Goal: Obtain resource: Download file/media

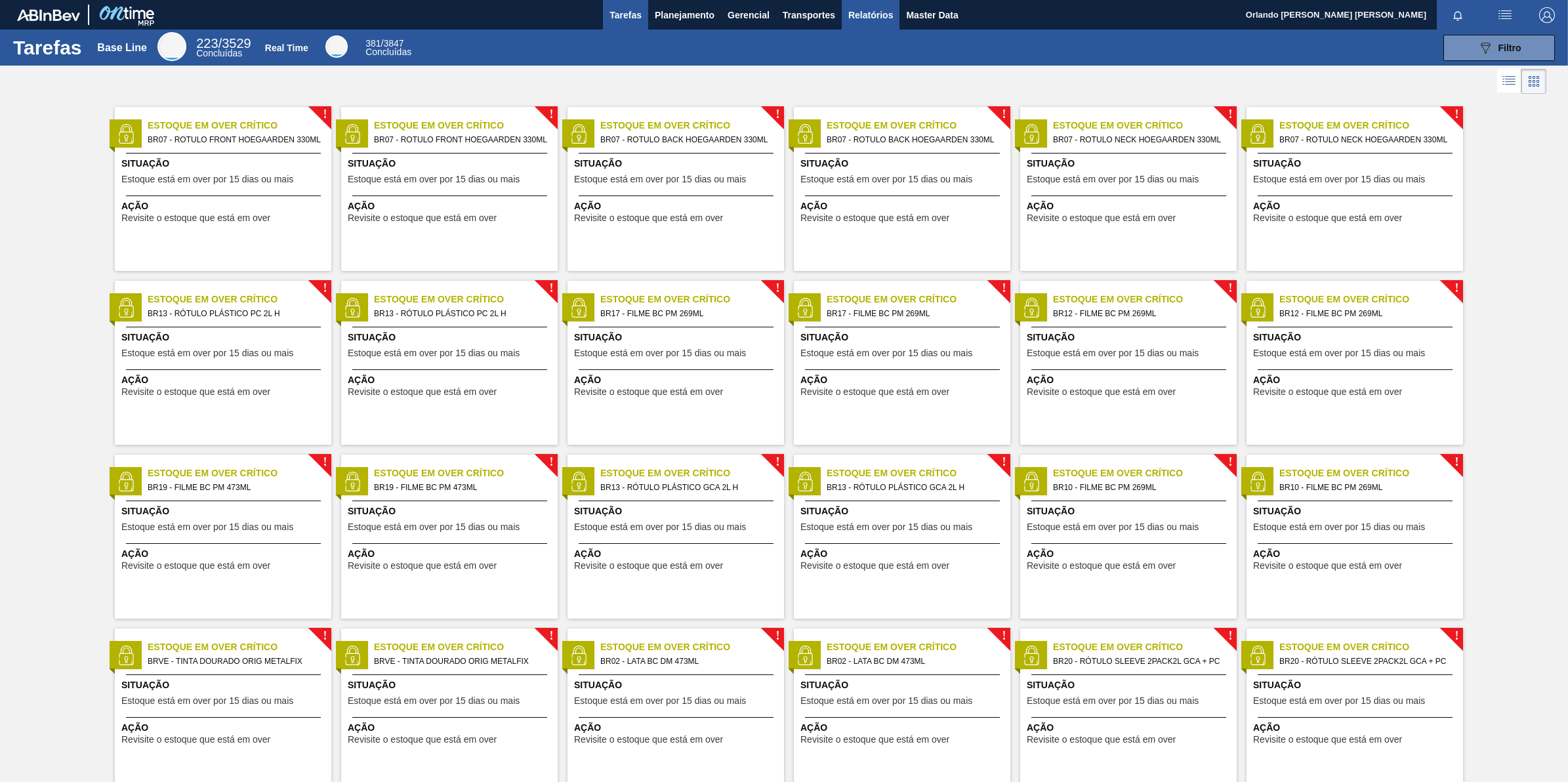
click at [843, 15] on button "Relatórios" at bounding box center [871, 15] width 58 height 30
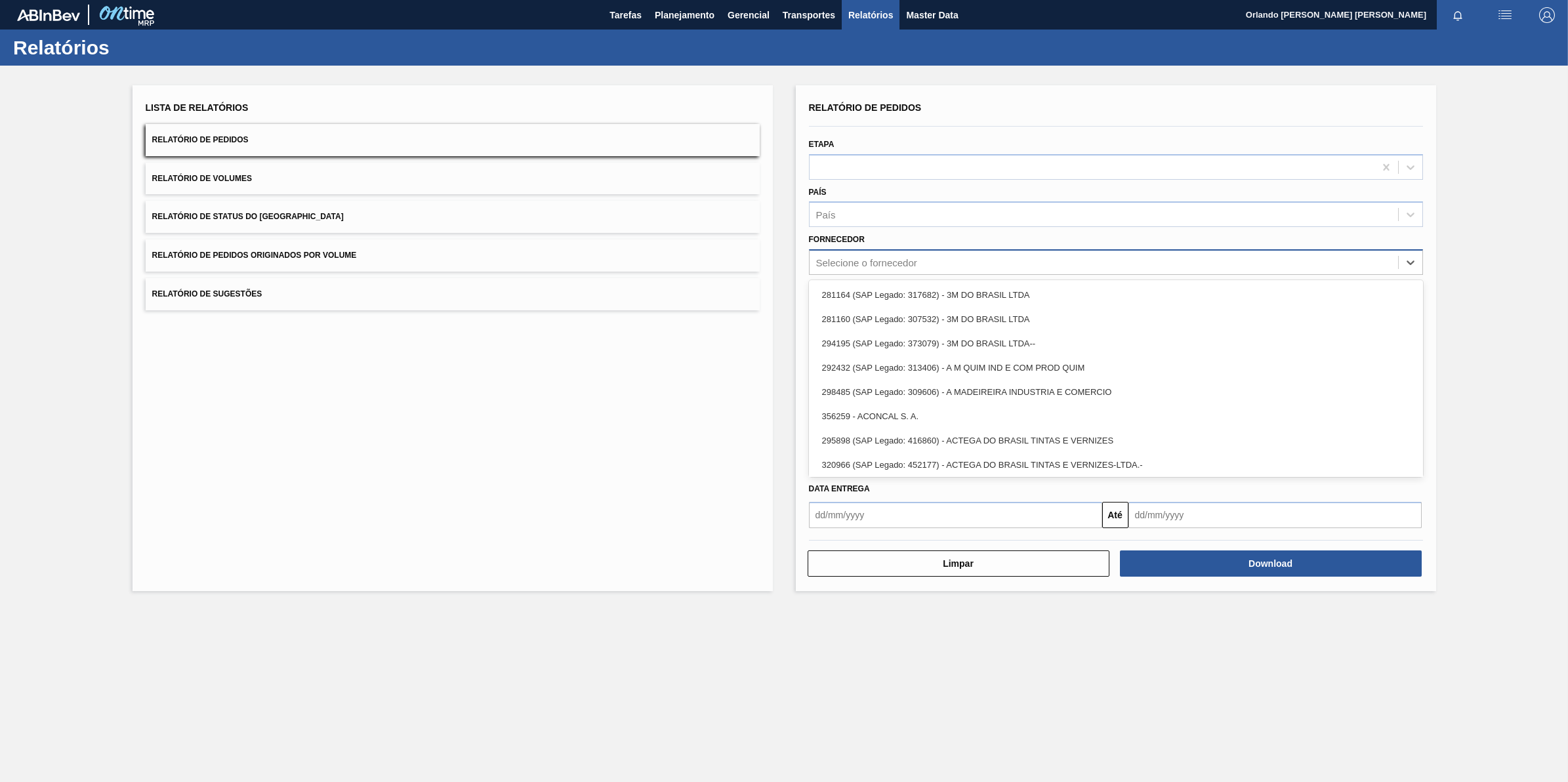
click at [889, 258] on div "Selecione o fornecedor" at bounding box center [867, 263] width 101 height 11
paste input "289744"
type input "289744"
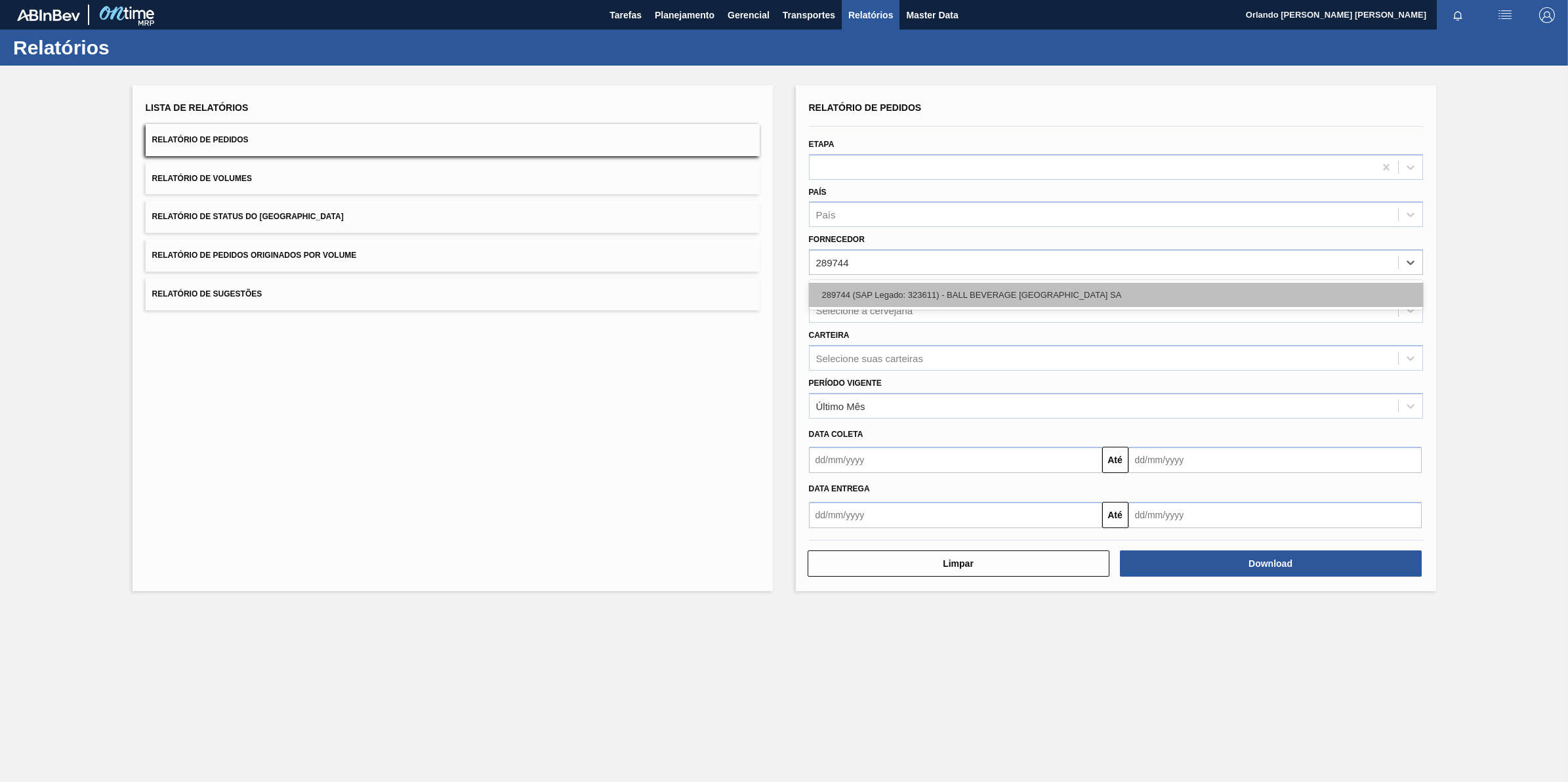
click at [913, 292] on div "289744 (SAP Legado: 323611) - BALL BEVERAGE [GEOGRAPHIC_DATA] SA" at bounding box center [1116, 295] width 614 height 24
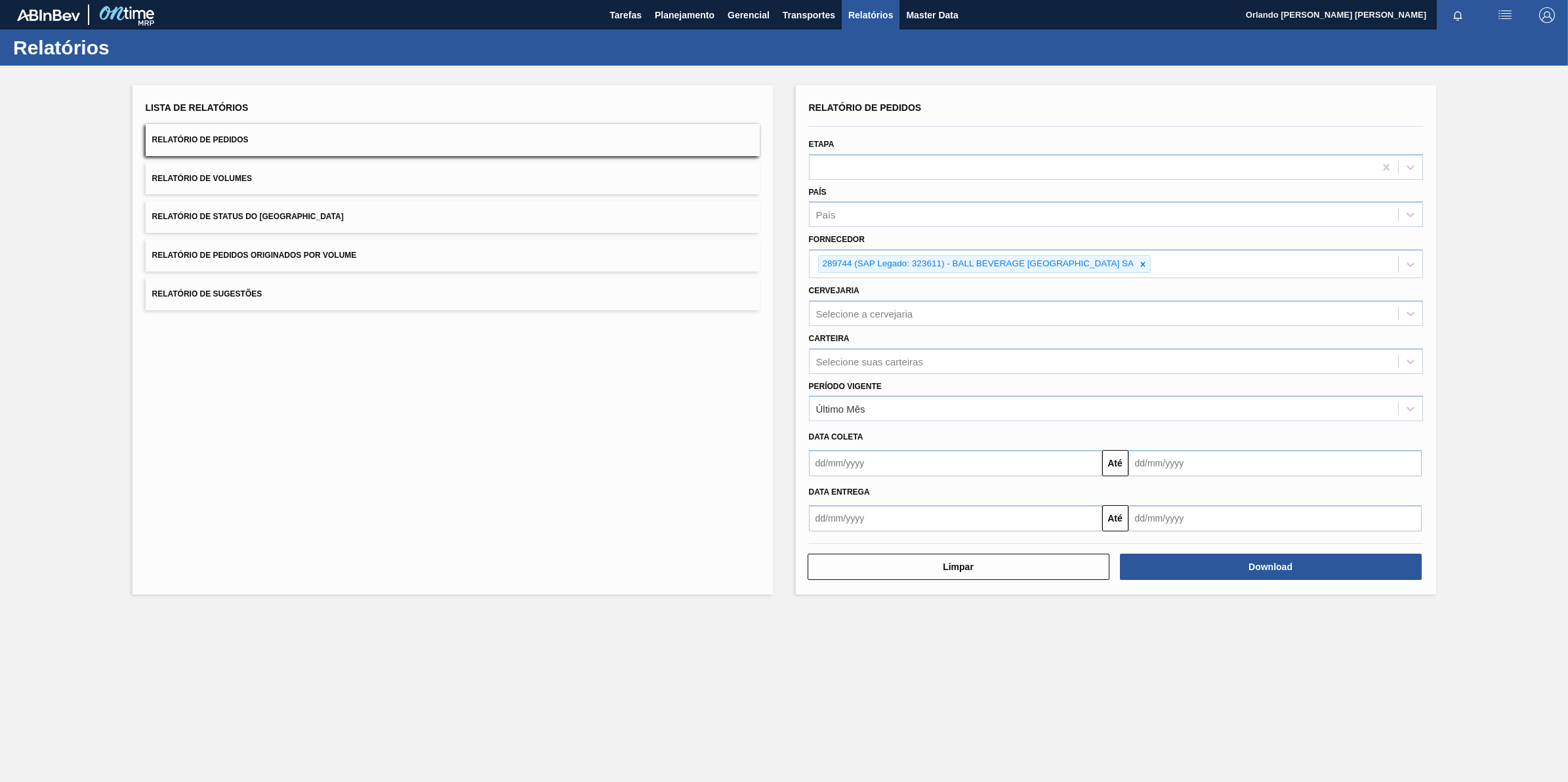
click at [738, 299] on button "Relatório de Sugestões" at bounding box center [453, 294] width 614 height 32
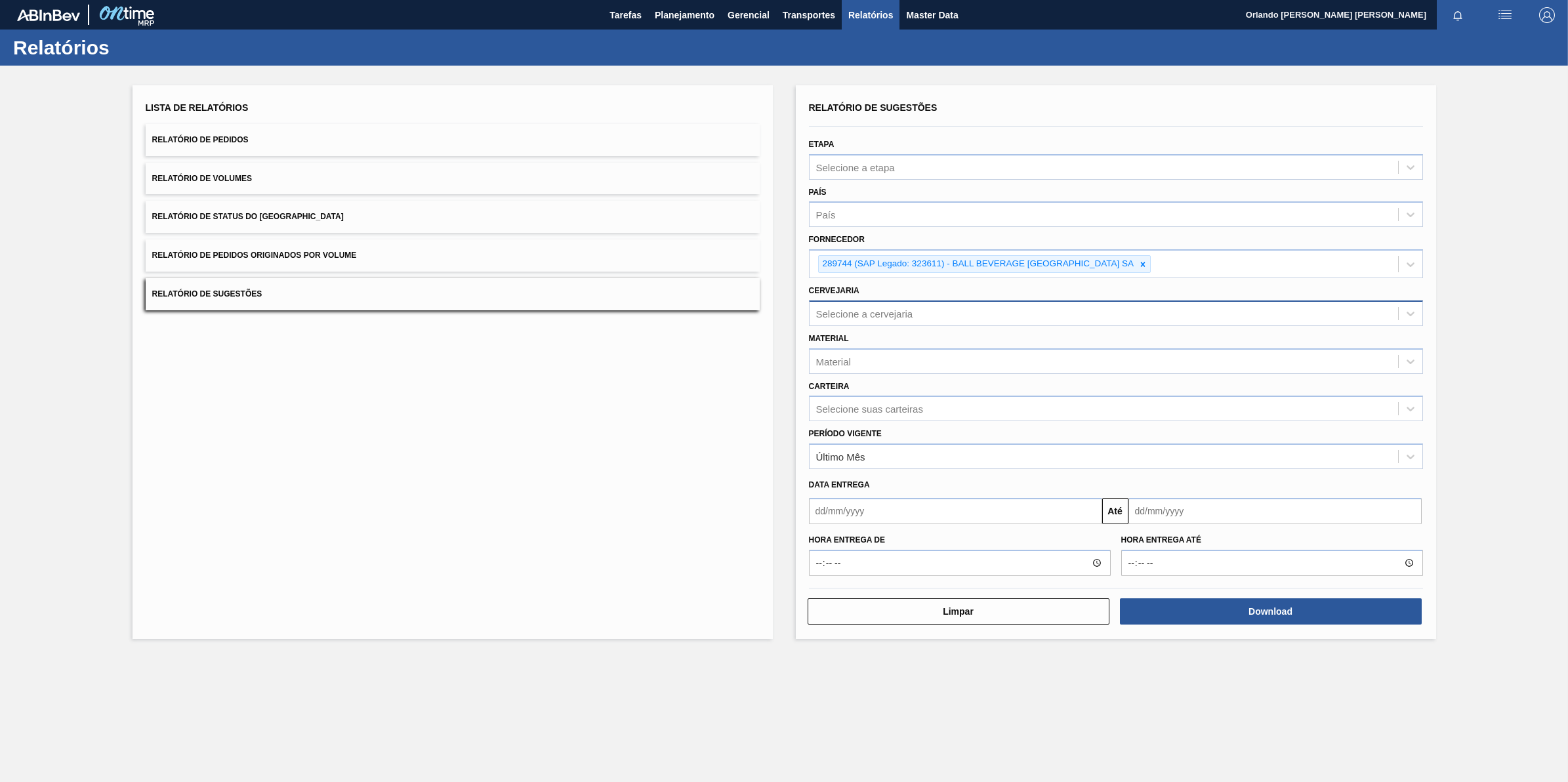
click at [926, 309] on div "Selecione a cervejaria" at bounding box center [1103, 313] width 589 height 19
type input "br18"
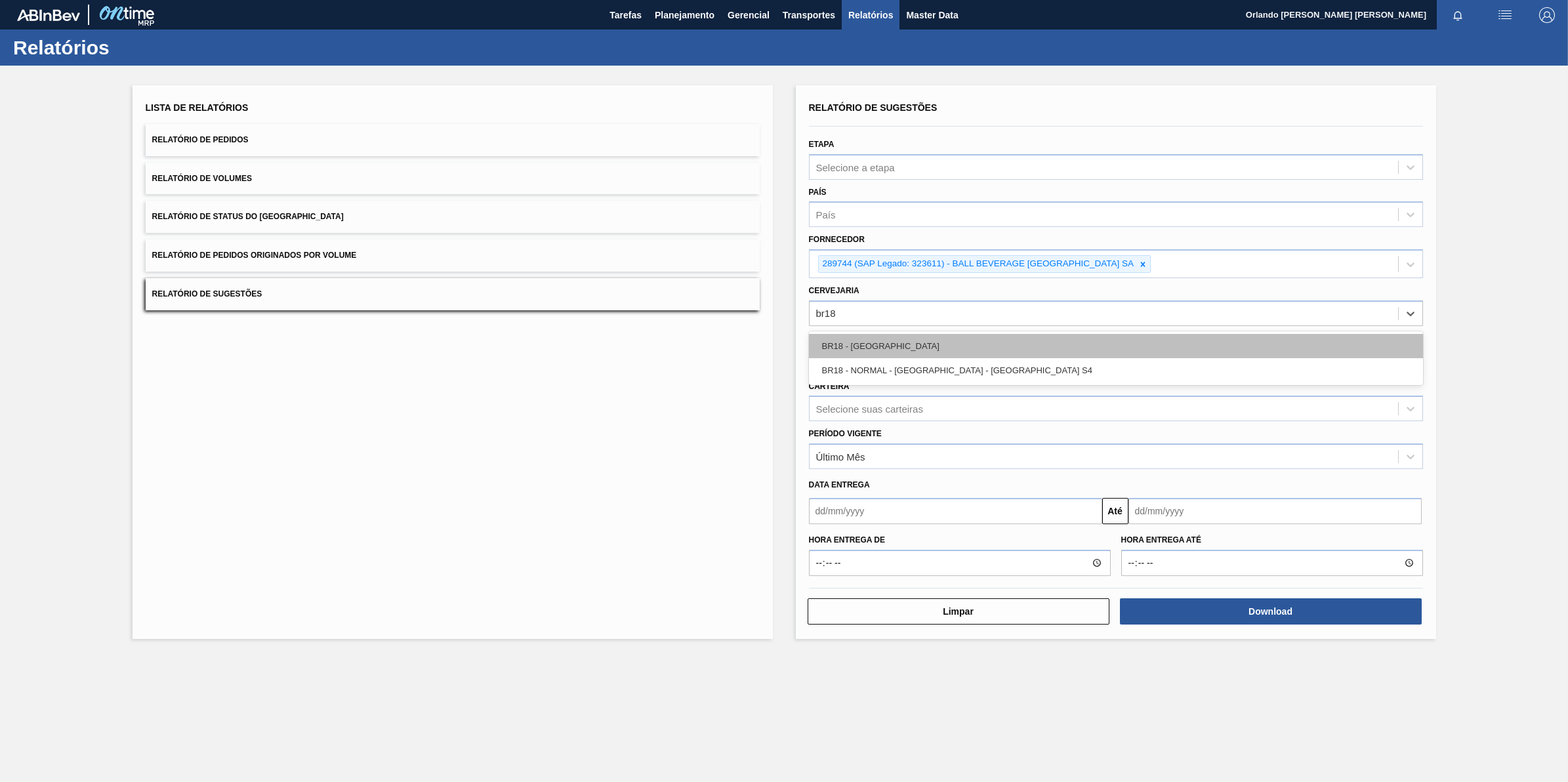
click at [908, 337] on div "BR18 - [GEOGRAPHIC_DATA]" at bounding box center [1116, 345] width 614 height 24
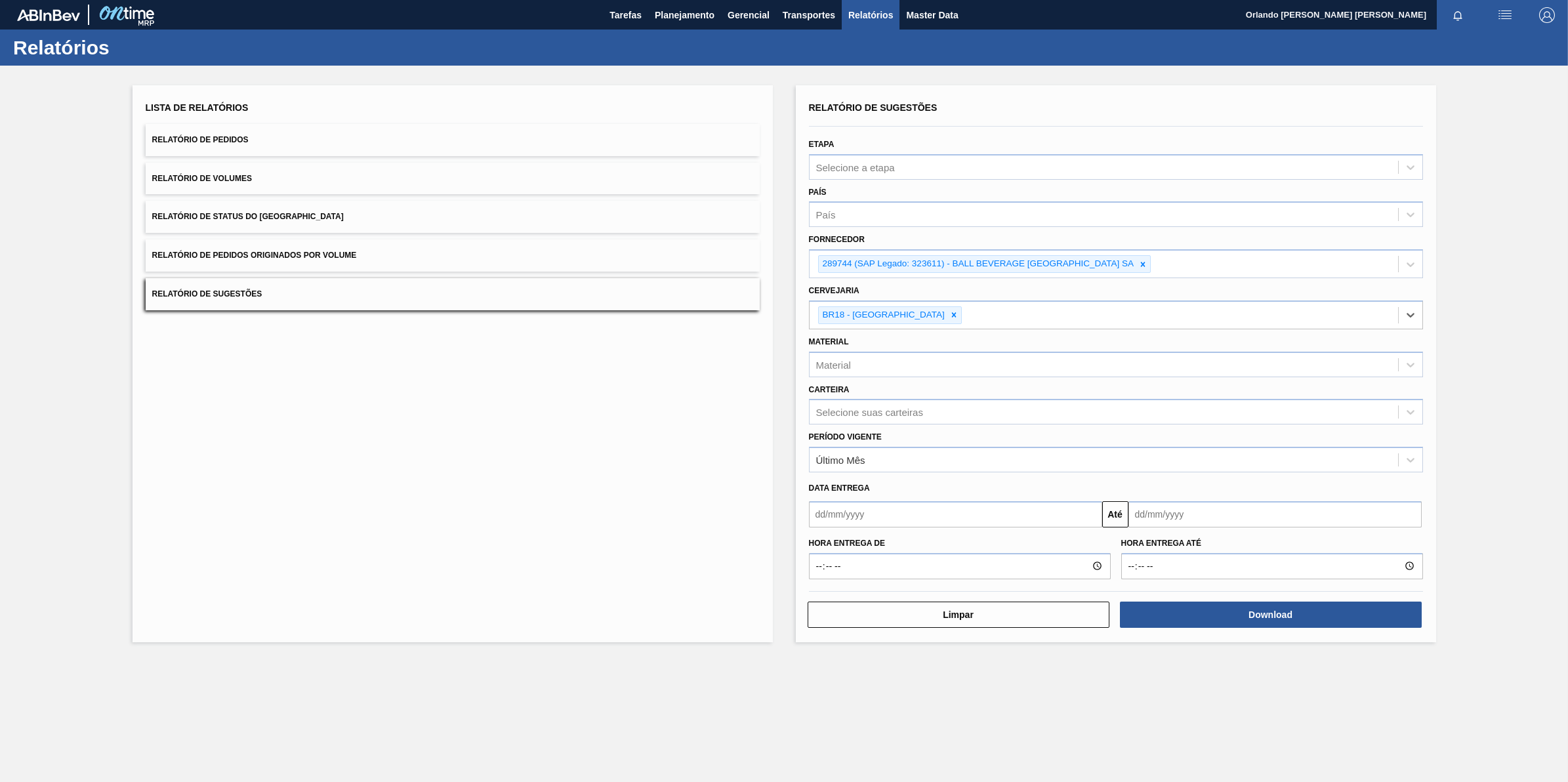
drag, startPoint x: 919, startPoint y: 704, endPoint x: 982, endPoint y: 693, distance: 64.0
click at [923, 704] on main "Tarefas Planejamento Gerencial Transportes Relatórios Master Data Orlando [PERS…" at bounding box center [784, 391] width 1568 height 782
click at [1212, 618] on button "Download" at bounding box center [1270, 615] width 302 height 27
click at [1144, 603] on button "Download" at bounding box center [1270, 615] width 302 height 27
drag, startPoint x: 589, startPoint y: 497, endPoint x: 612, endPoint y: 505, distance: 24.4
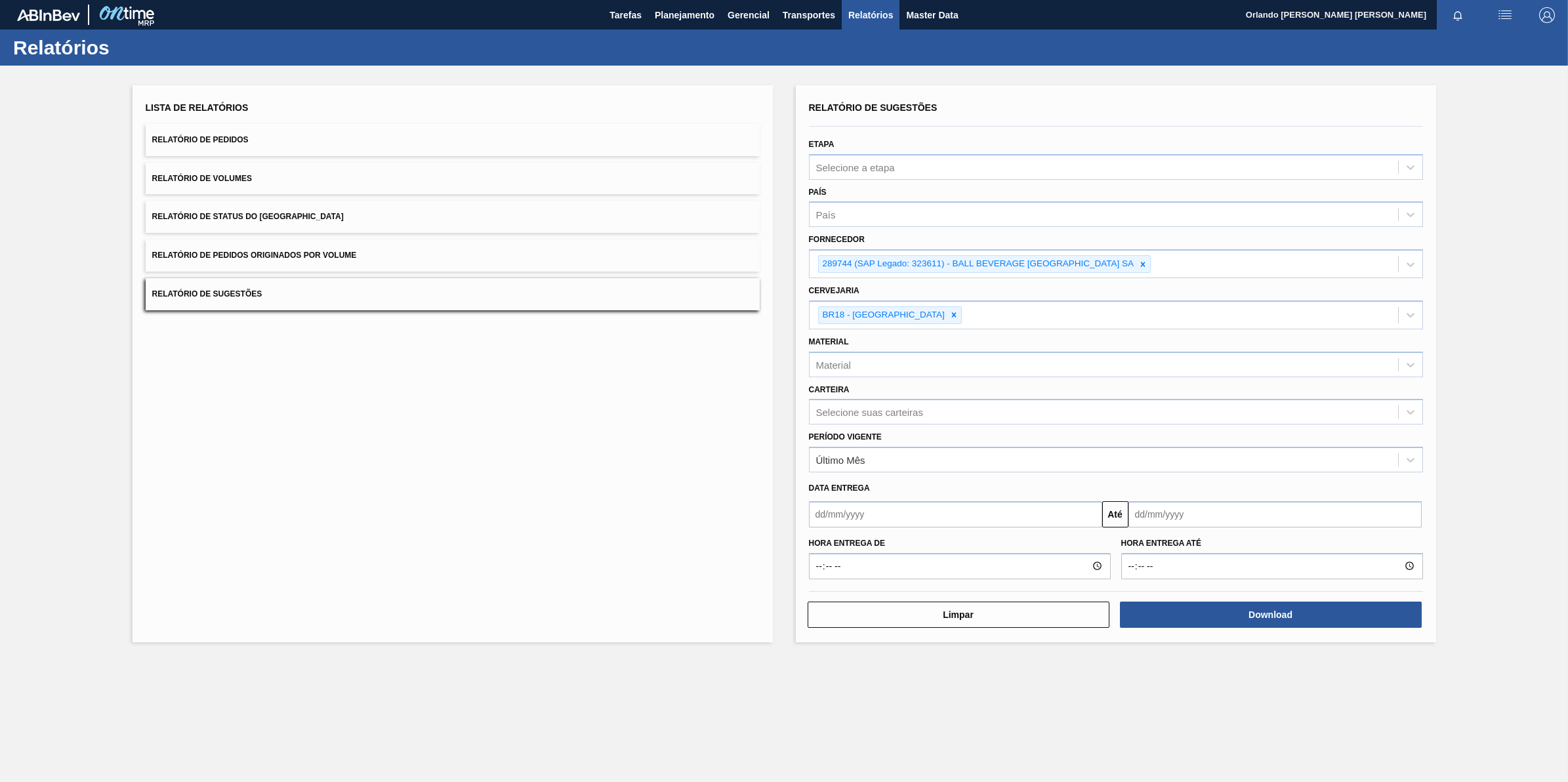
click at [589, 497] on div "Lista de Relatórios Relatório de Pedidos Relatório de Volumes Relatório de Stat…" at bounding box center [452, 363] width 640 height 557
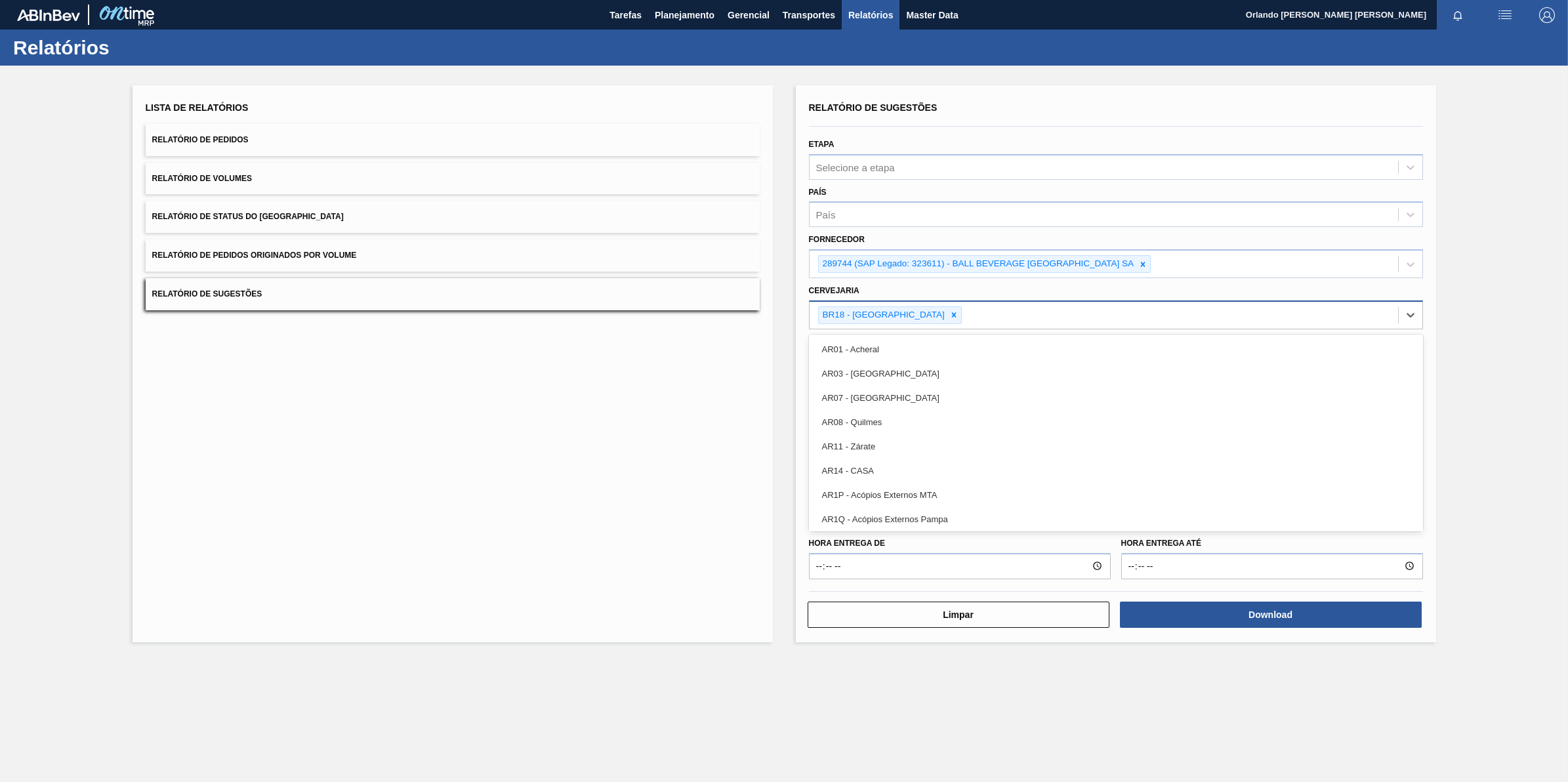
click at [949, 313] on div "BR18 - [GEOGRAPHIC_DATA]" at bounding box center [1103, 315] width 589 height 27
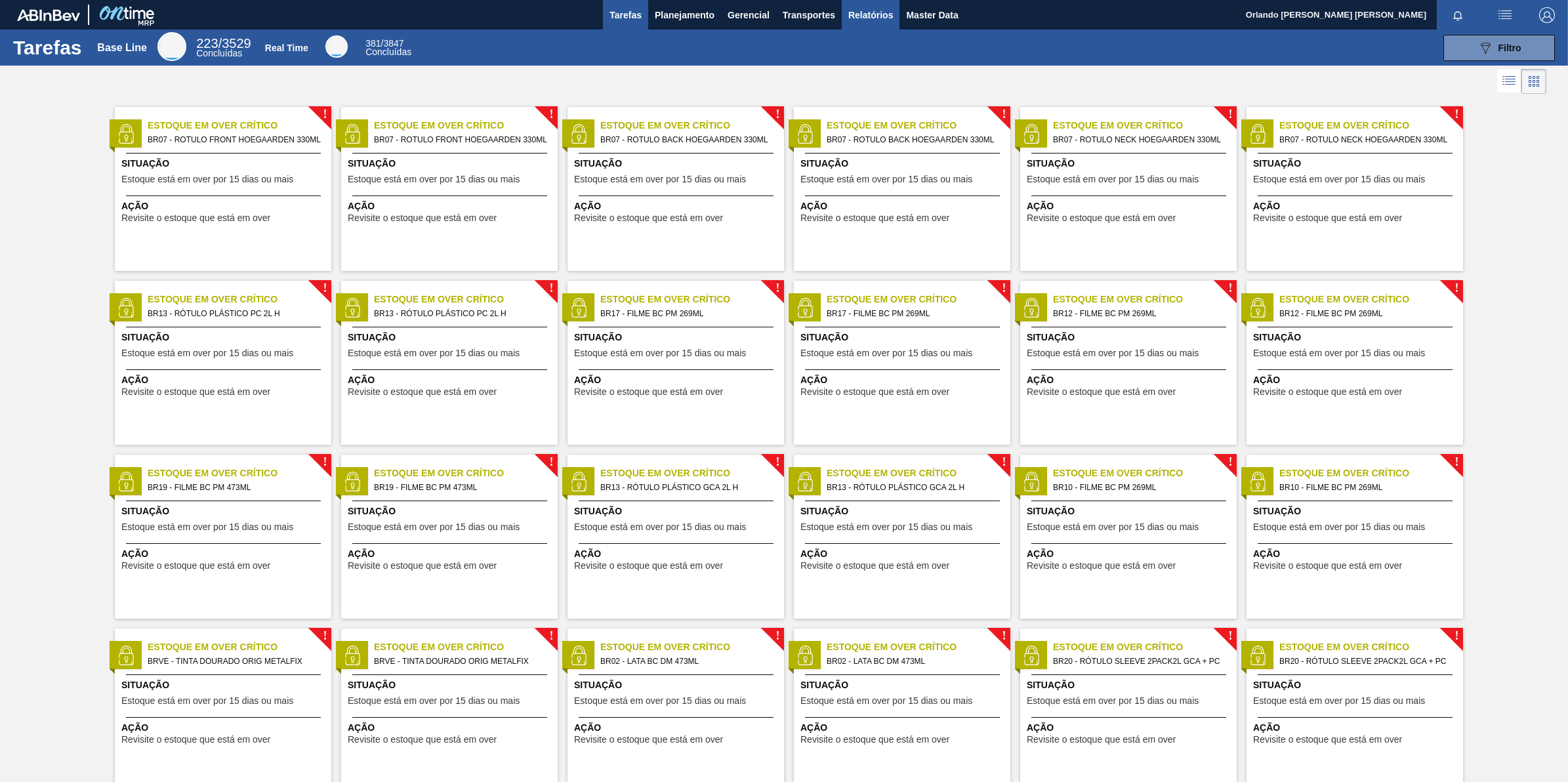
click at [842, 22] on button "Relatórios" at bounding box center [871, 15] width 58 height 30
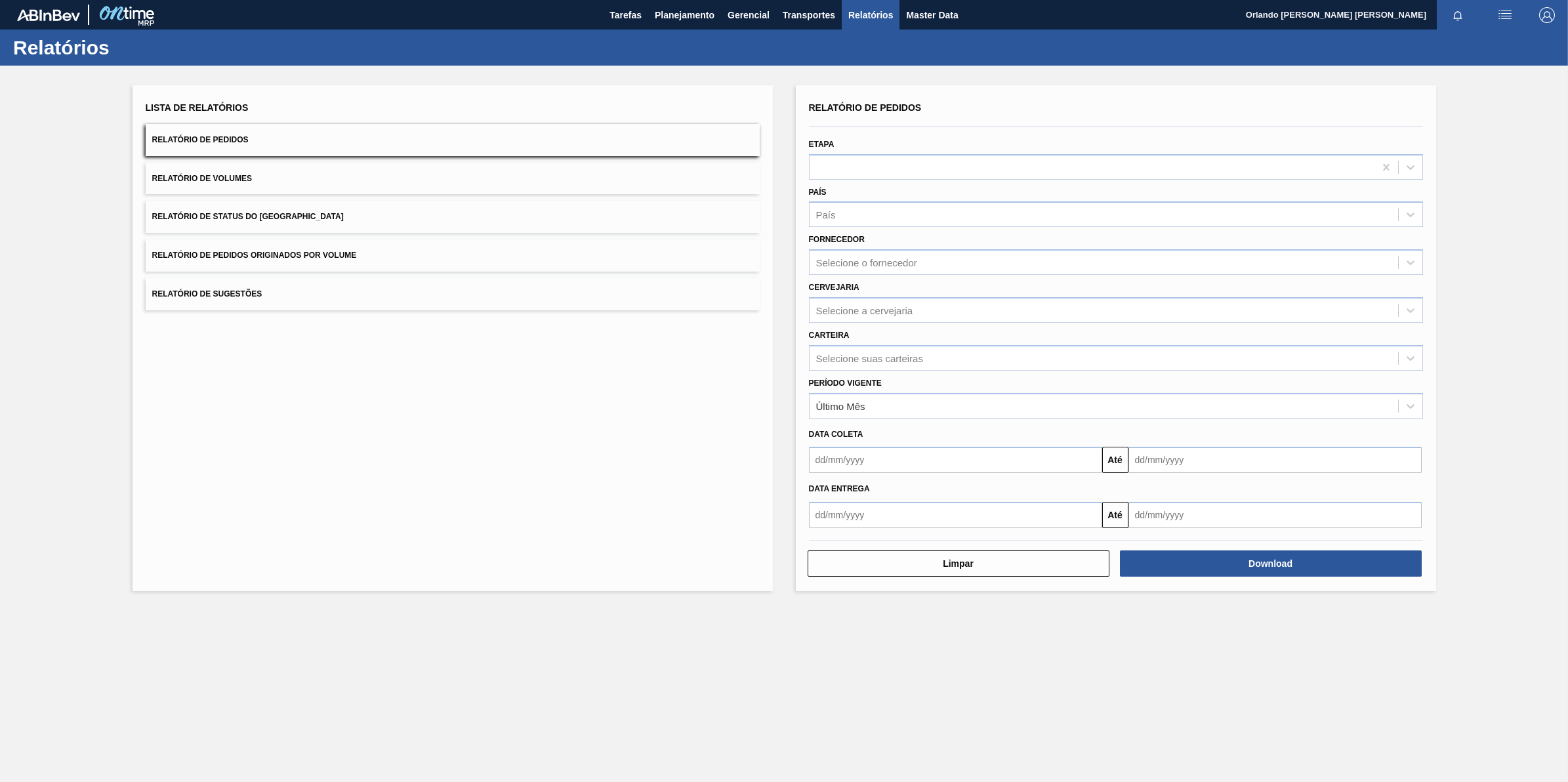
click at [894, 275] on div "Cervejaria Selecione a cervejaria" at bounding box center [1116, 299] width 625 height 48
click at [890, 267] on div "Selecione o fornecedor" at bounding box center [1103, 263] width 589 height 19
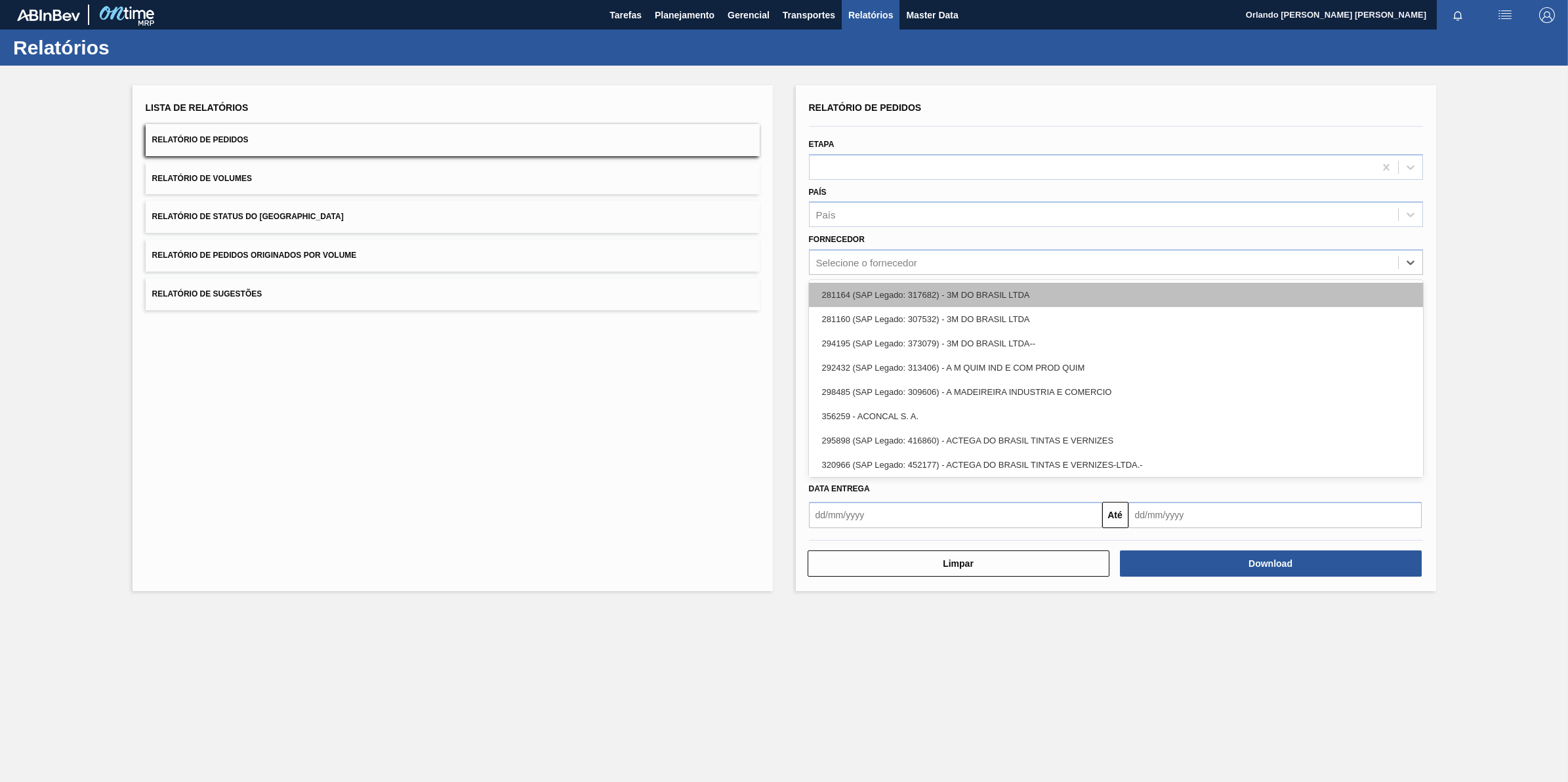
paste input "289744"
type input "289744"
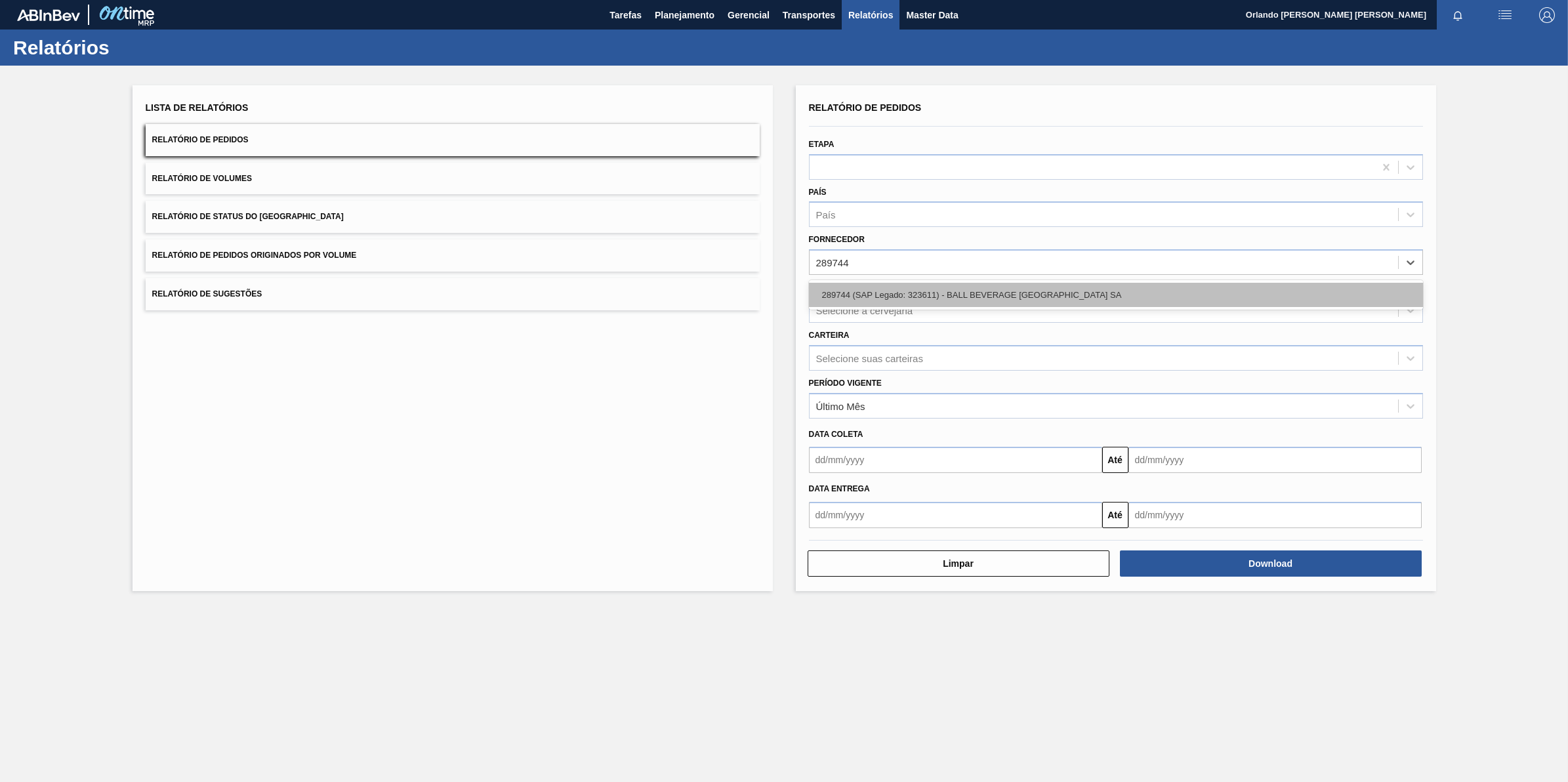
click at [846, 299] on div "289744 (SAP Legado: 323611) - BALL BEVERAGE [GEOGRAPHIC_DATA] SA" at bounding box center [1116, 295] width 614 height 24
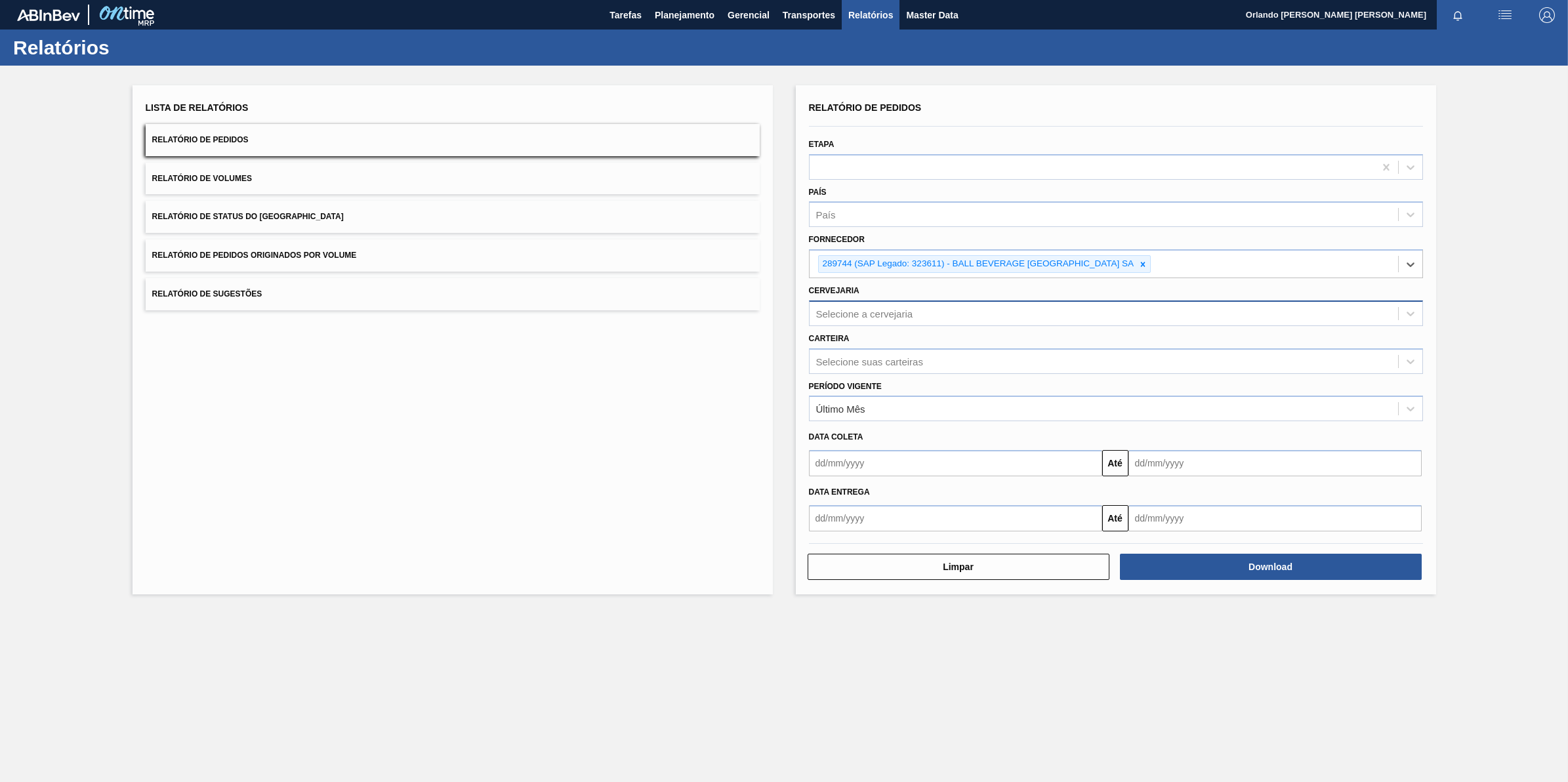
click at [846, 305] on div "Selecione a cervejaria" at bounding box center [1103, 313] width 589 height 19
type input "br18"
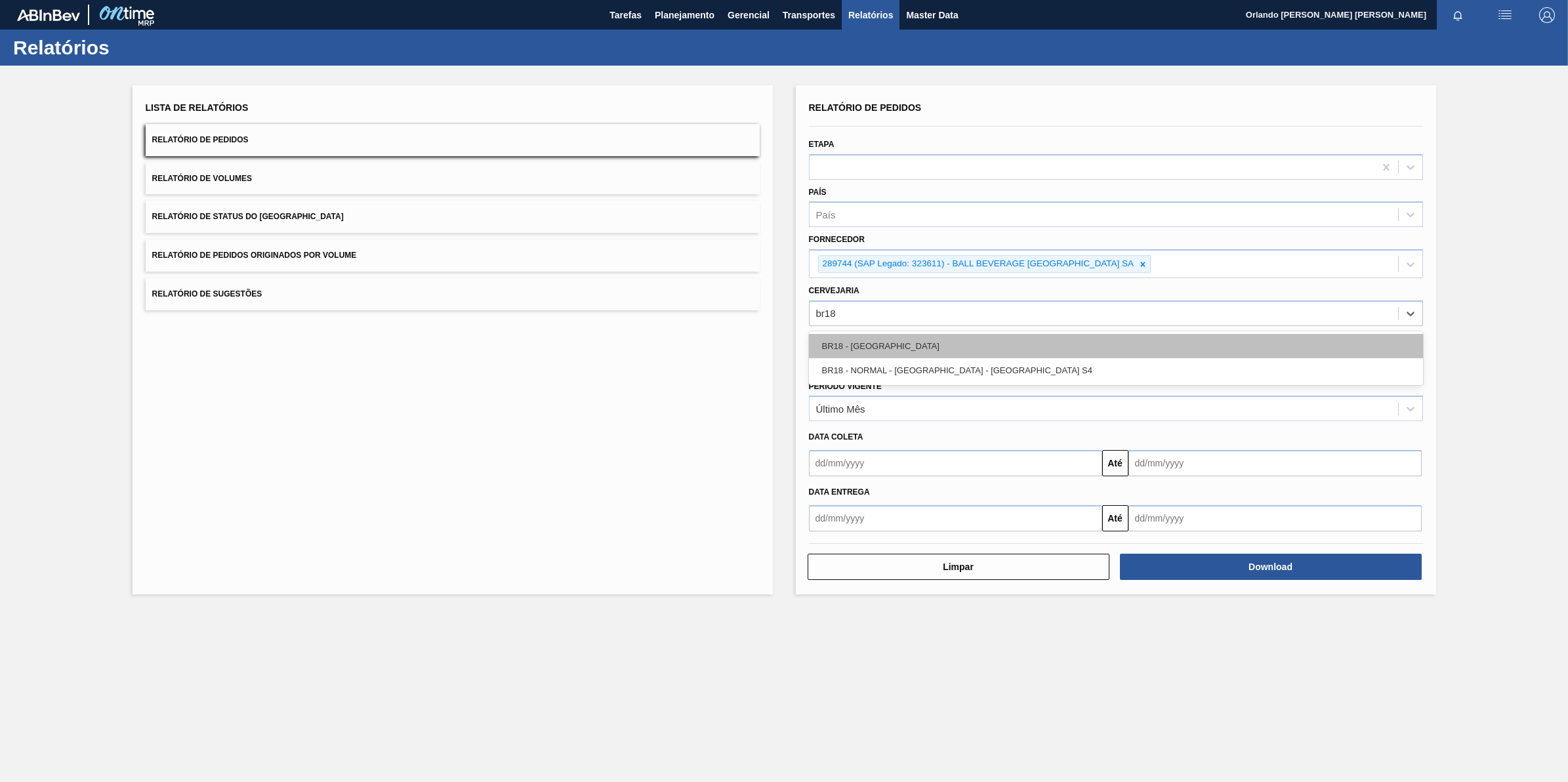
click at [855, 345] on div "BR18 - [GEOGRAPHIC_DATA]" at bounding box center [1116, 345] width 614 height 24
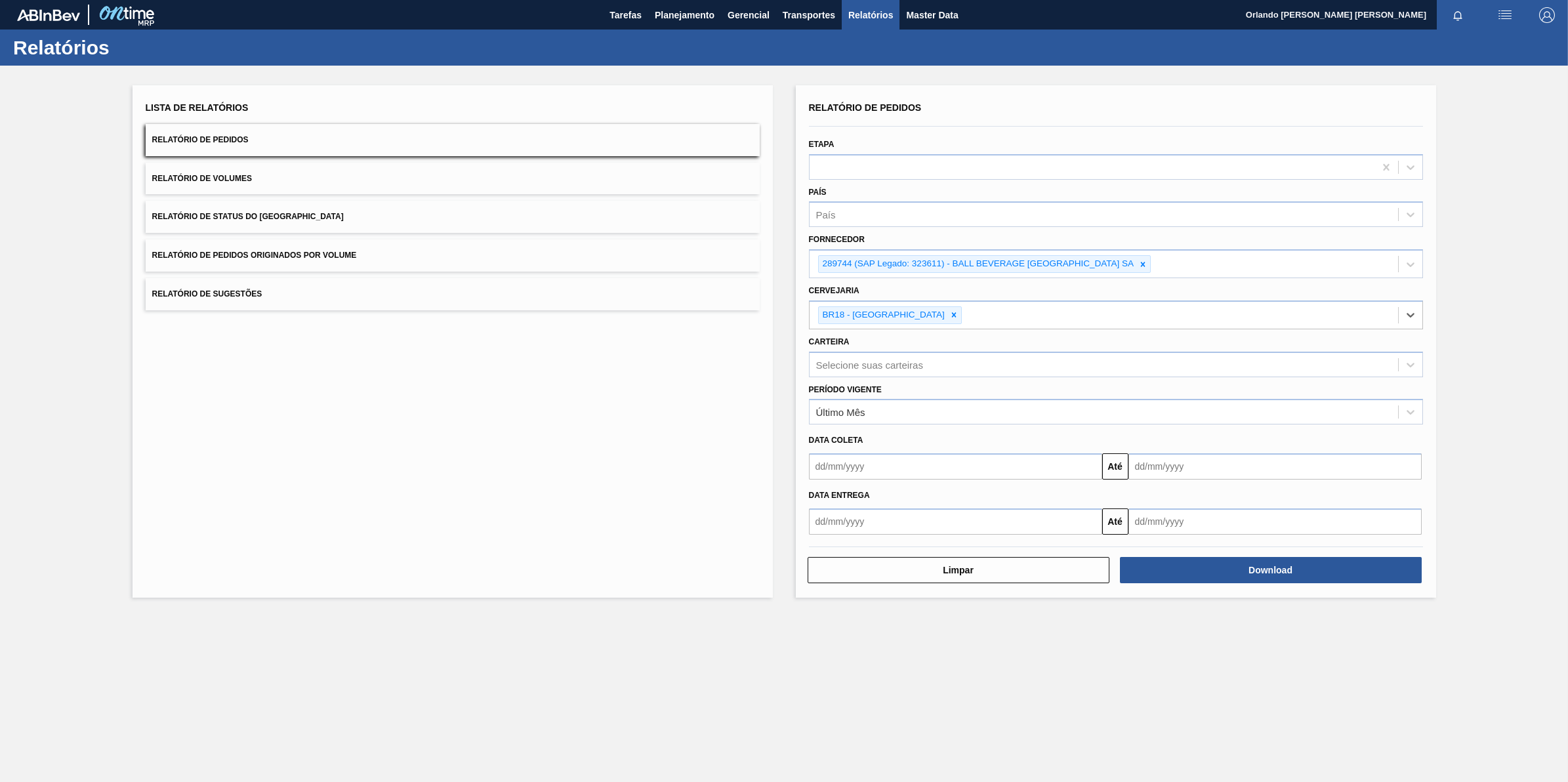
click at [1231, 592] on div "Relatório de Pedidos Etapa País País Fornecedor 289744 (SAP Legado: 323611) - B…" at bounding box center [1116, 341] width 640 height 512
click at [1235, 582] on div "Download" at bounding box center [1272, 570] width 313 height 29
click at [1237, 572] on button "Download" at bounding box center [1270, 570] width 302 height 27
drag, startPoint x: 627, startPoint y: 65, endPoint x: 718, endPoint y: 105, distance: 99.4
click at [627, 65] on div "Lista de Relatórios Relatório de Pedidos Relatório de Volumes Relatório de Stat…" at bounding box center [784, 339] width 1568 height 548
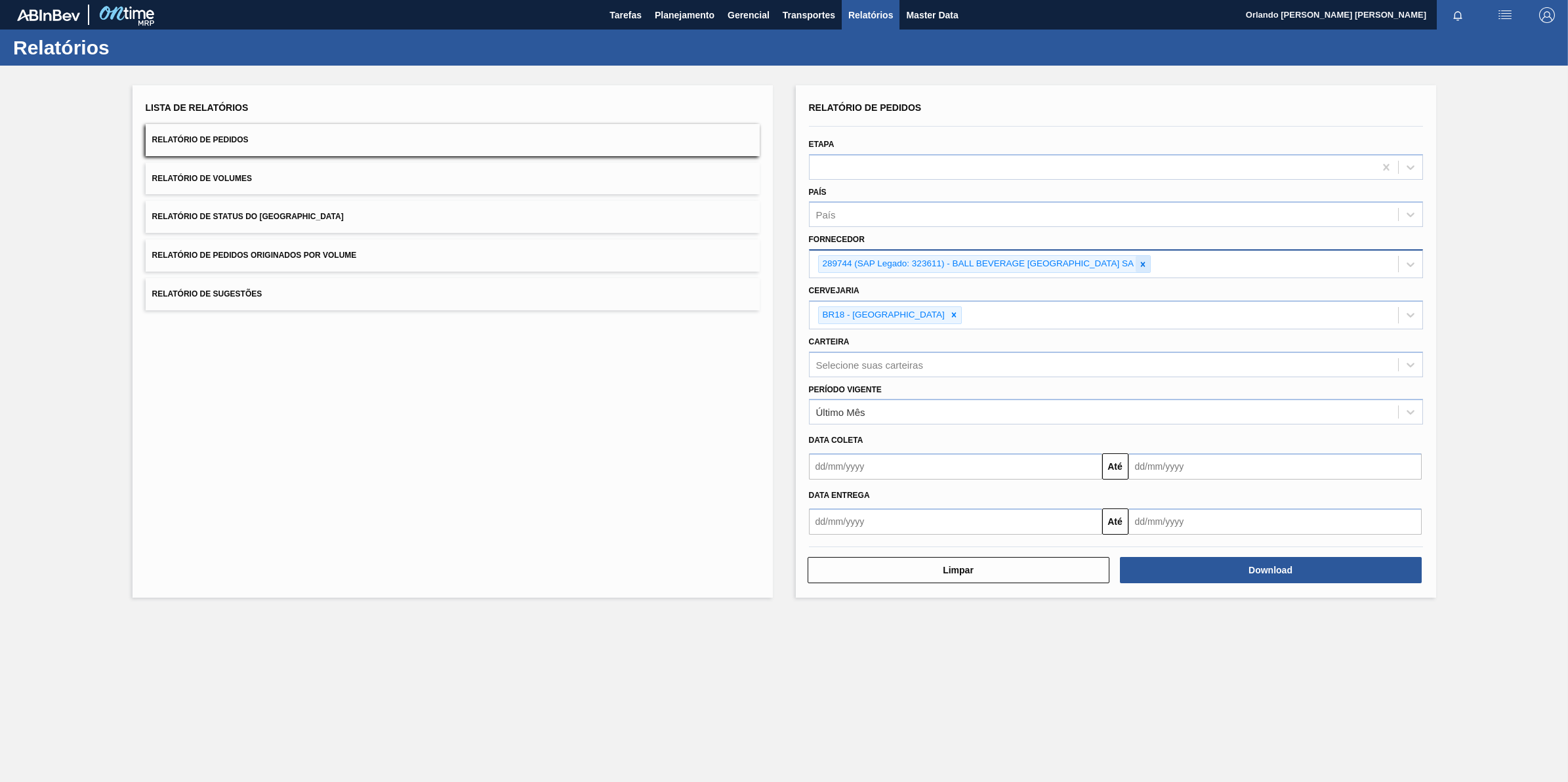
click at [1146, 263] on icon at bounding box center [1143, 264] width 9 height 9
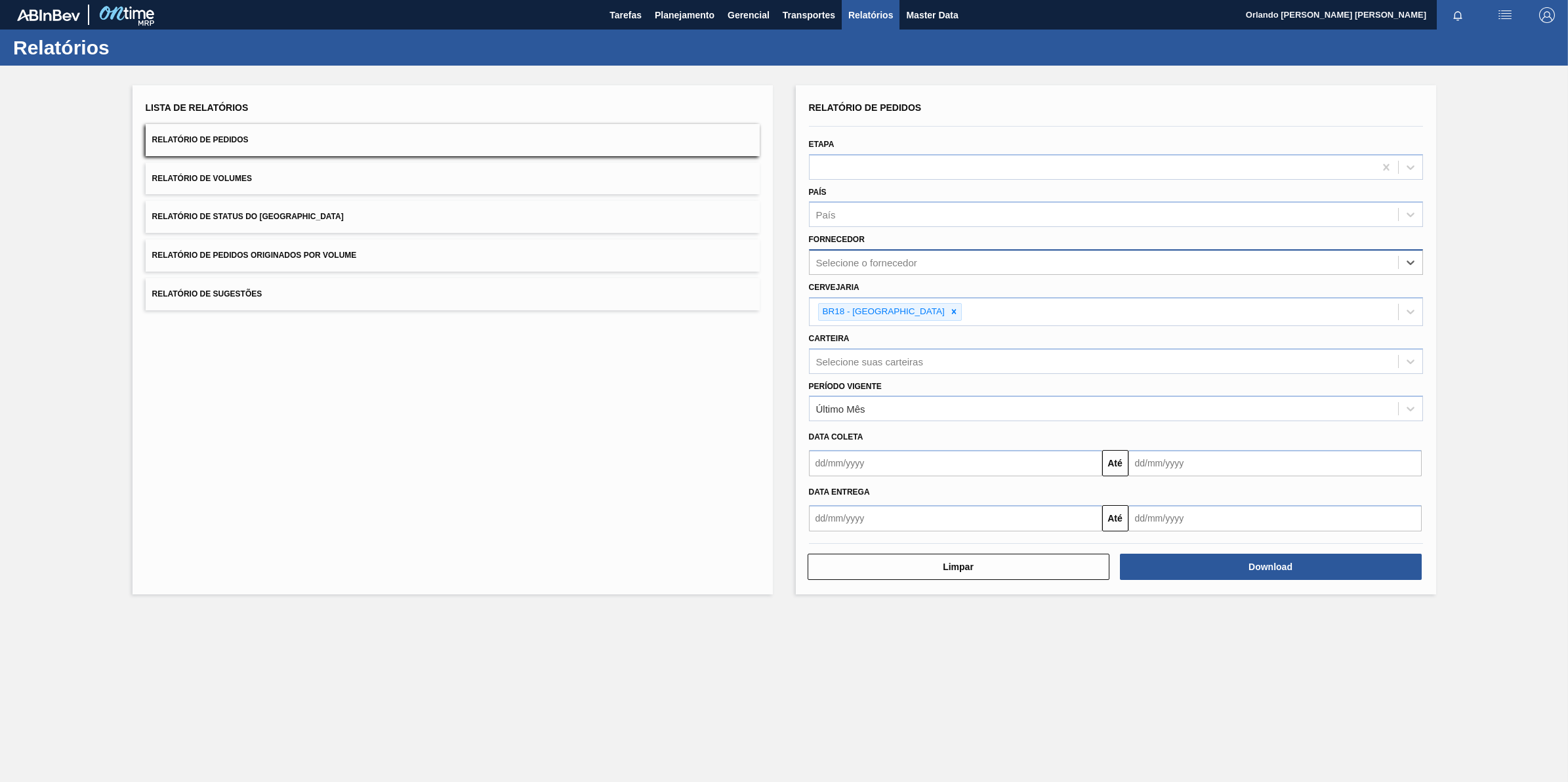
paste input "280467"
type input "280467"
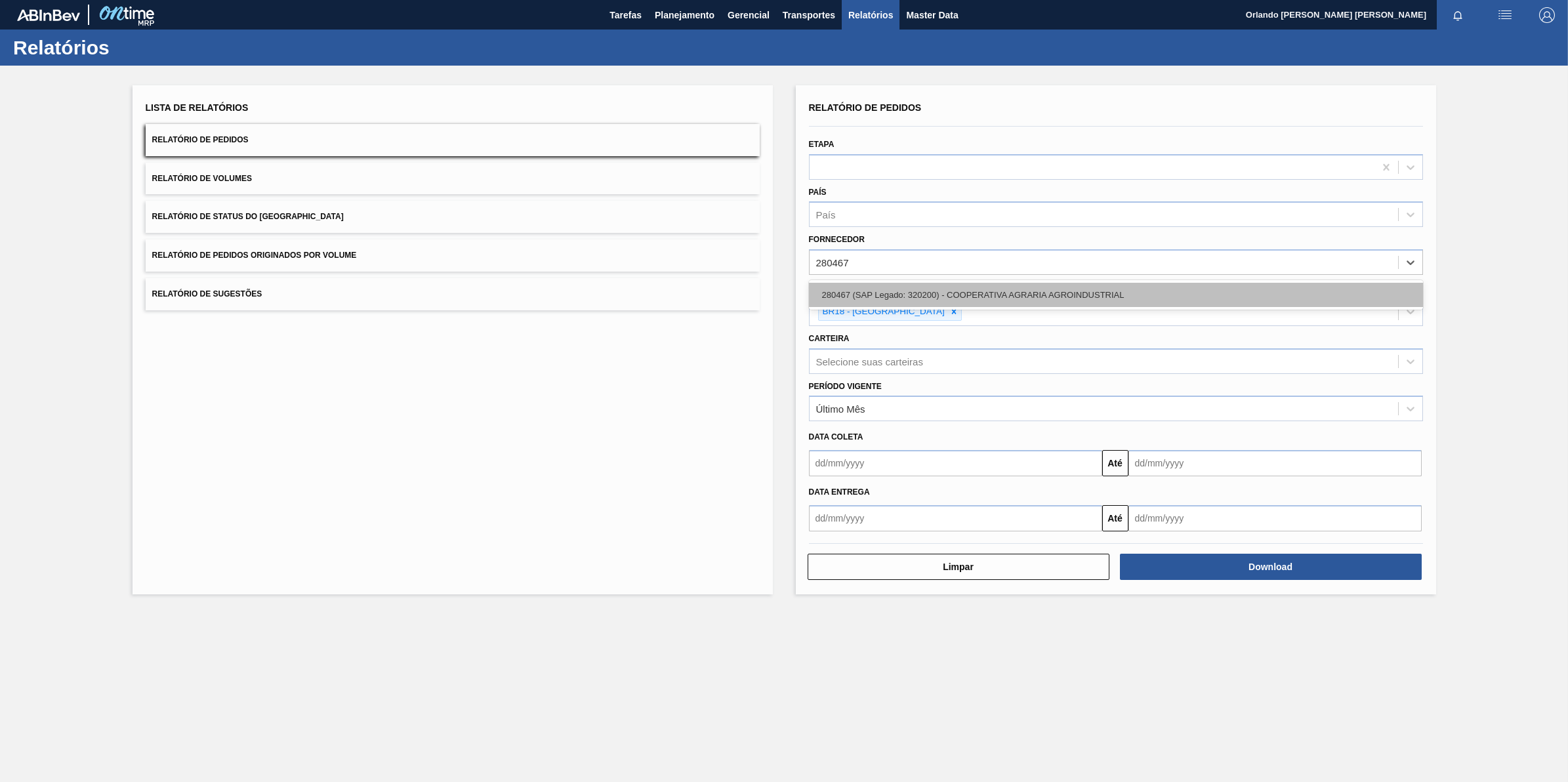
click at [903, 294] on div "280467 (SAP Legado: 320200) - COOPERATIVA AGRARIA AGROINDUSTRIAL" at bounding box center [1116, 295] width 614 height 24
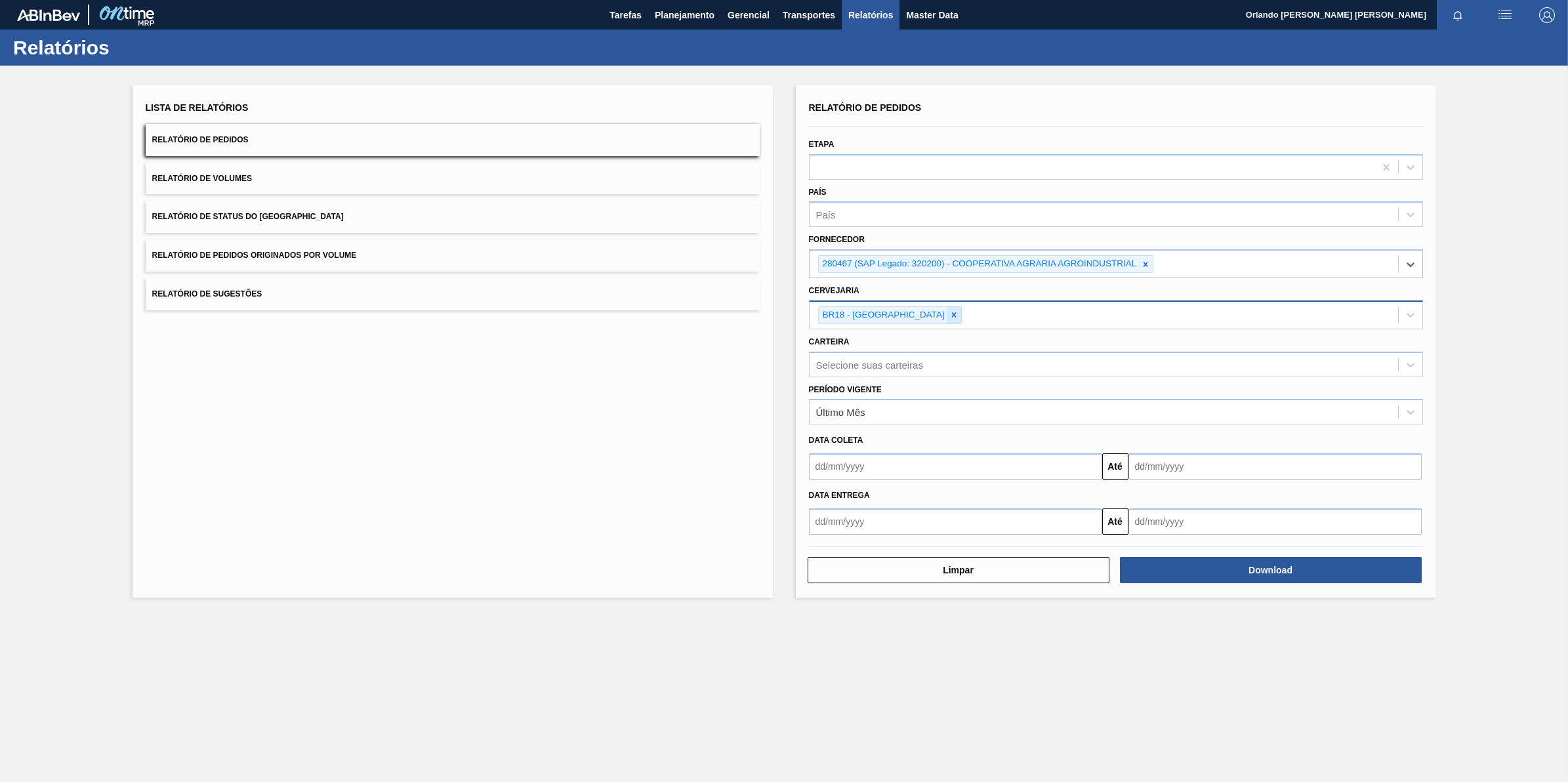
click at [950, 317] on icon at bounding box center [954, 315] width 9 height 9
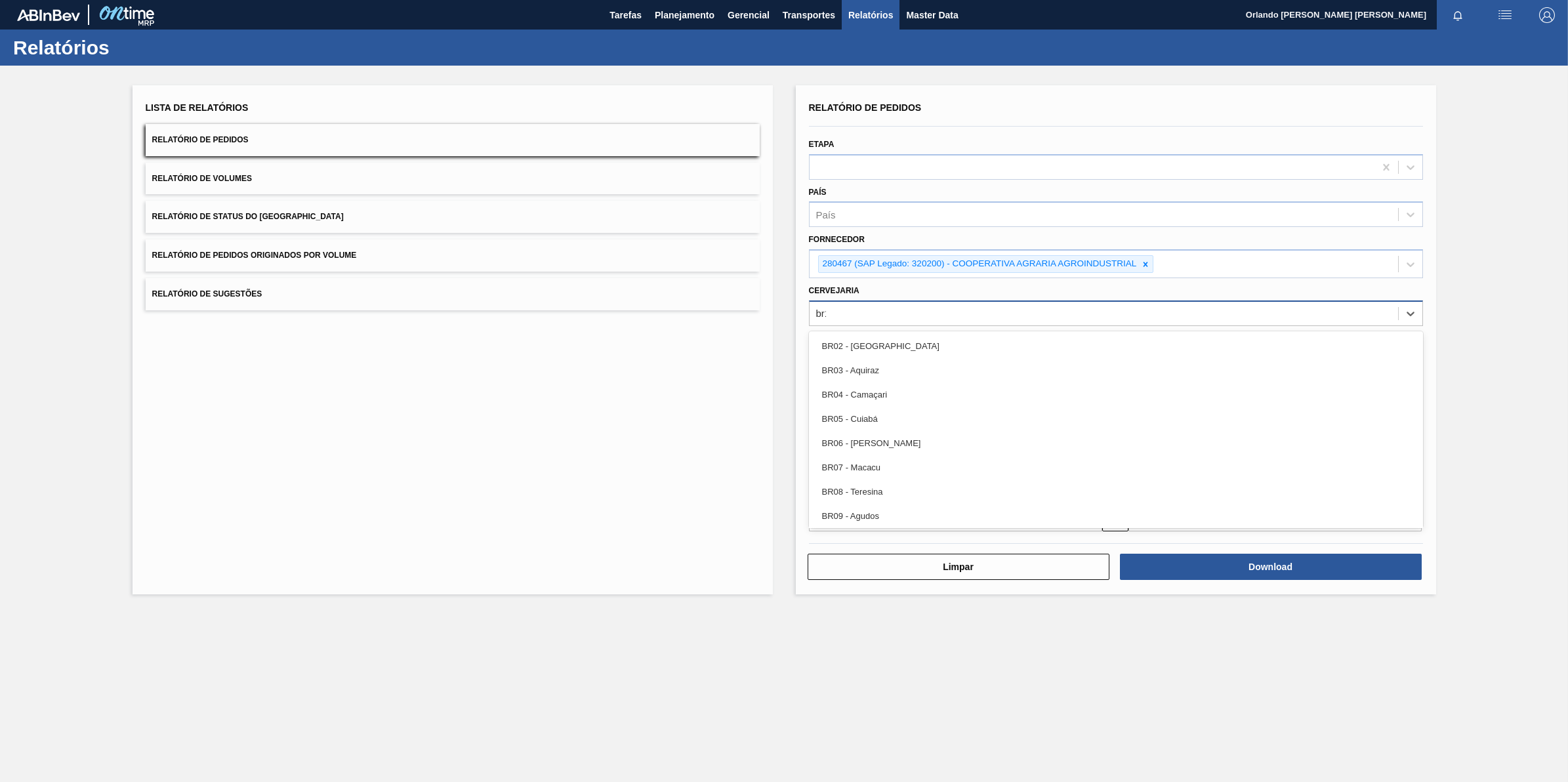
type input "br13"
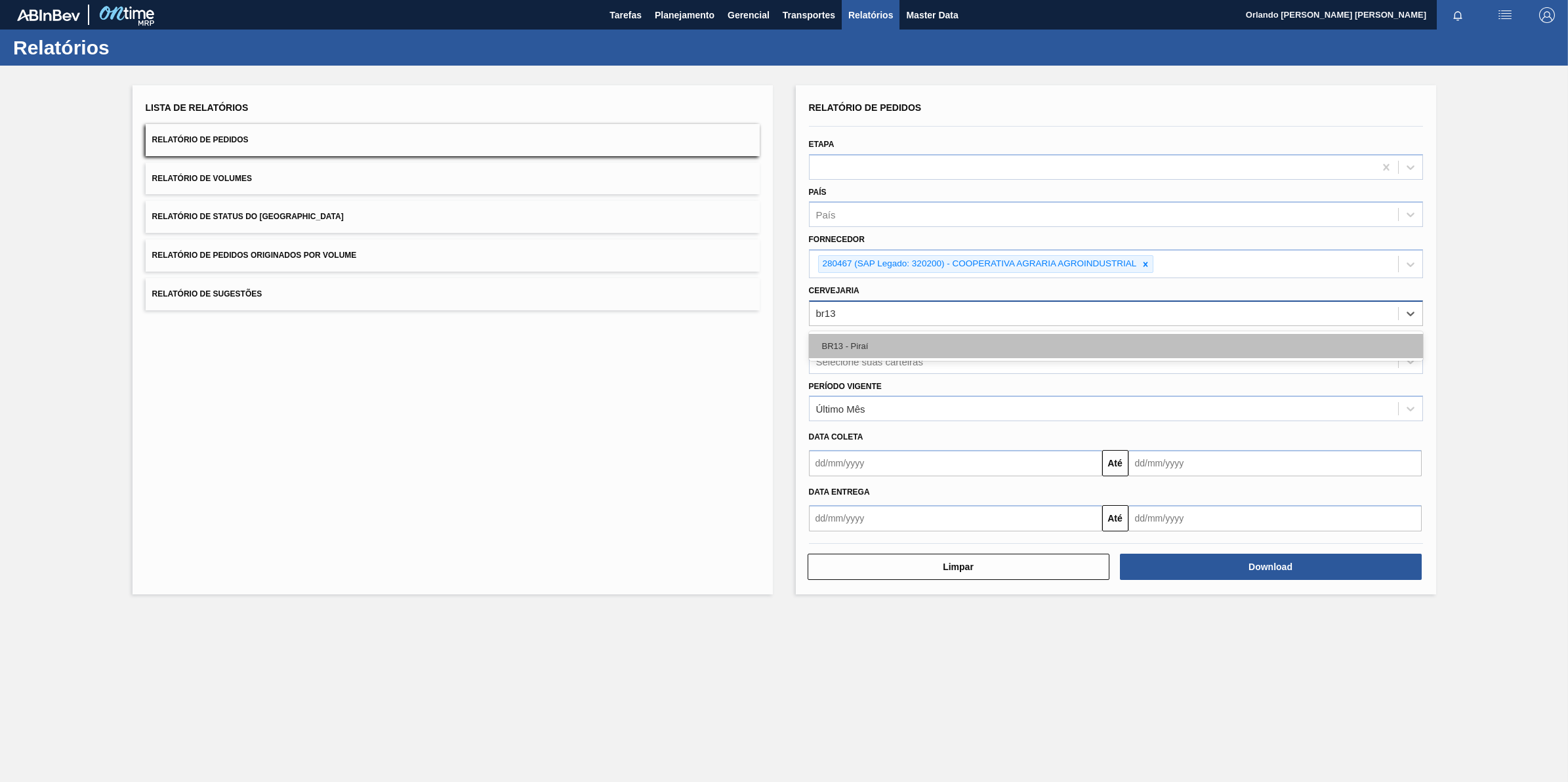
click at [904, 337] on div "BR13 - Piraí" at bounding box center [1116, 345] width 614 height 24
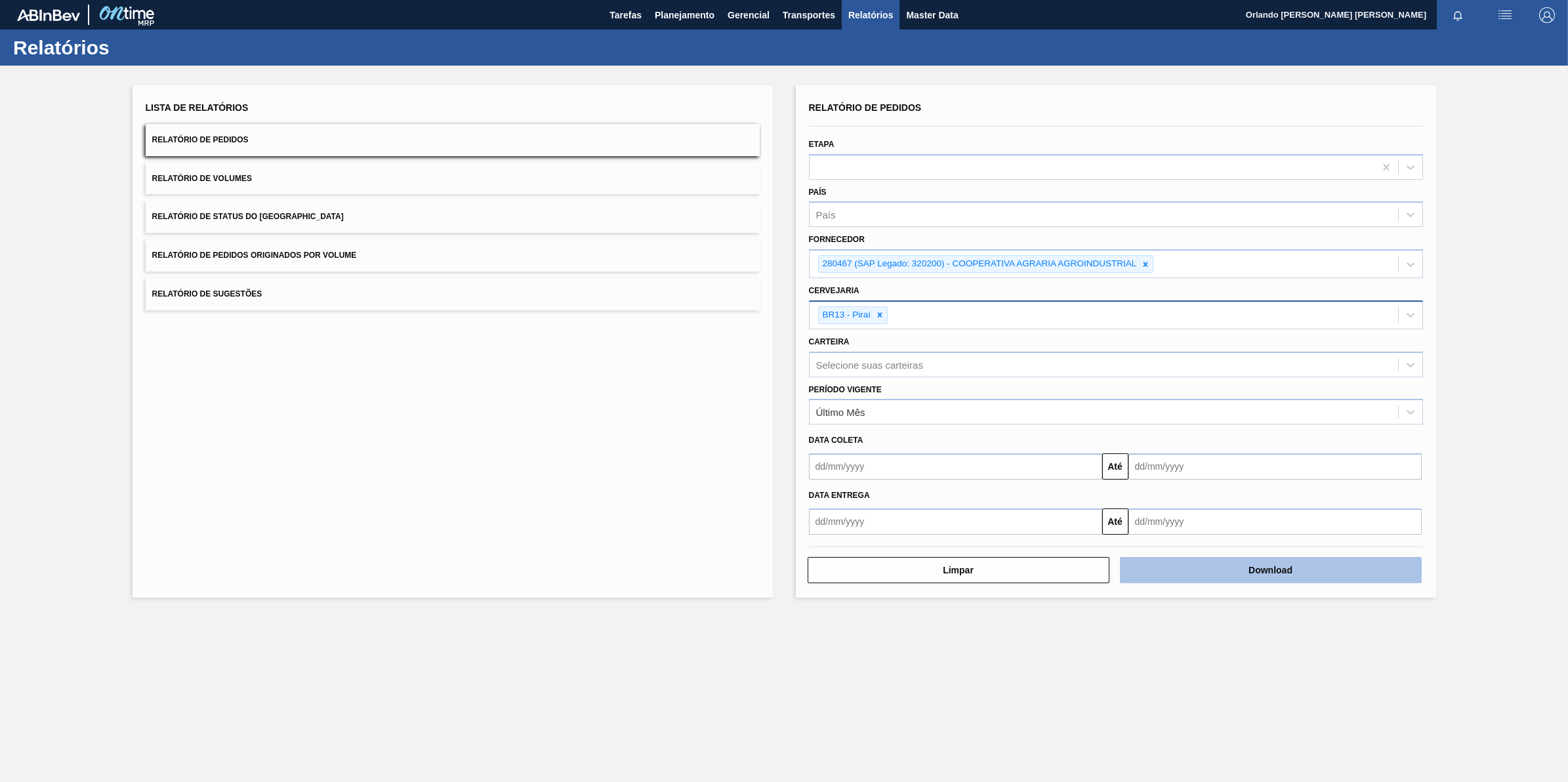
click at [1170, 582] on button "Download" at bounding box center [1270, 570] width 302 height 27
click at [1141, 260] on icon at bounding box center [1145, 264] width 9 height 9
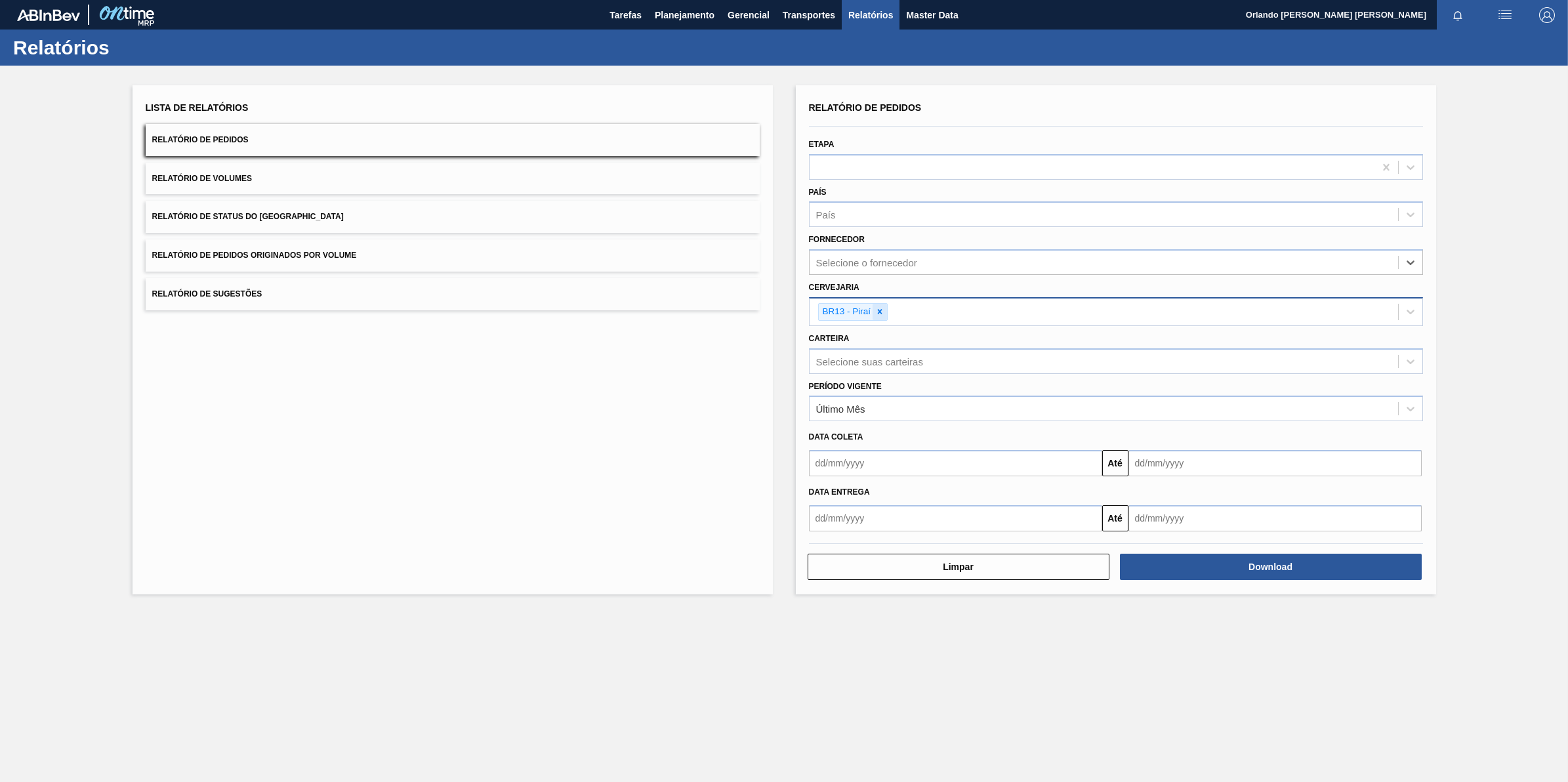
click at [880, 310] on icon at bounding box center [880, 312] width 5 height 5
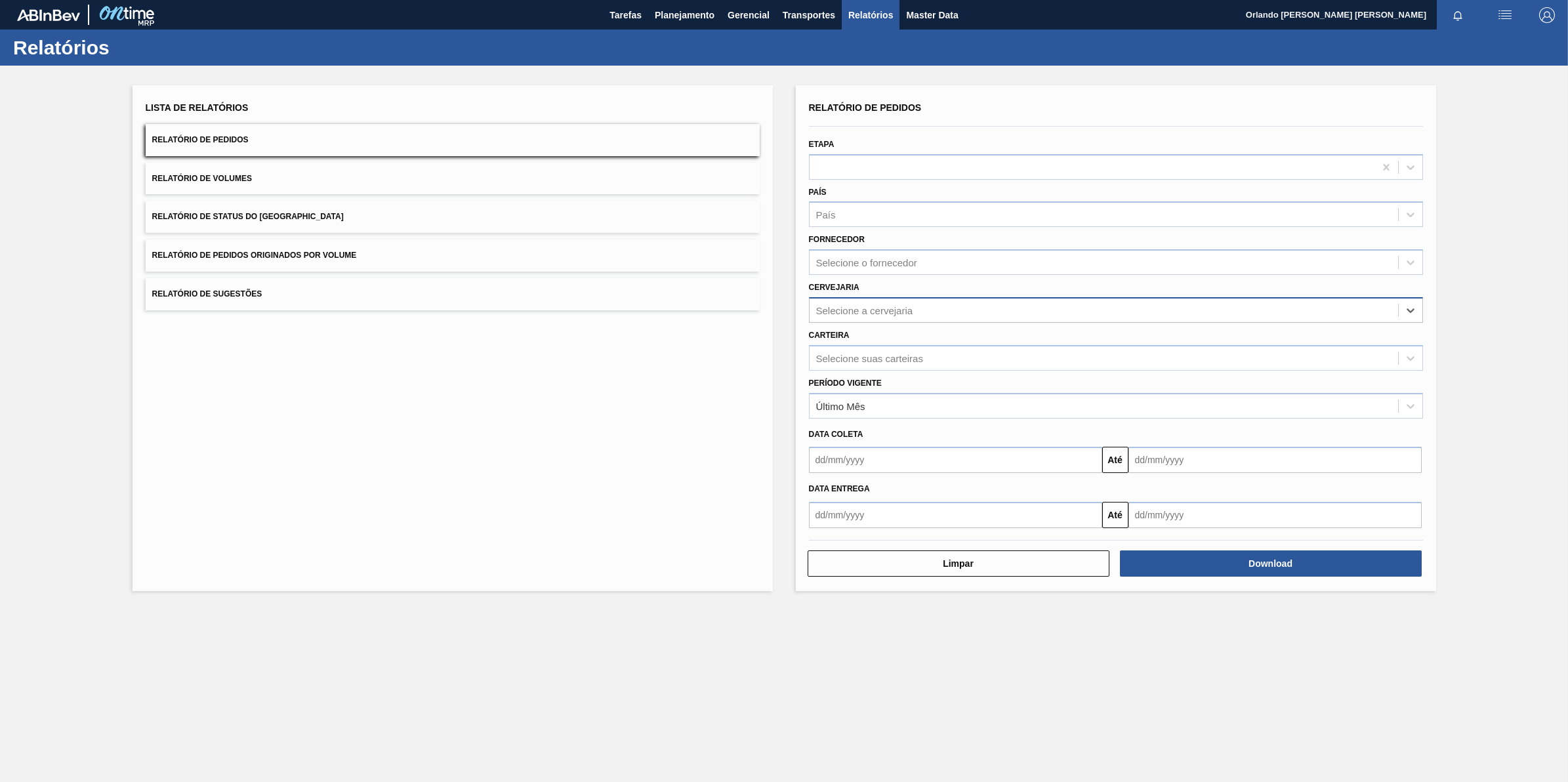
click at [890, 264] on div "Selecione o fornecedor" at bounding box center [867, 263] width 101 height 11
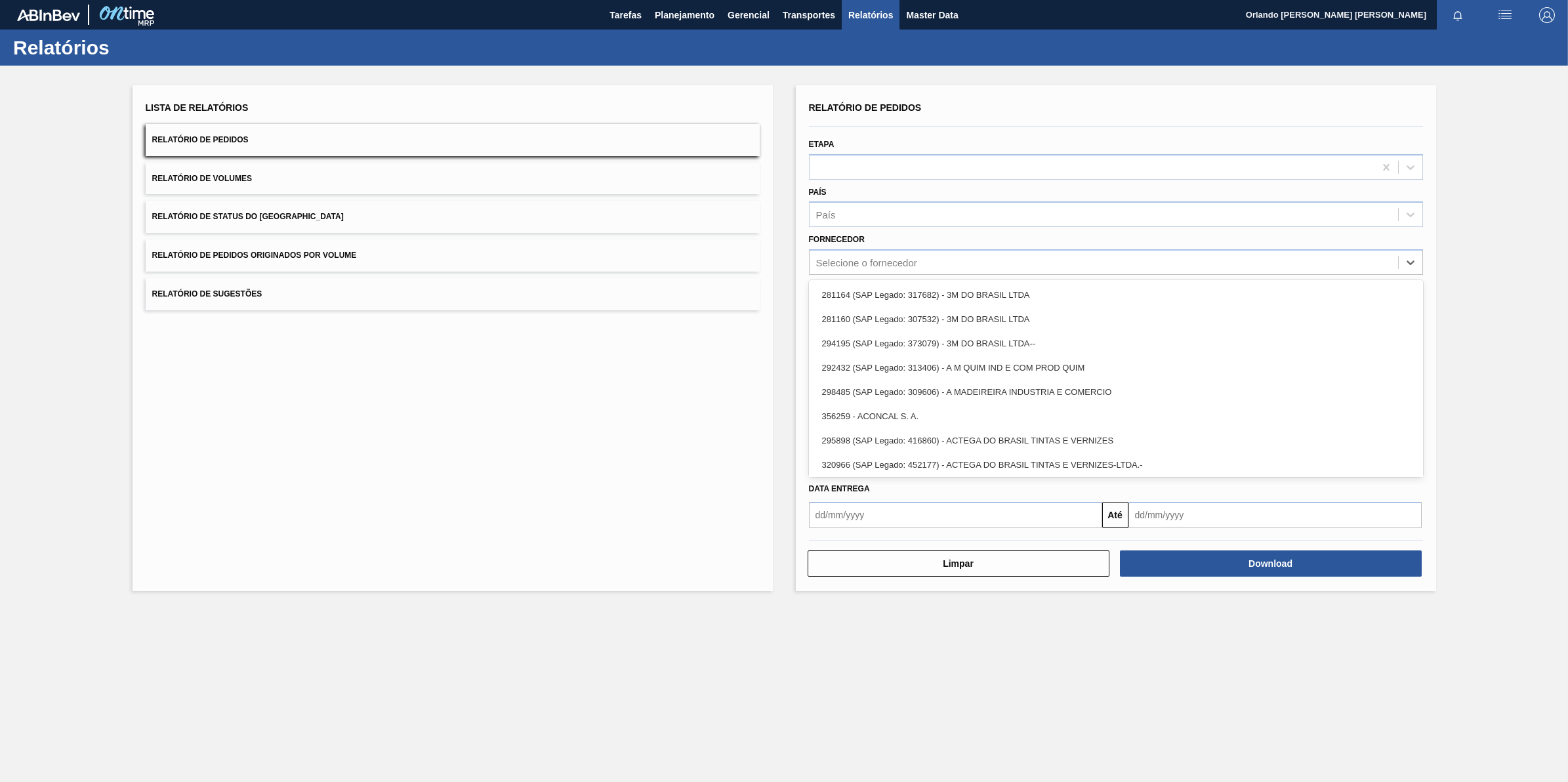
paste input "307331"
type input "307331"
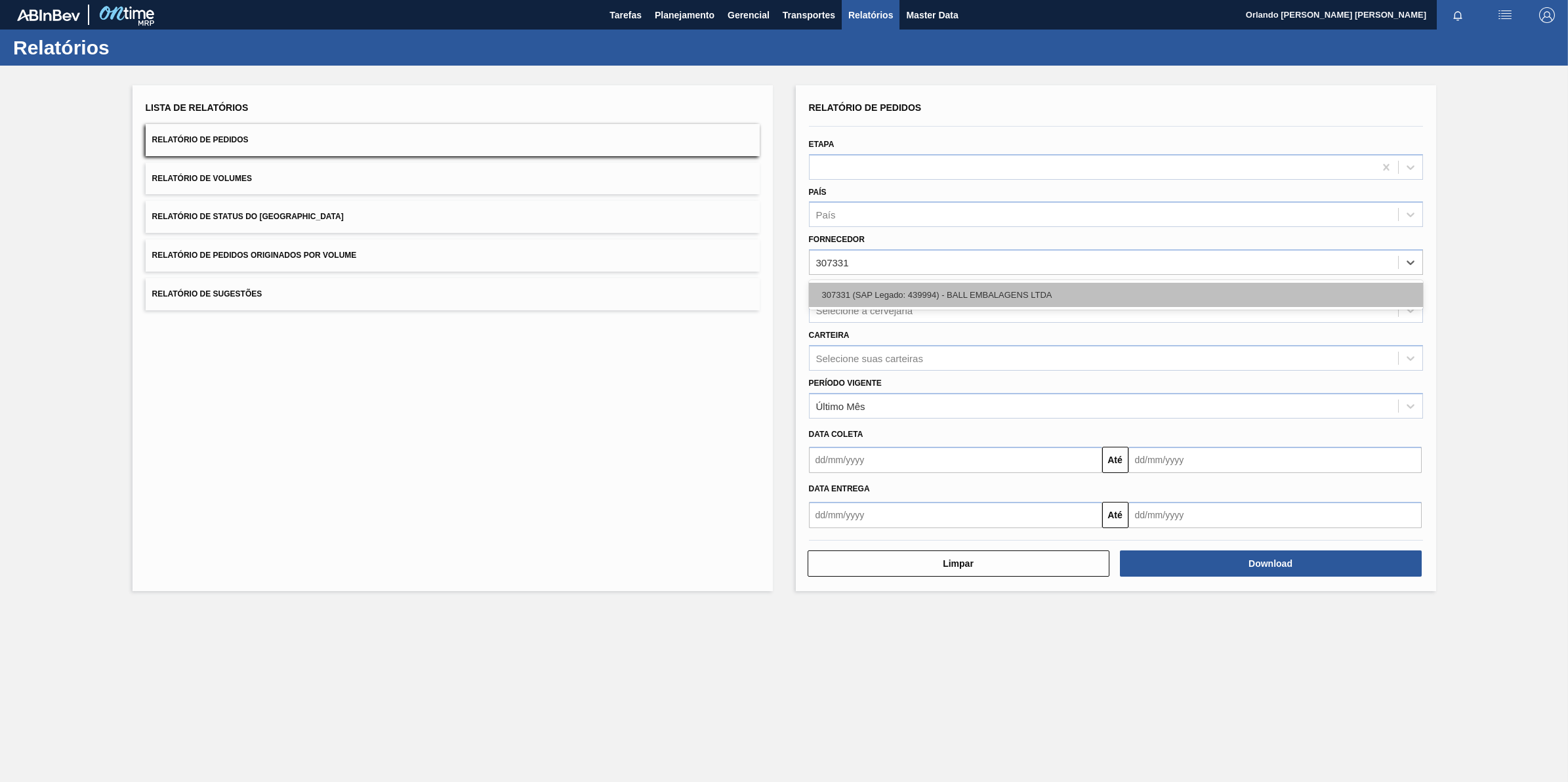
click at [890, 295] on div "307331 (SAP Legado: 439994) - BALL EMBALAGENS LTDA" at bounding box center [1116, 295] width 614 height 24
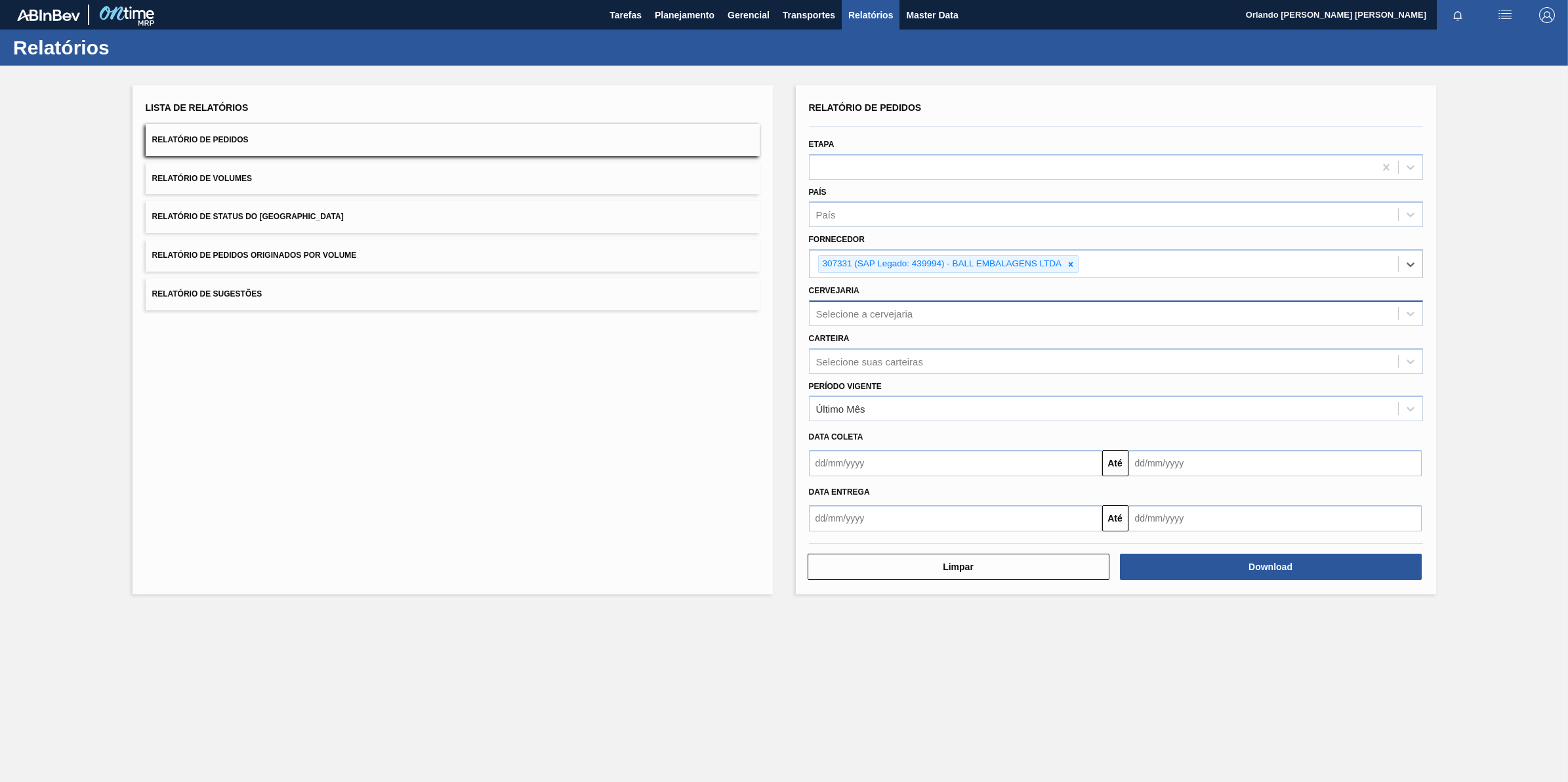
click at [868, 304] on div "Selecione a cervejaria" at bounding box center [1103, 313] width 589 height 19
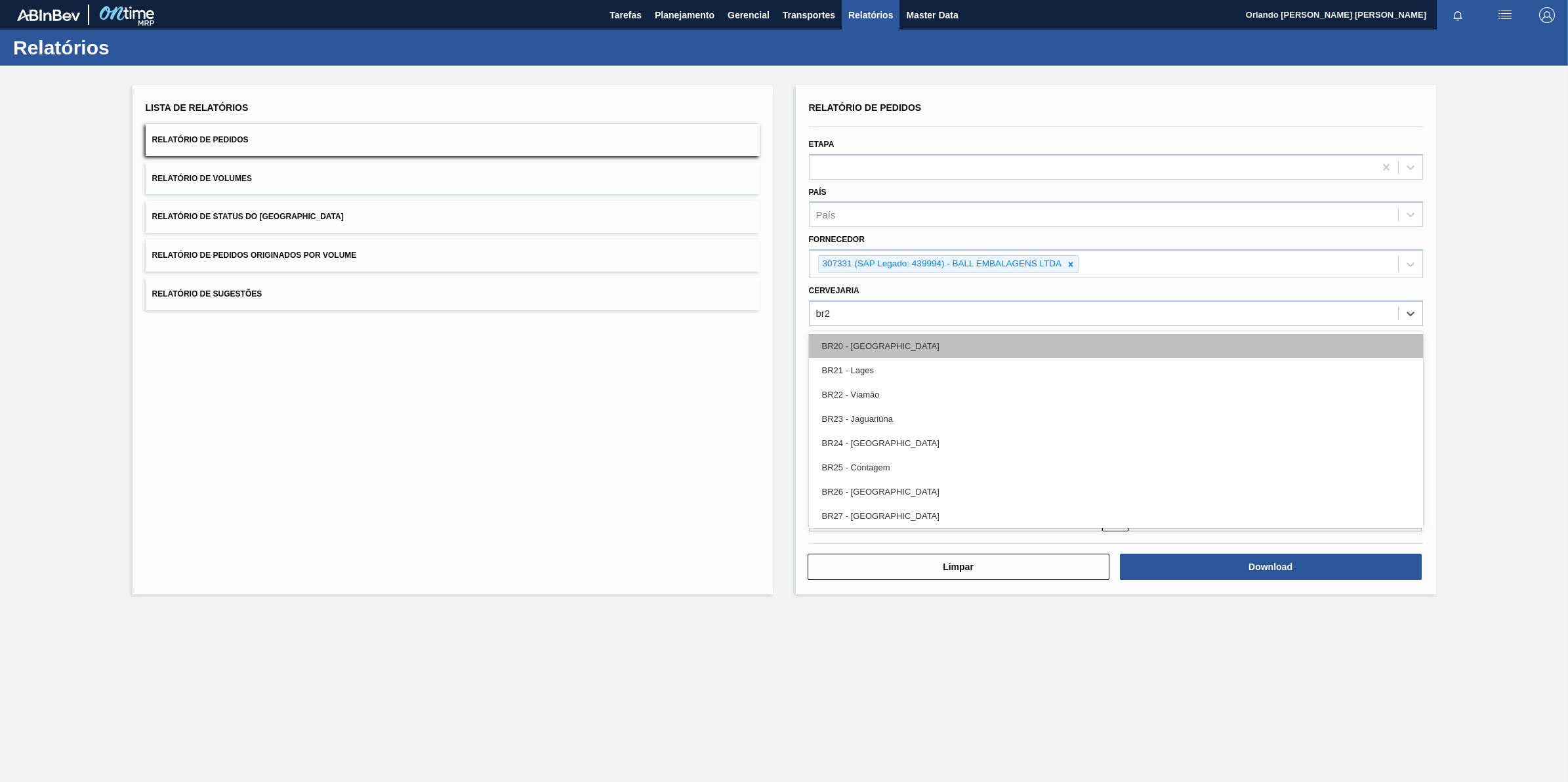
type input "br26"
click at [916, 352] on div "BR26 - [GEOGRAPHIC_DATA]" at bounding box center [1116, 345] width 614 height 24
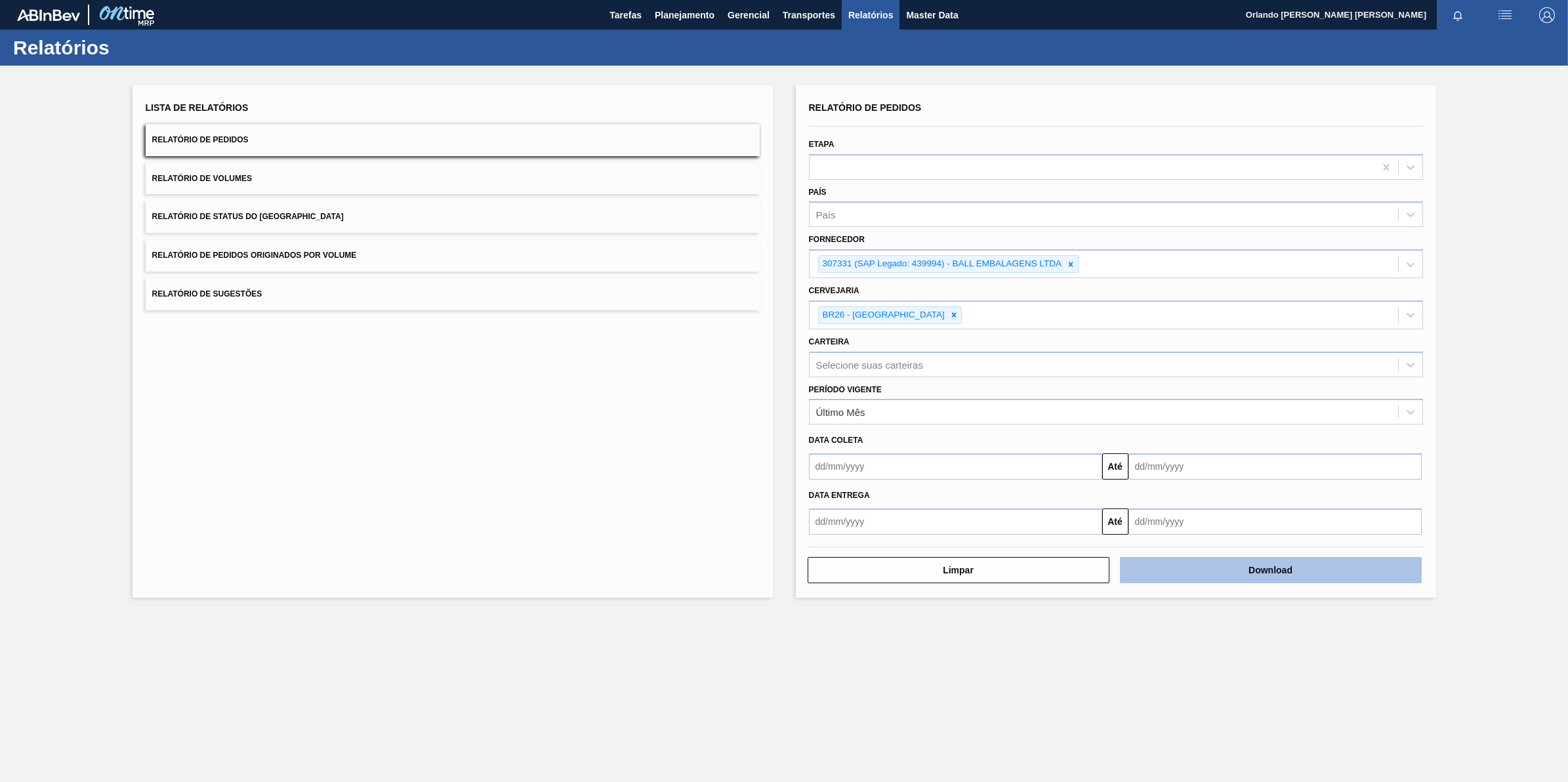
click at [1193, 574] on button "Download" at bounding box center [1270, 570] width 302 height 27
click at [1066, 260] on icon at bounding box center [1071, 264] width 9 height 9
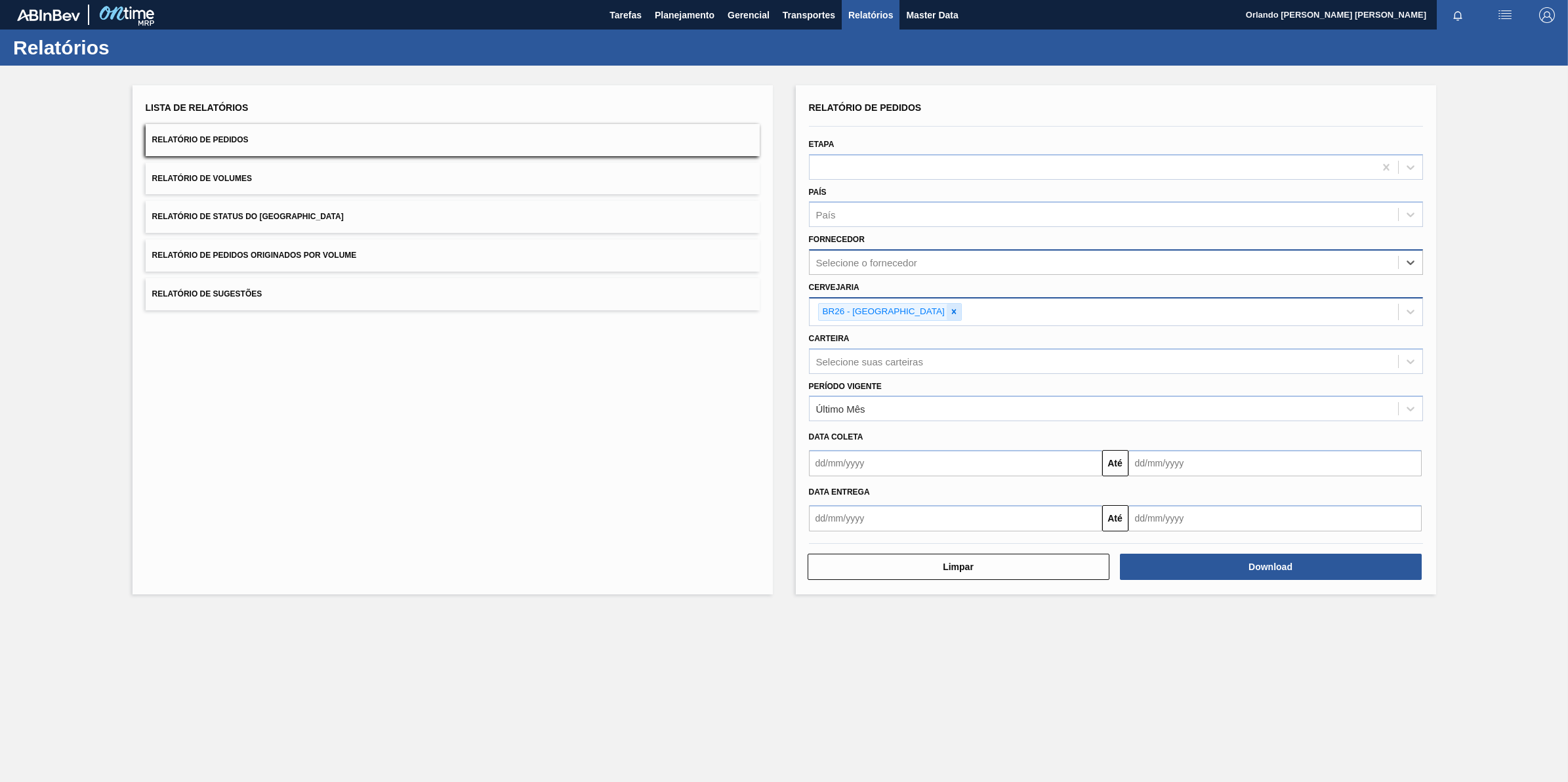
click at [952, 310] on icon at bounding box center [954, 312] width 5 height 5
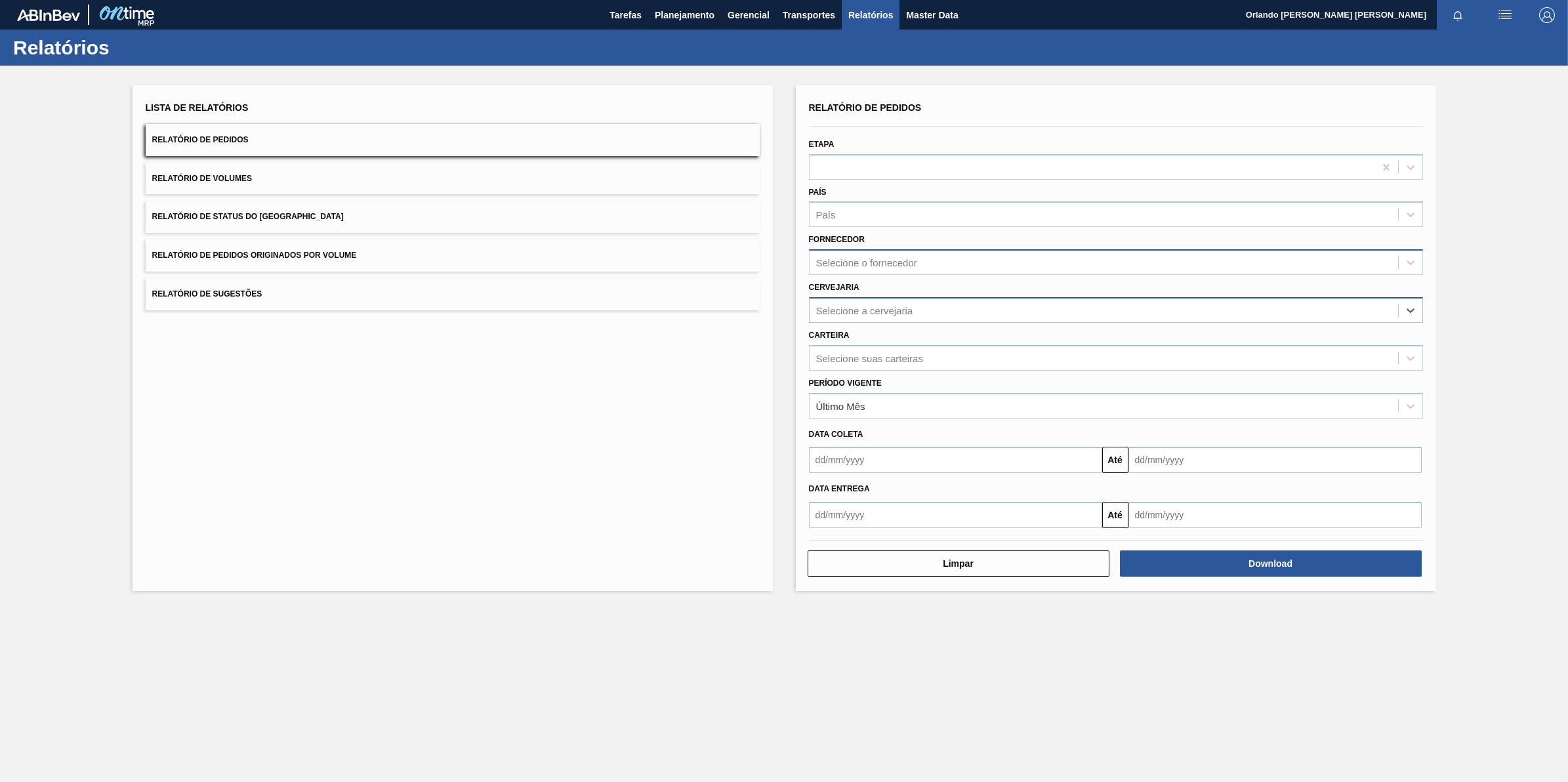
click at [965, 267] on div "Selecione o fornecedor" at bounding box center [1103, 263] width 589 height 19
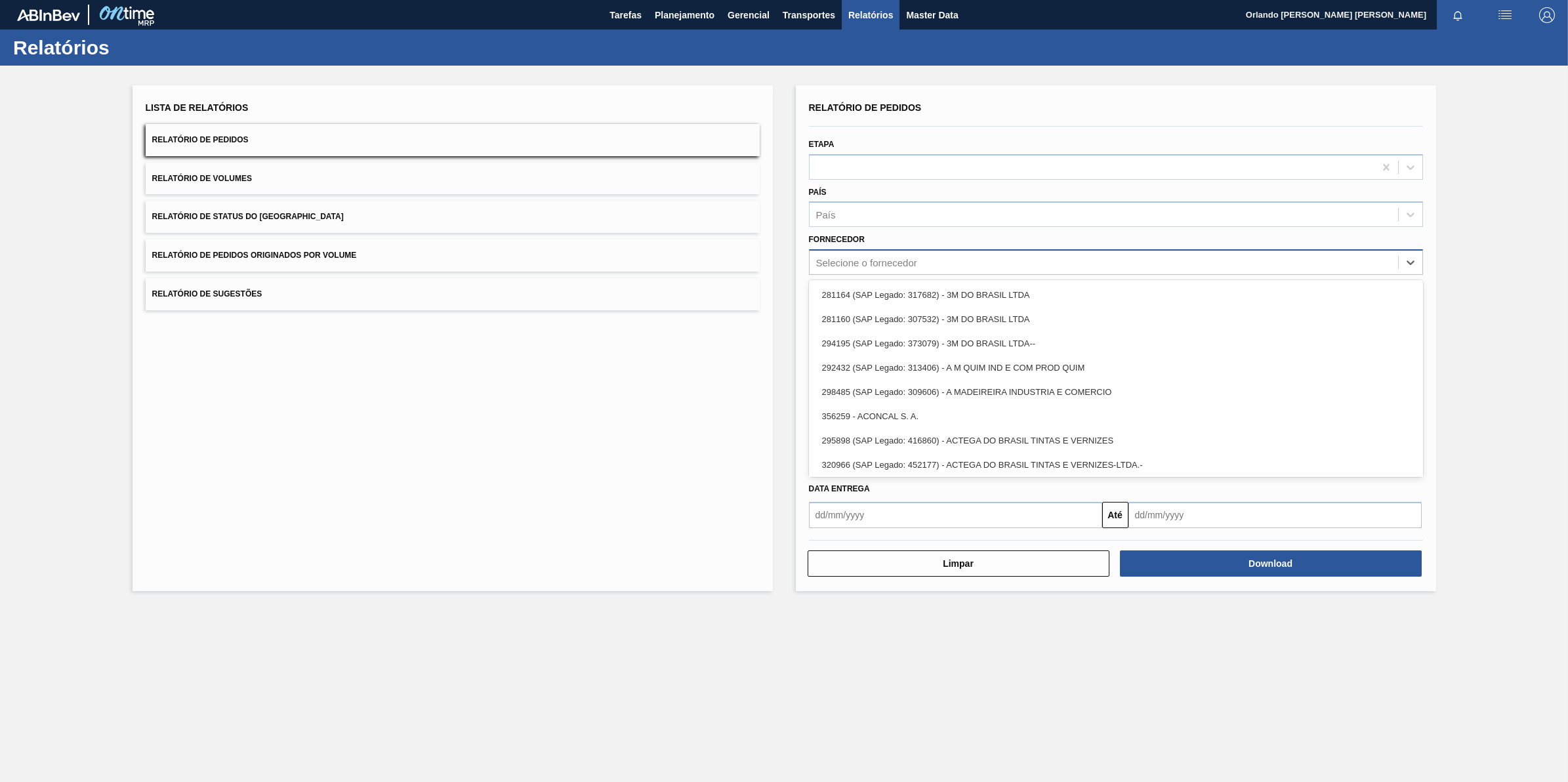
paste input "307331"
type input "307331"
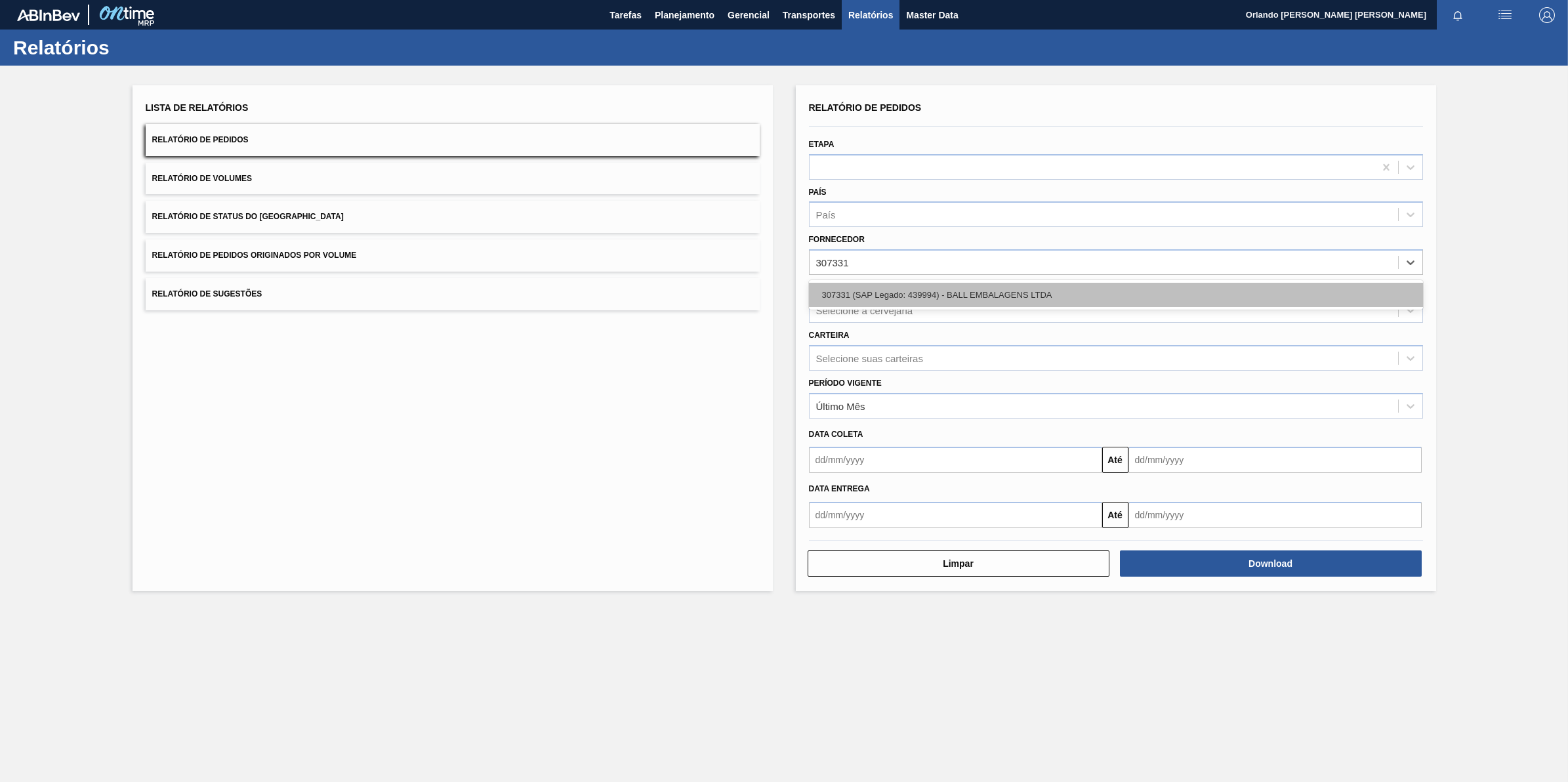
click at [916, 294] on div "307331 (SAP Legado: 439994) - BALL EMBALAGENS LTDA" at bounding box center [1116, 295] width 614 height 24
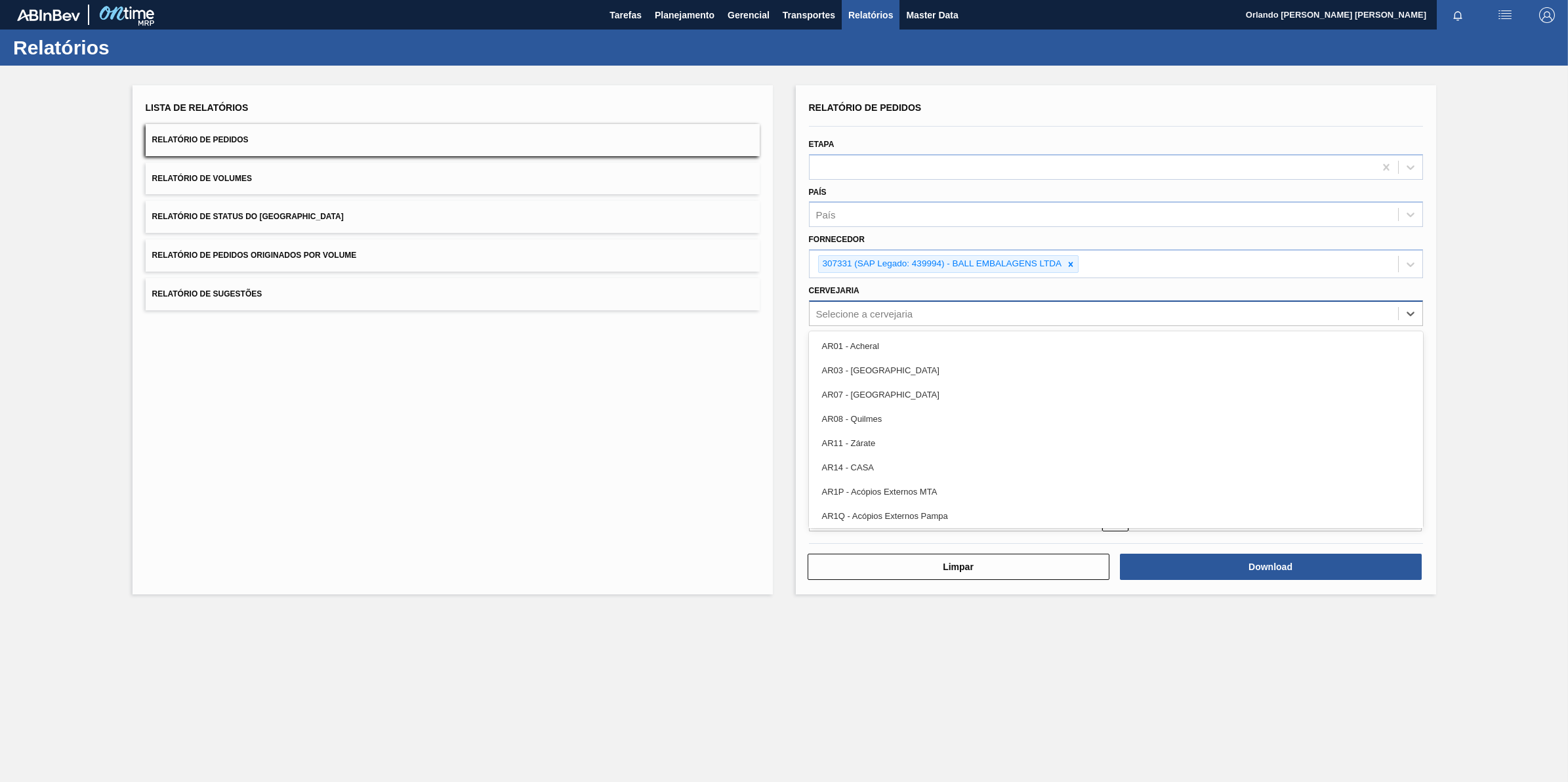
click at [901, 309] on div "Selecione a cervejaria" at bounding box center [865, 313] width 97 height 11
type input "br26"
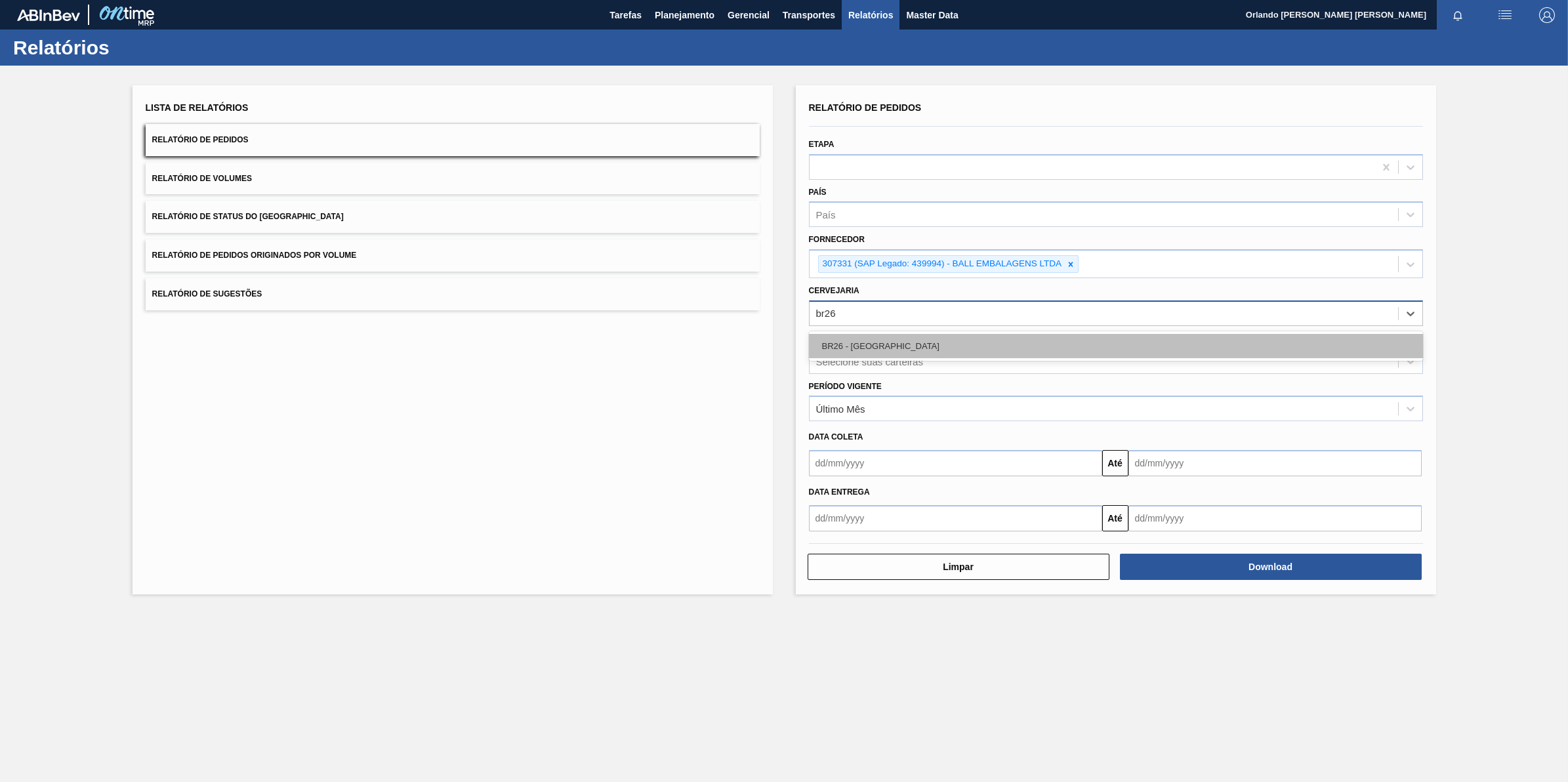
click at [900, 334] on div "BR26 - [GEOGRAPHIC_DATA]" at bounding box center [1116, 345] width 614 height 24
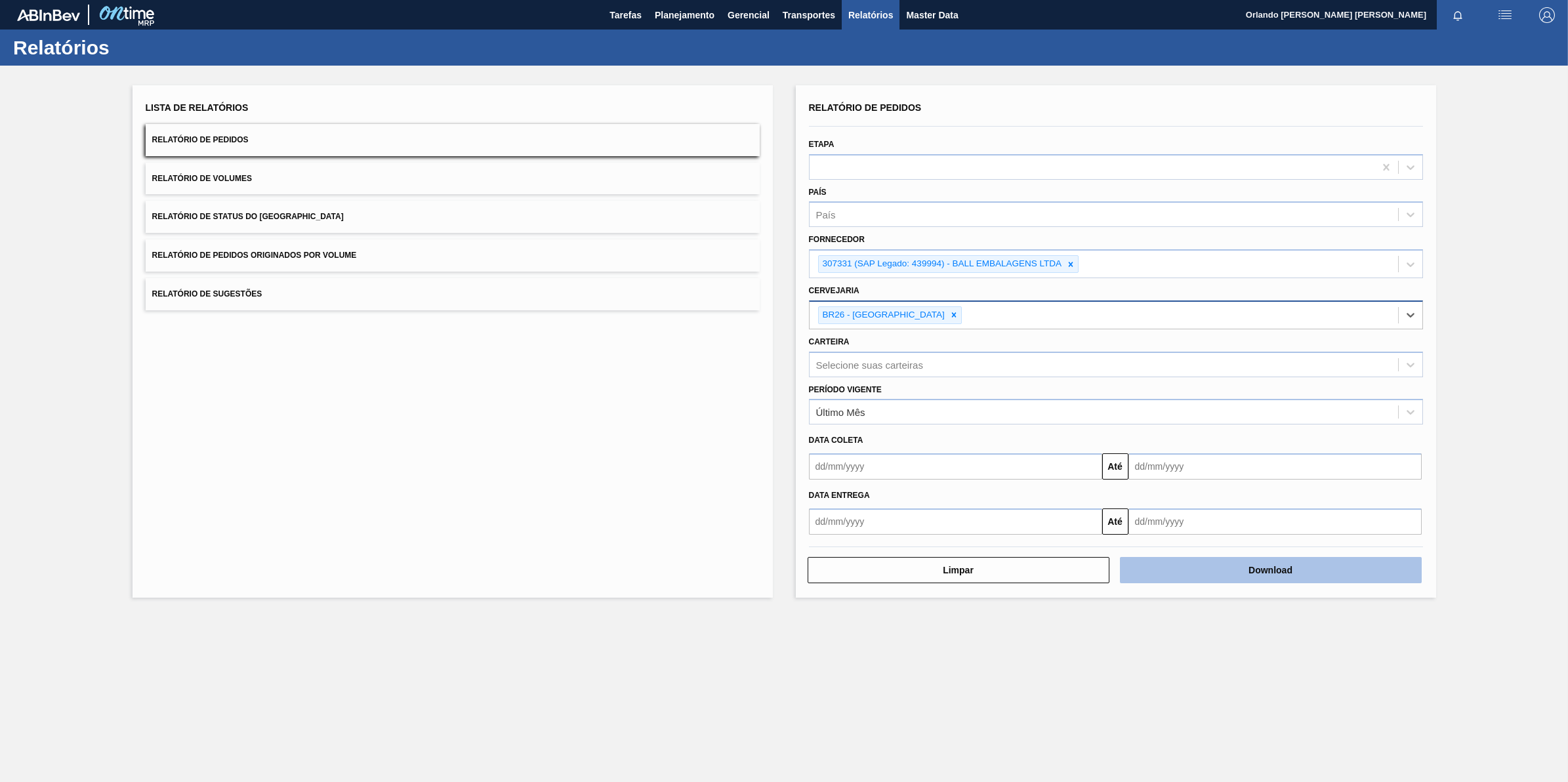
click at [1301, 558] on button "Download" at bounding box center [1270, 570] width 302 height 27
click at [1280, 575] on button "Download" at bounding box center [1270, 570] width 302 height 27
click at [1074, 260] on icon at bounding box center [1071, 264] width 9 height 9
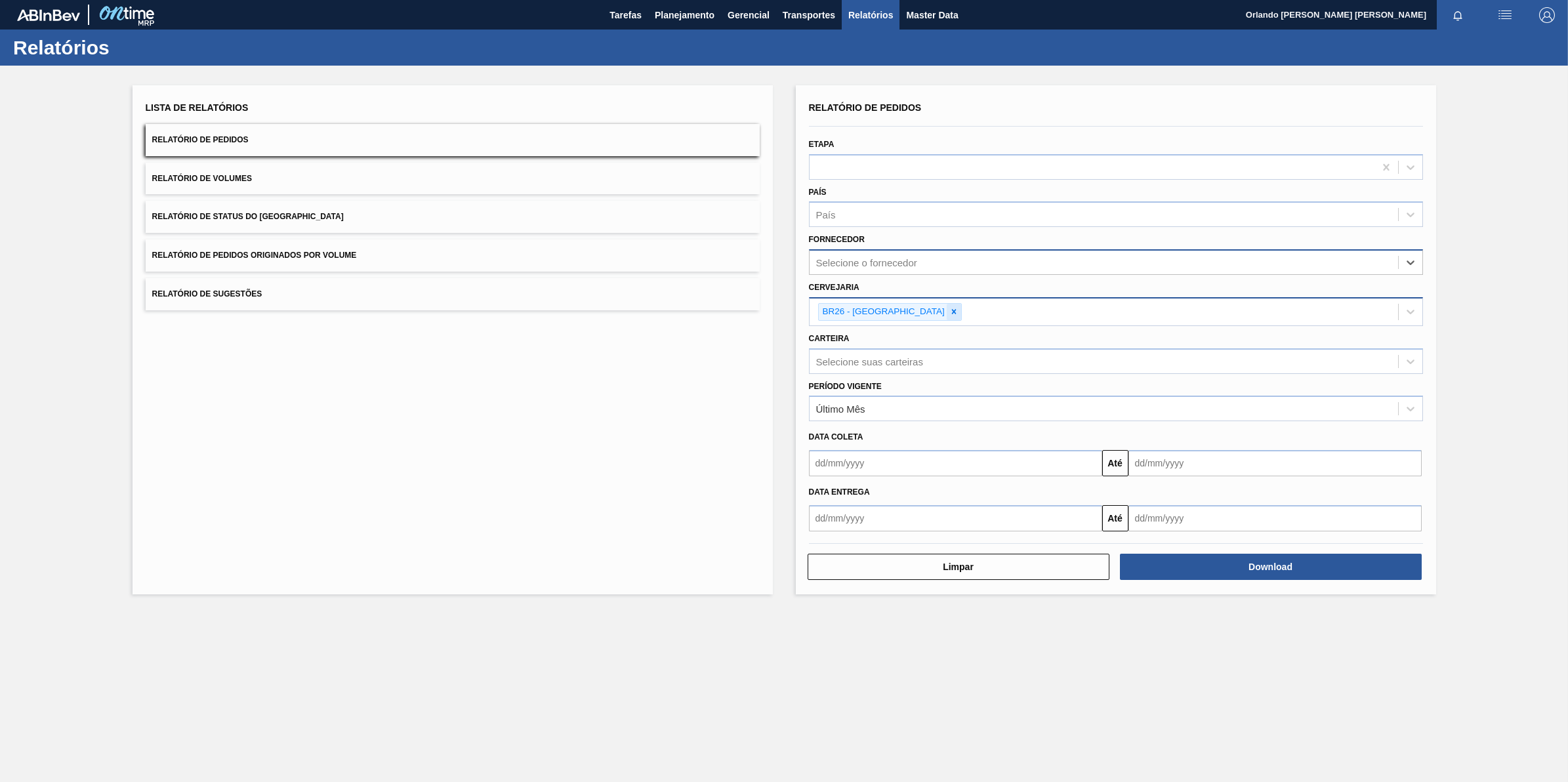
click at [952, 310] on icon at bounding box center [954, 312] width 5 height 5
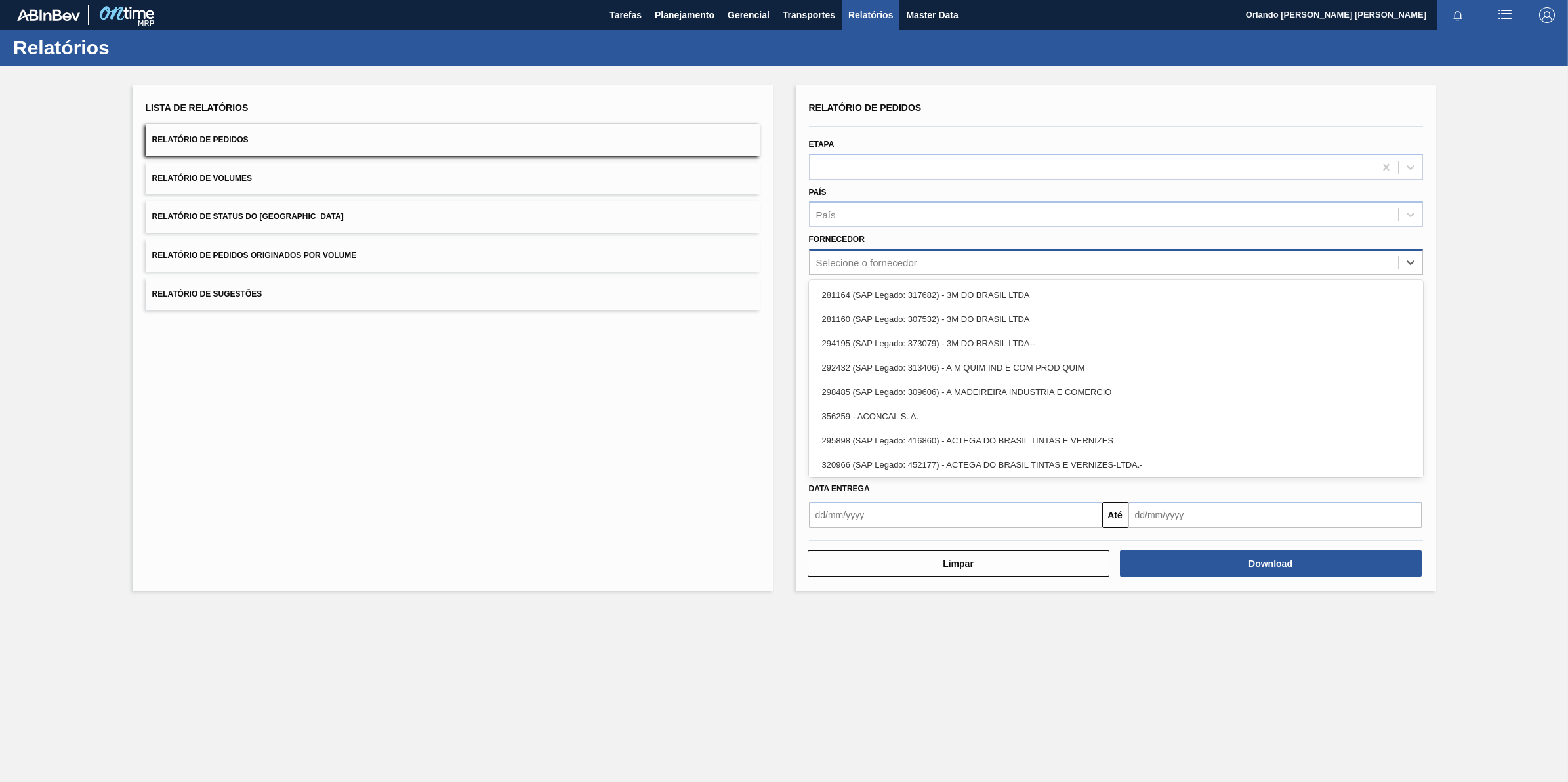
click at [900, 264] on div "Selecione o fornecedor" at bounding box center [867, 263] width 101 height 11
paste input "307331"
type input "307331"
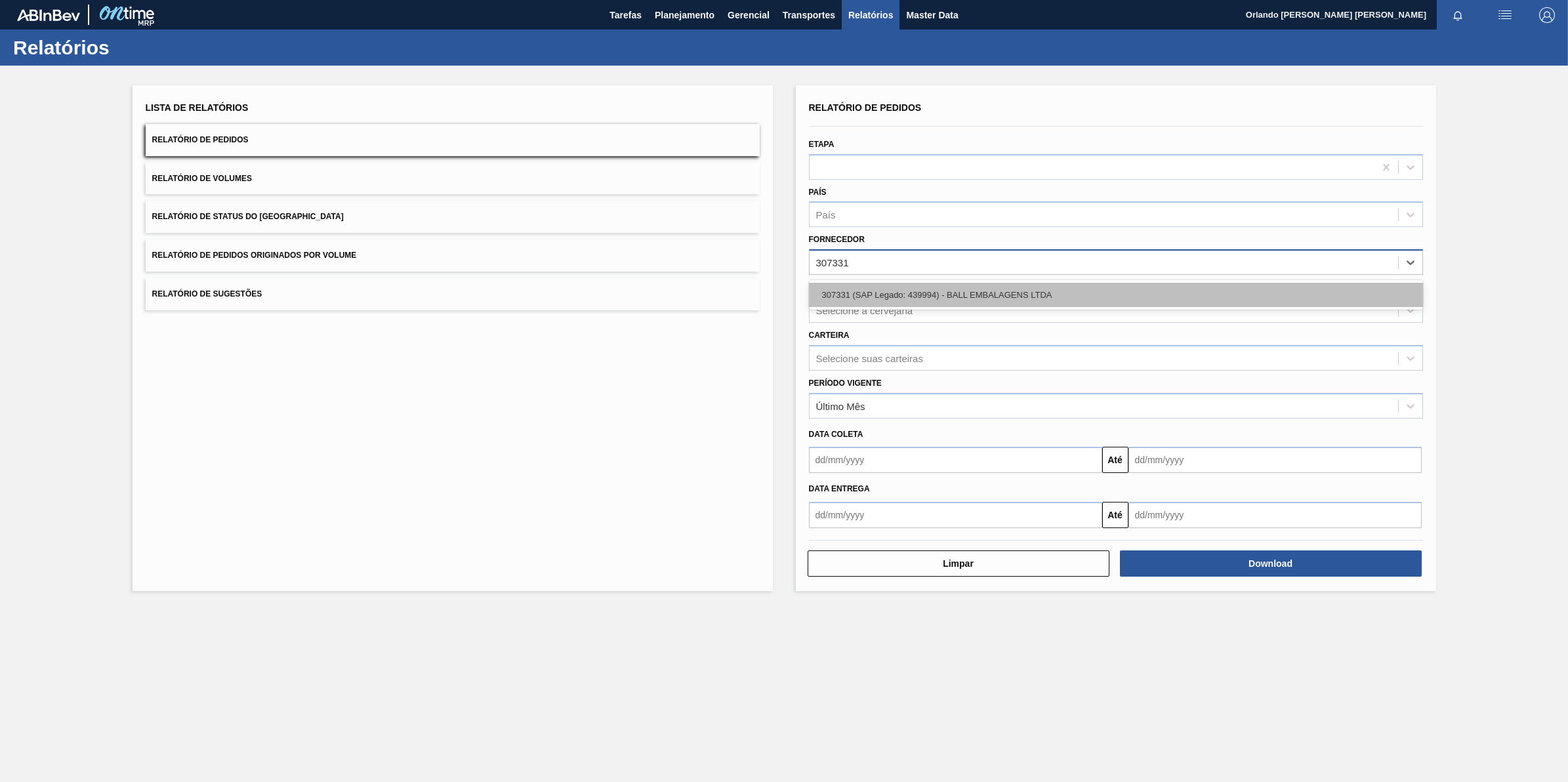
click at [897, 292] on div "307331 (SAP Legado: 439994) - BALL EMBALAGENS LTDA" at bounding box center [1116, 295] width 614 height 24
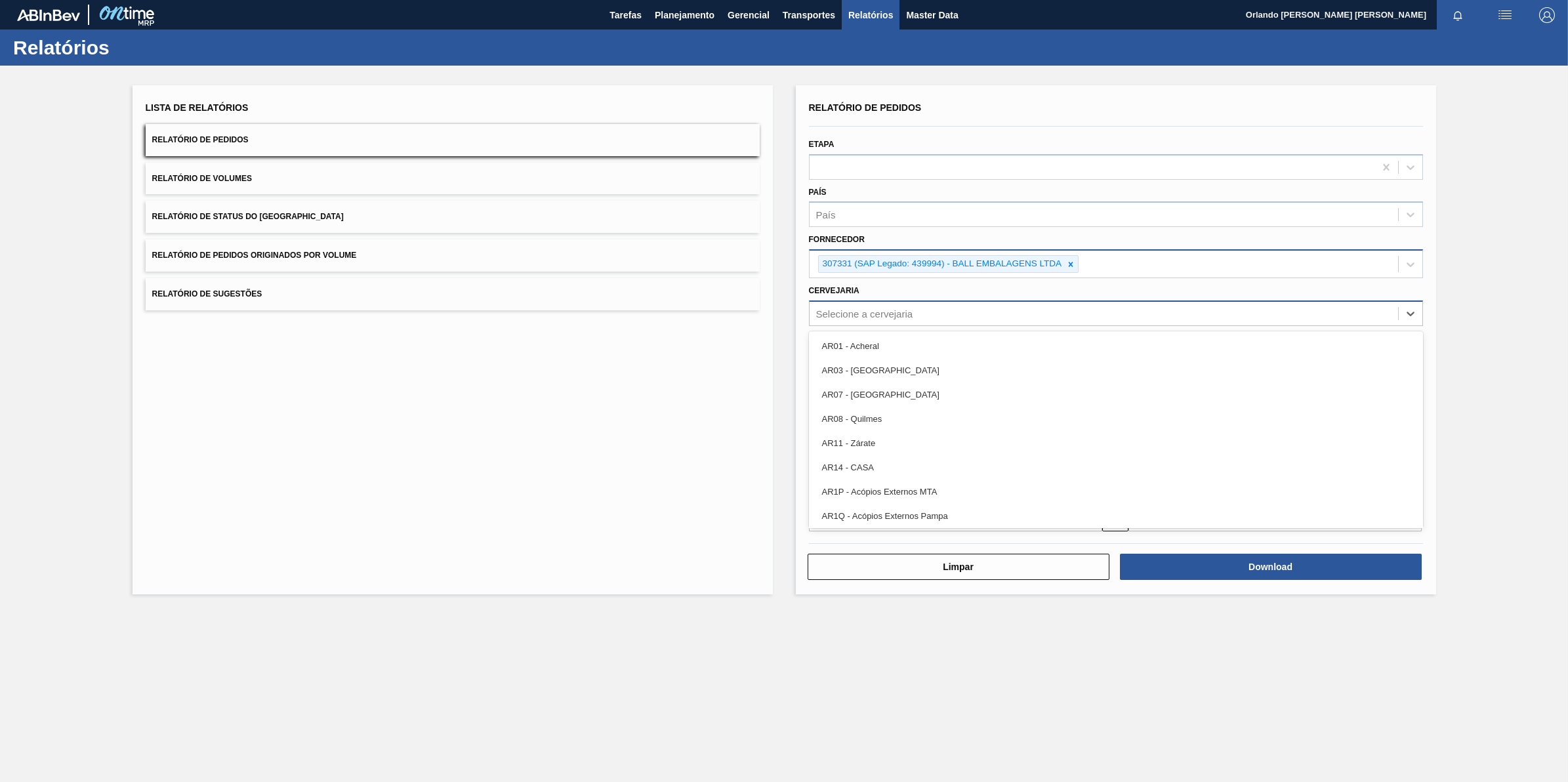
click at [894, 300] on div "Selecione a cervejaria" at bounding box center [1116, 313] width 614 height 26
click at [877, 318] on div "Selecione a cervejaria" at bounding box center [1103, 313] width 589 height 19
type input "26"
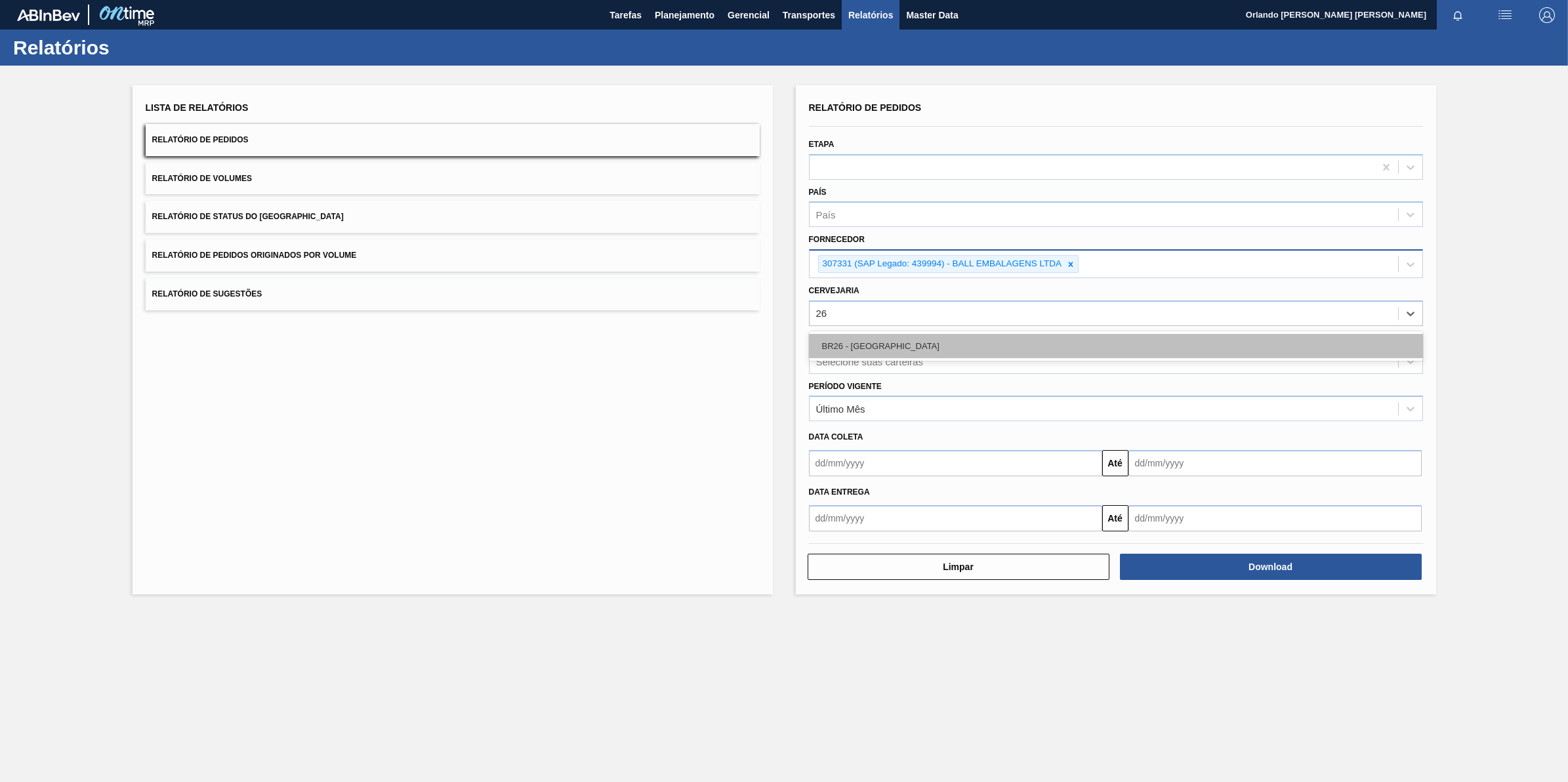
click at [920, 345] on div "BR26 - [GEOGRAPHIC_DATA]" at bounding box center [1116, 345] width 614 height 24
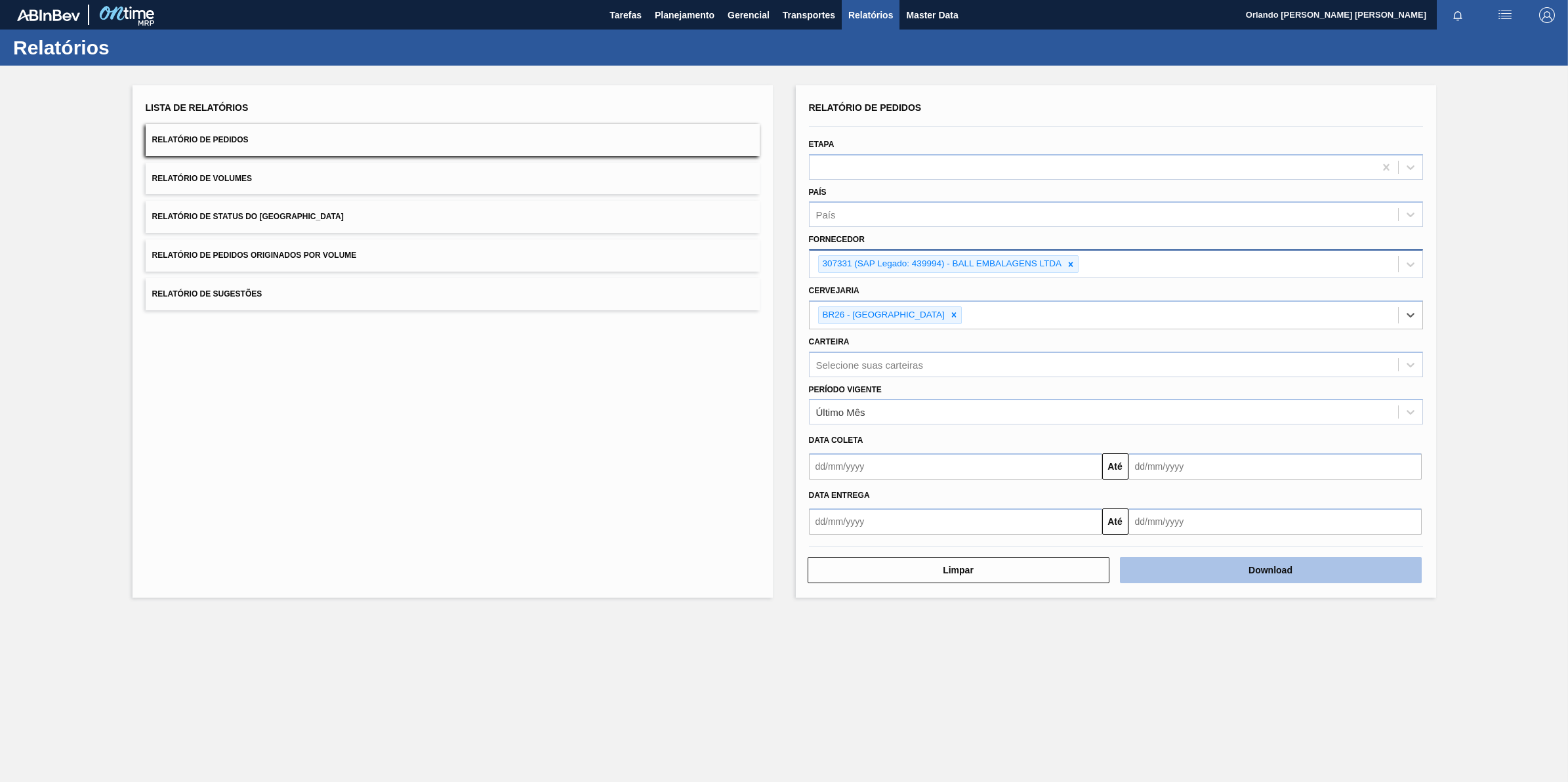
click at [1248, 569] on button "Download" at bounding box center [1270, 570] width 302 height 27
click at [1074, 260] on icon at bounding box center [1071, 264] width 9 height 9
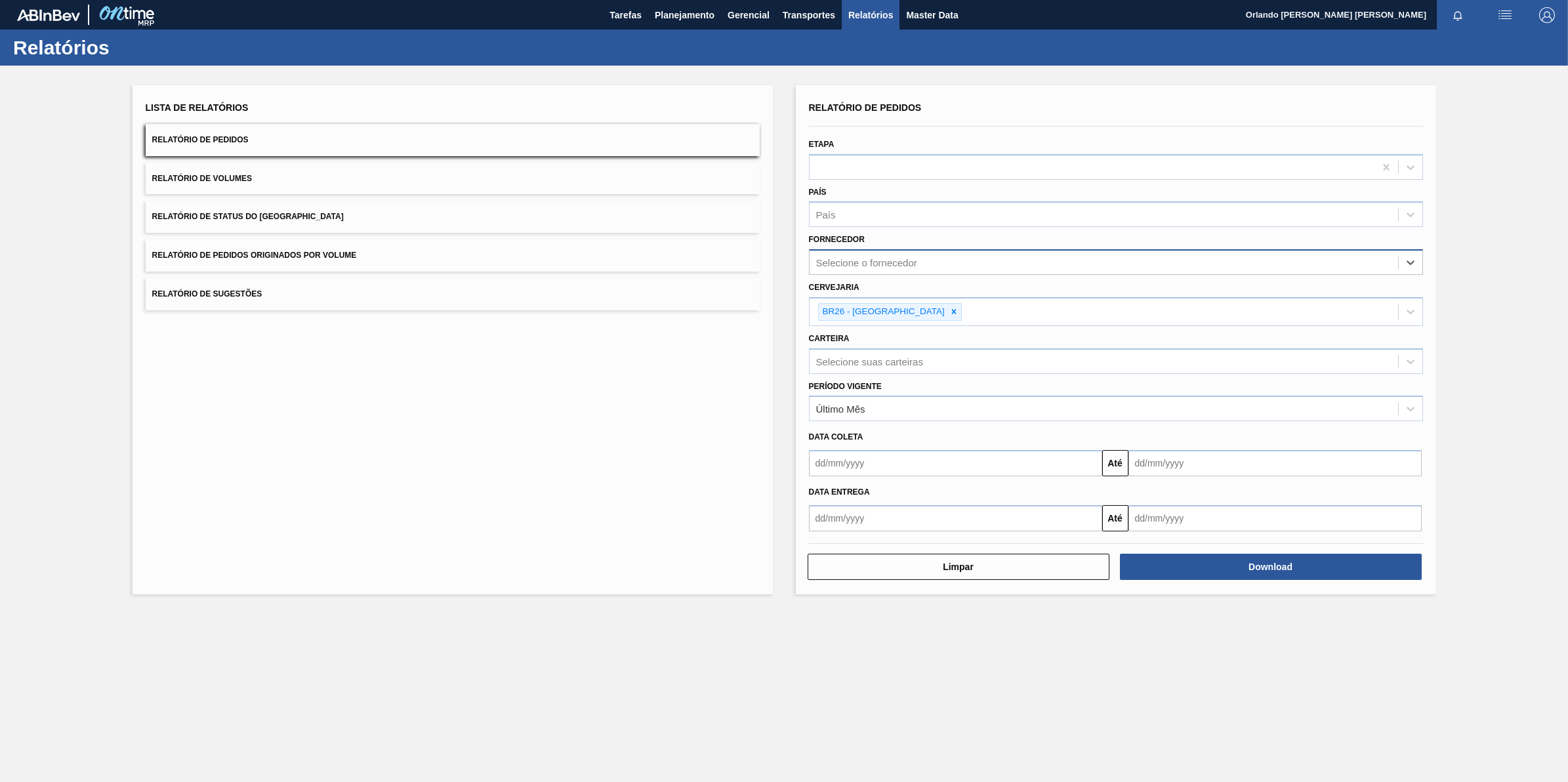
paste input "327858"
type input "327858"
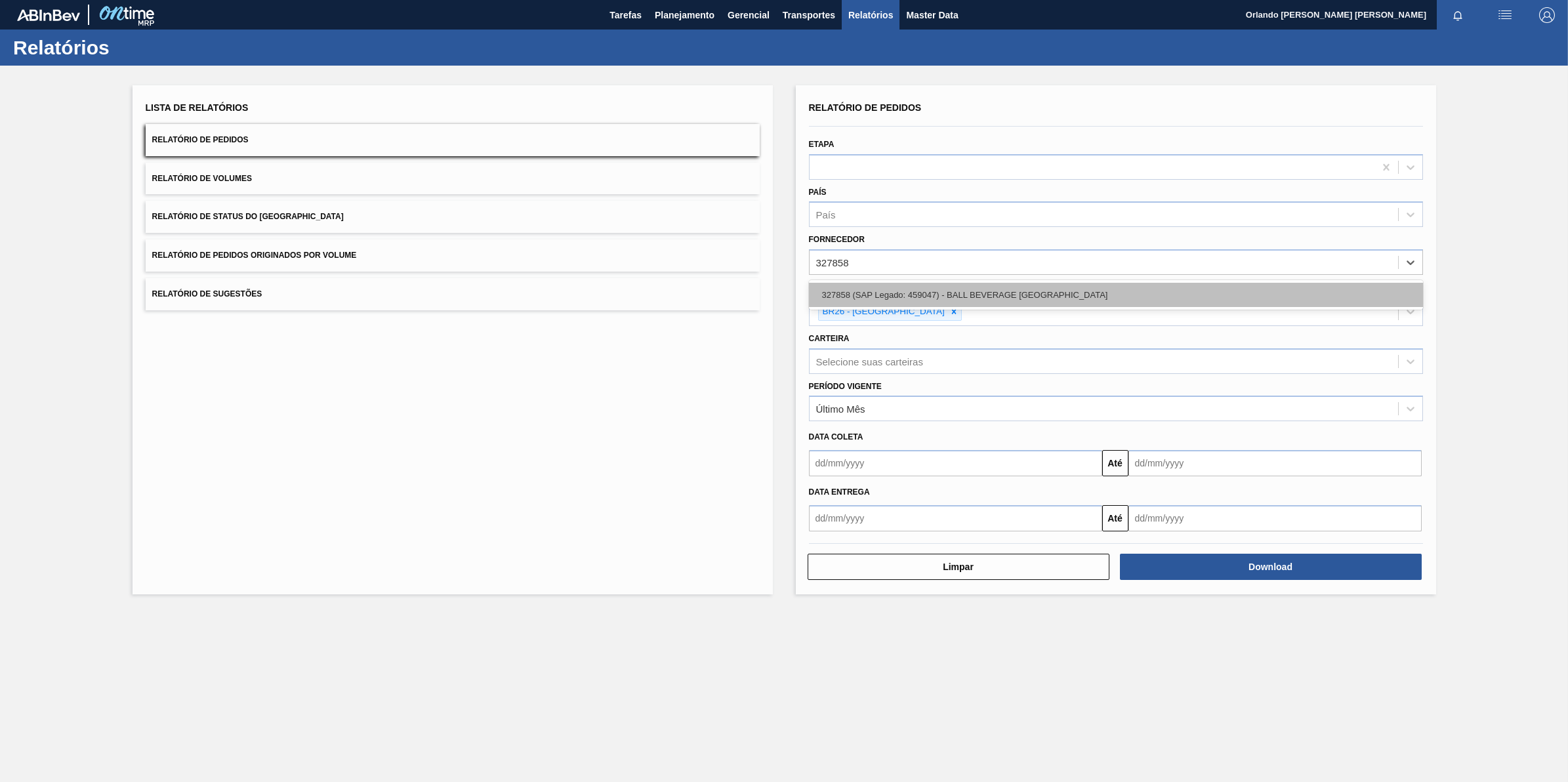
click at [900, 294] on div "327858 (SAP Legado: 459047) - BALL BEVERAGE [GEOGRAPHIC_DATA]" at bounding box center [1116, 295] width 614 height 24
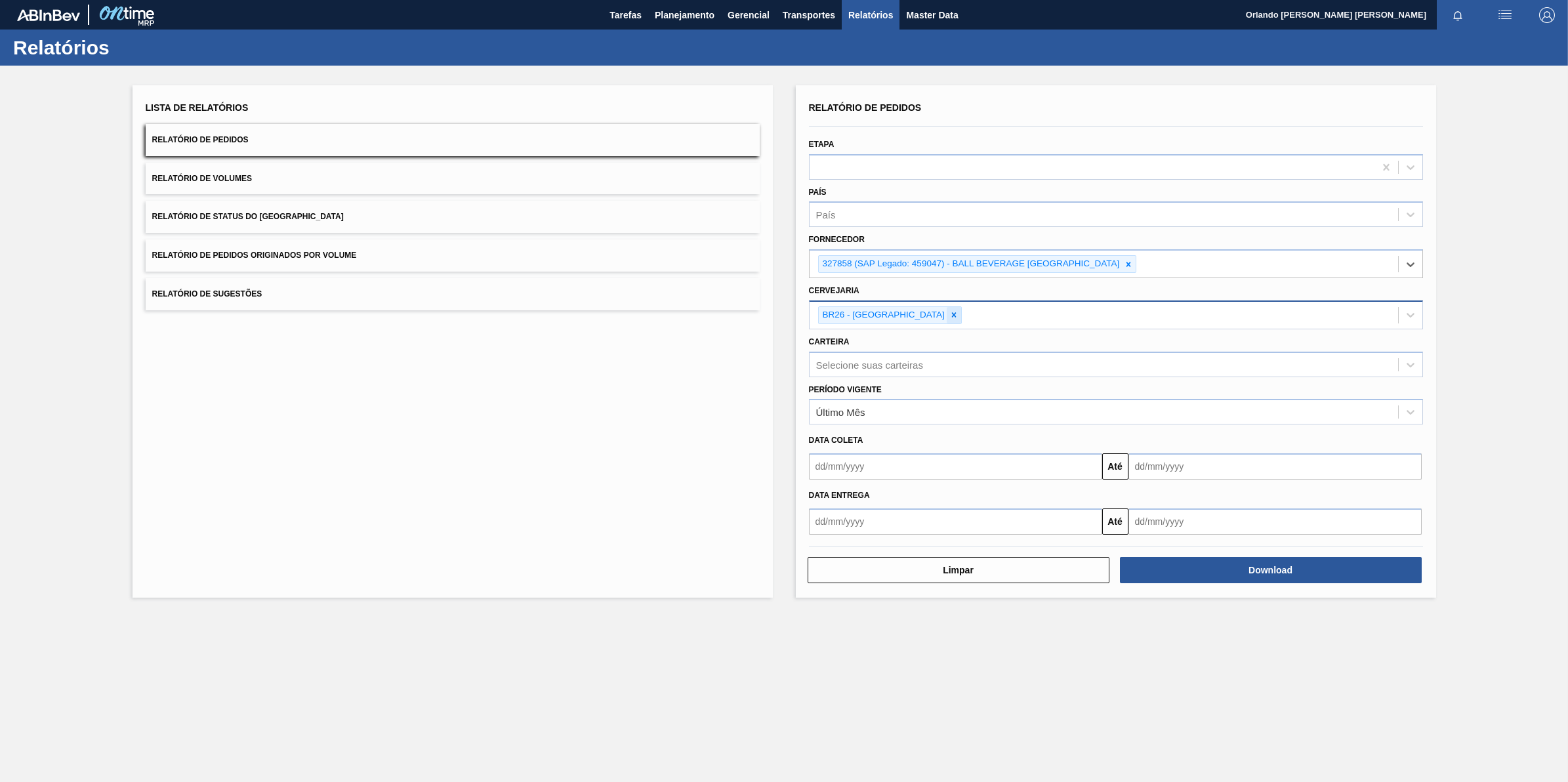
click at [950, 313] on icon at bounding box center [954, 315] width 9 height 9
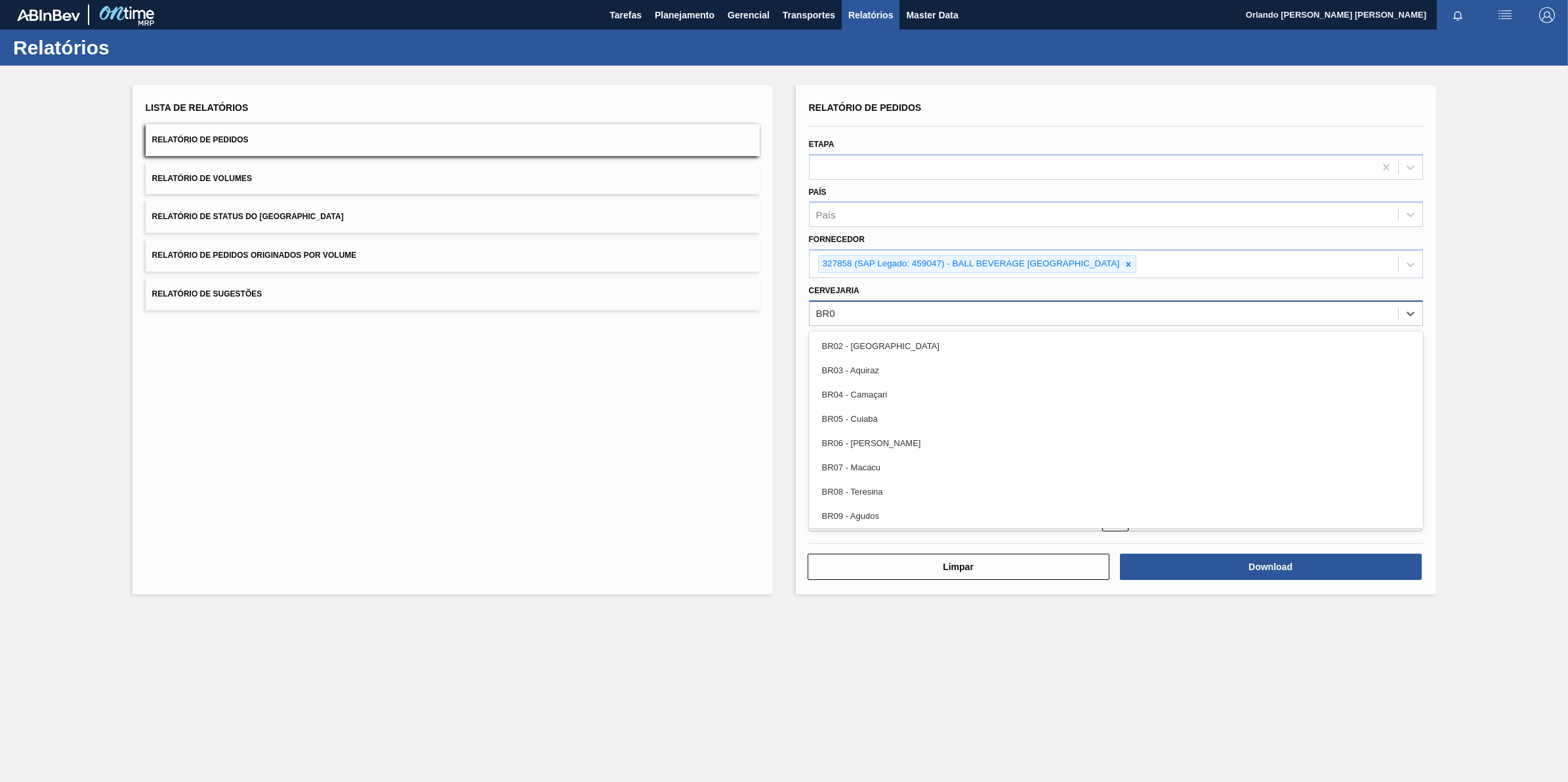
type input "BR04"
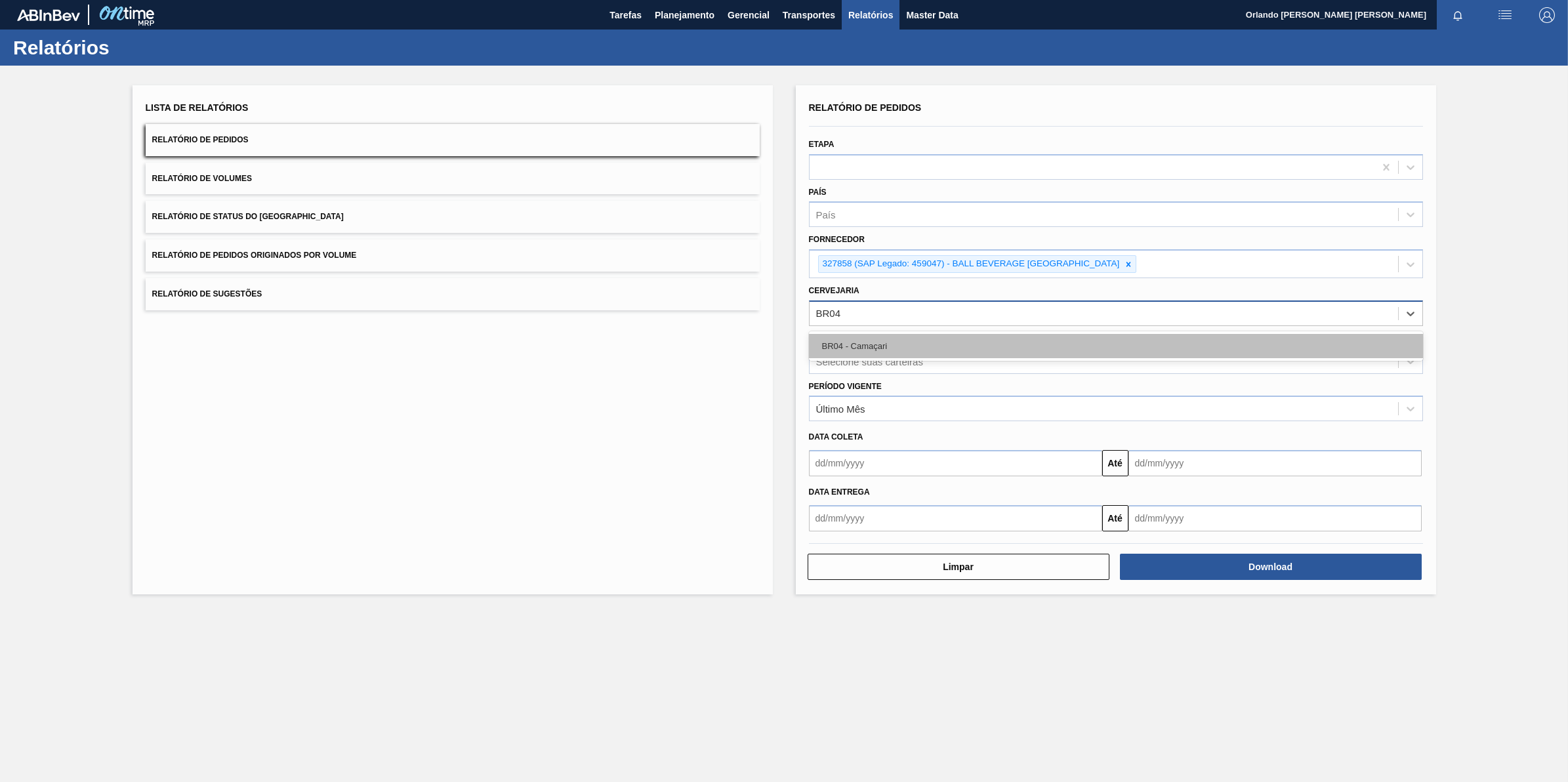
click at [924, 340] on div "BR04 - Camaçari" at bounding box center [1116, 345] width 614 height 24
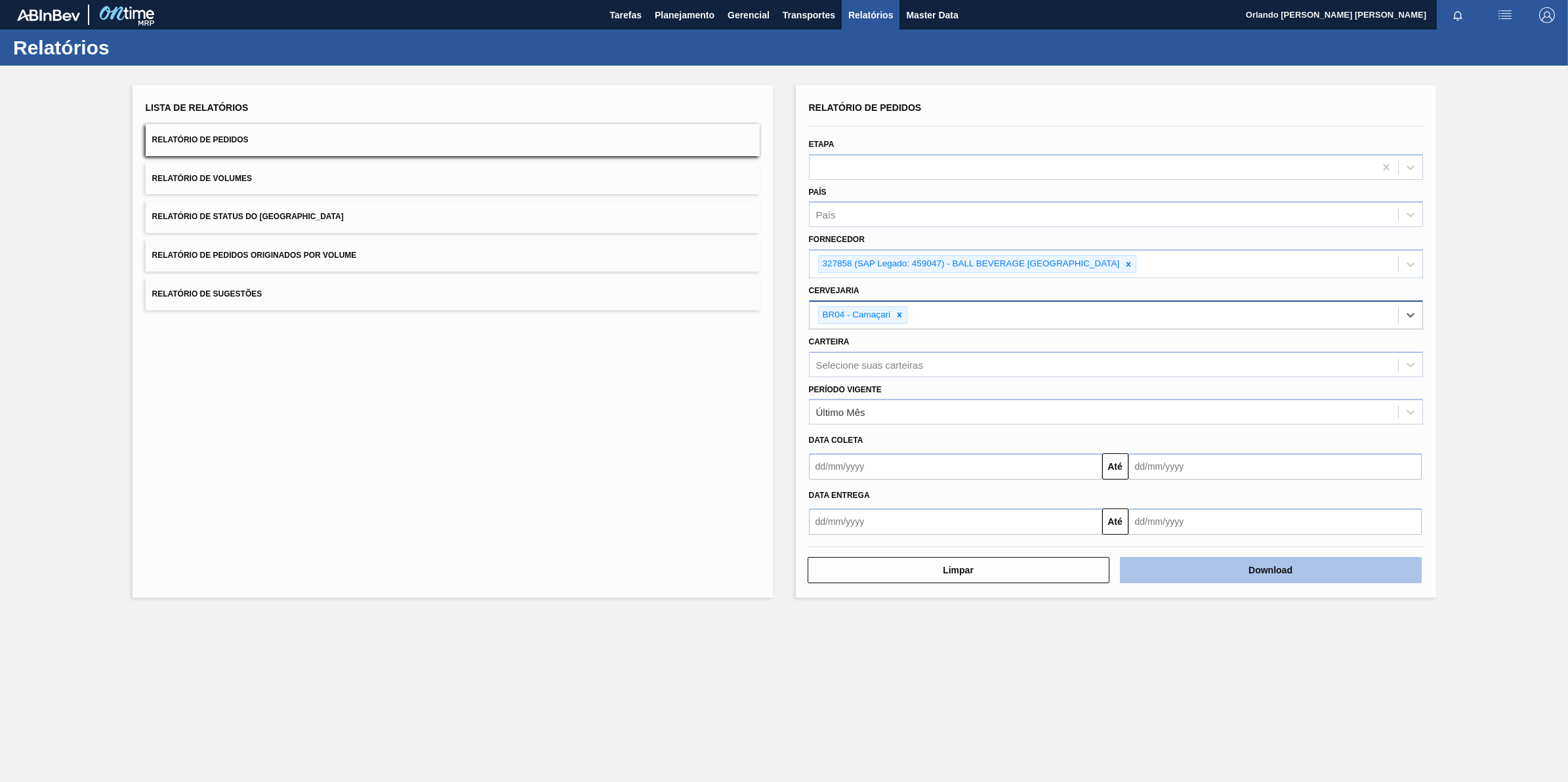
click at [1367, 560] on button "Download" at bounding box center [1270, 570] width 302 height 27
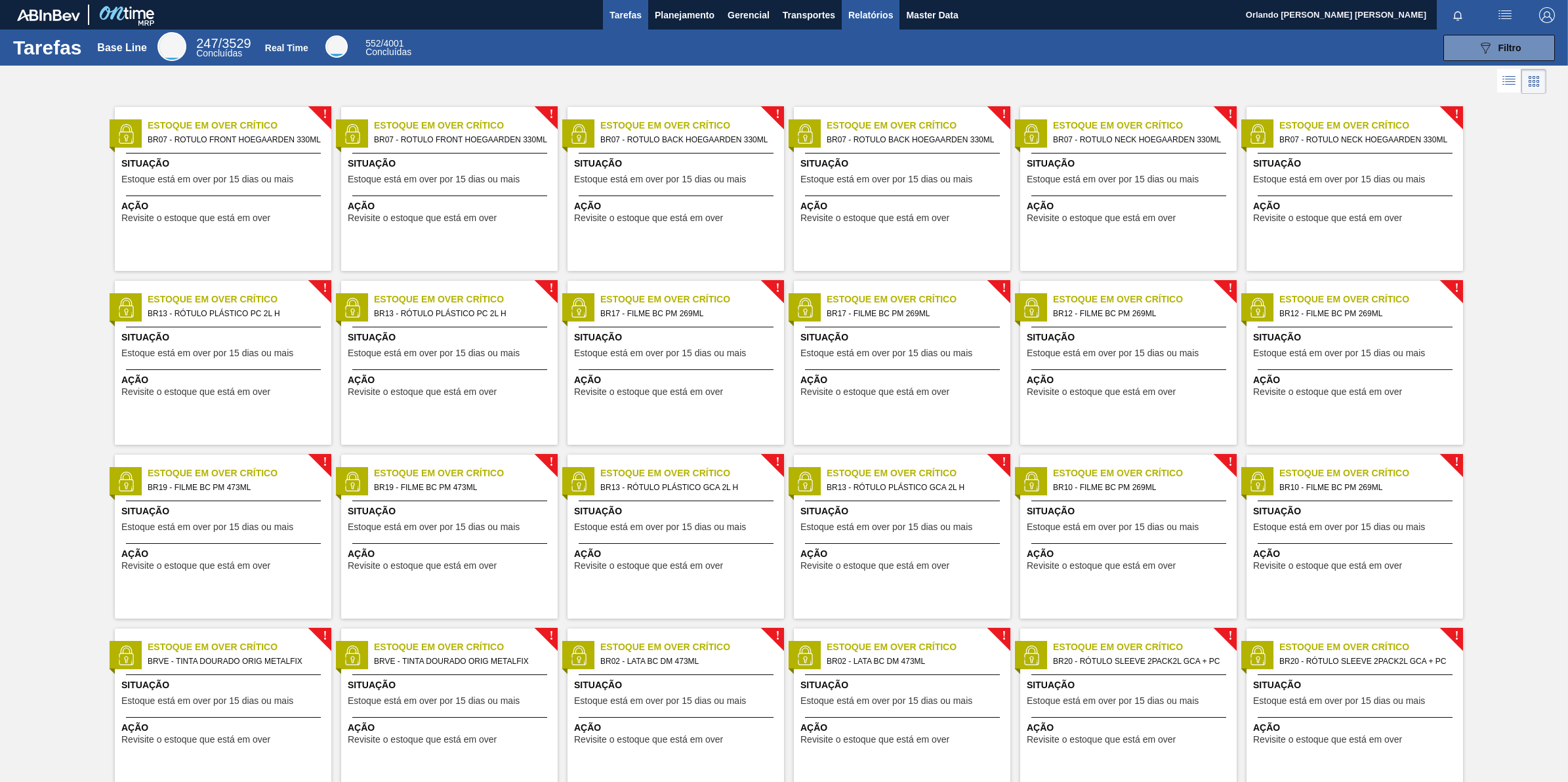
click at [848, 15] on span "Relatórios" at bounding box center [870, 15] width 44 height 16
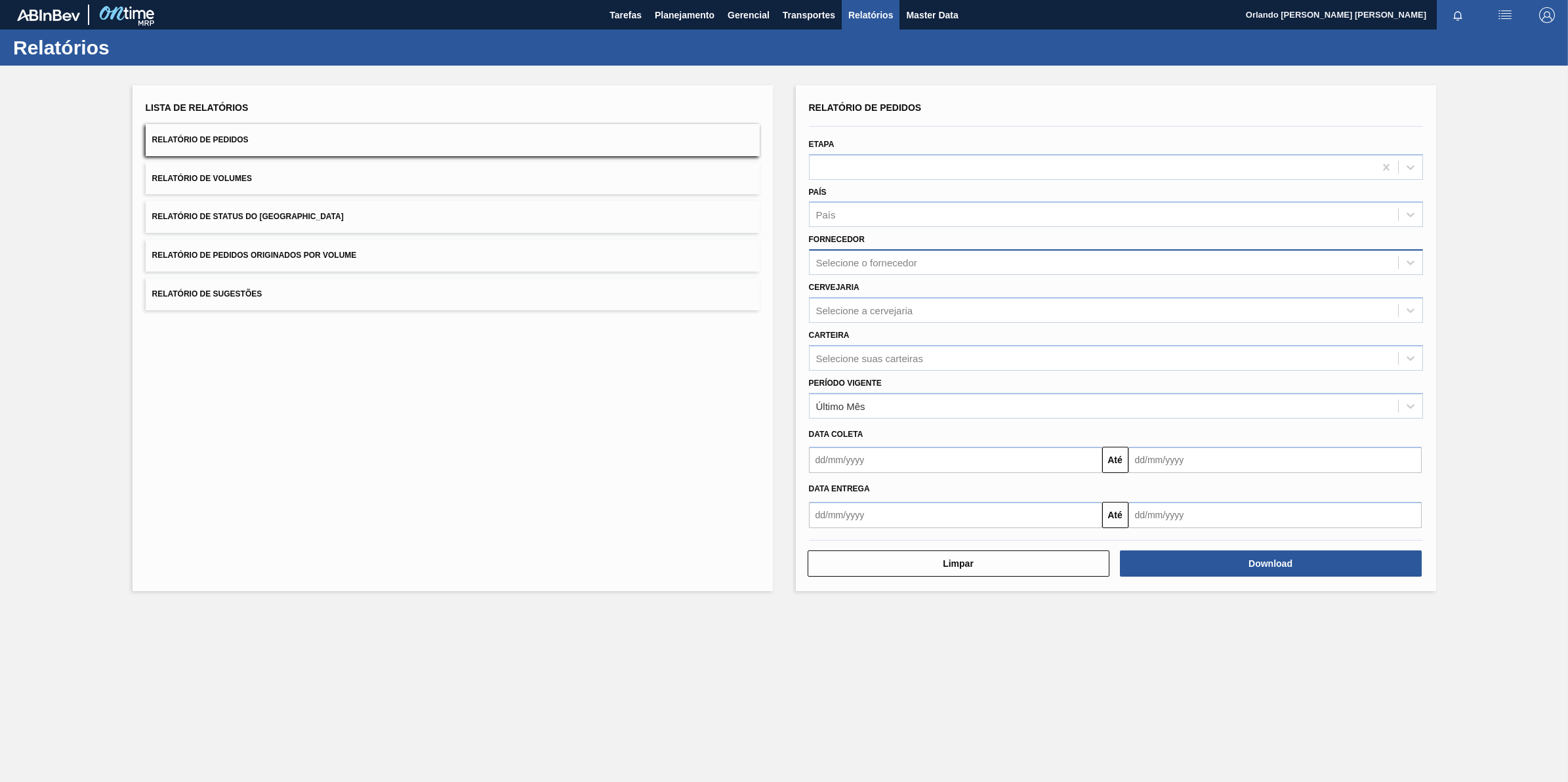
click at [933, 261] on div "Selecione o fornecedor" at bounding box center [1103, 263] width 589 height 19
paste input "327858"
type input "327858"
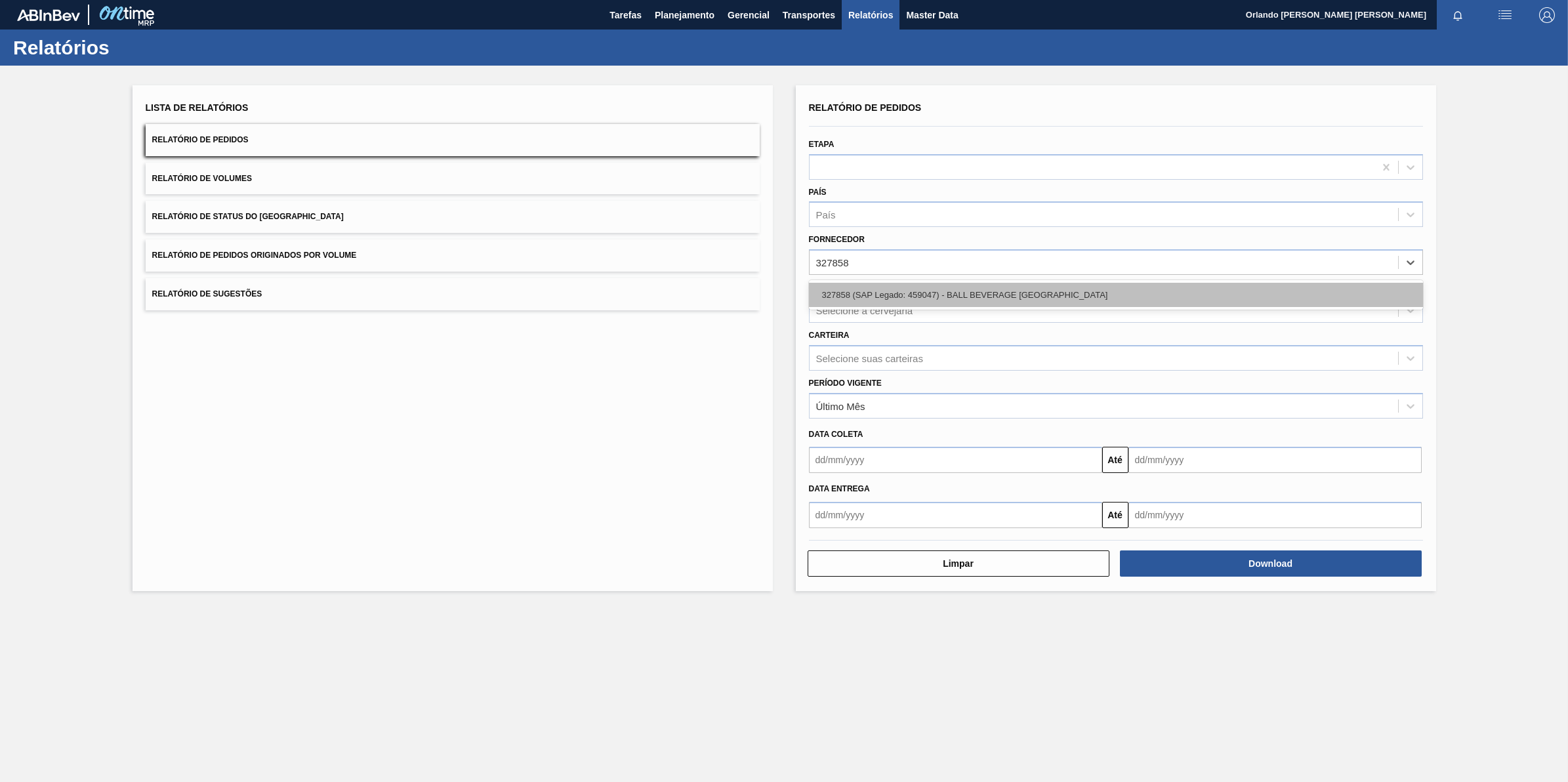
click at [922, 295] on div "327858 (SAP Legado: 459047) - BALL BEVERAGE [GEOGRAPHIC_DATA]" at bounding box center [1116, 295] width 614 height 24
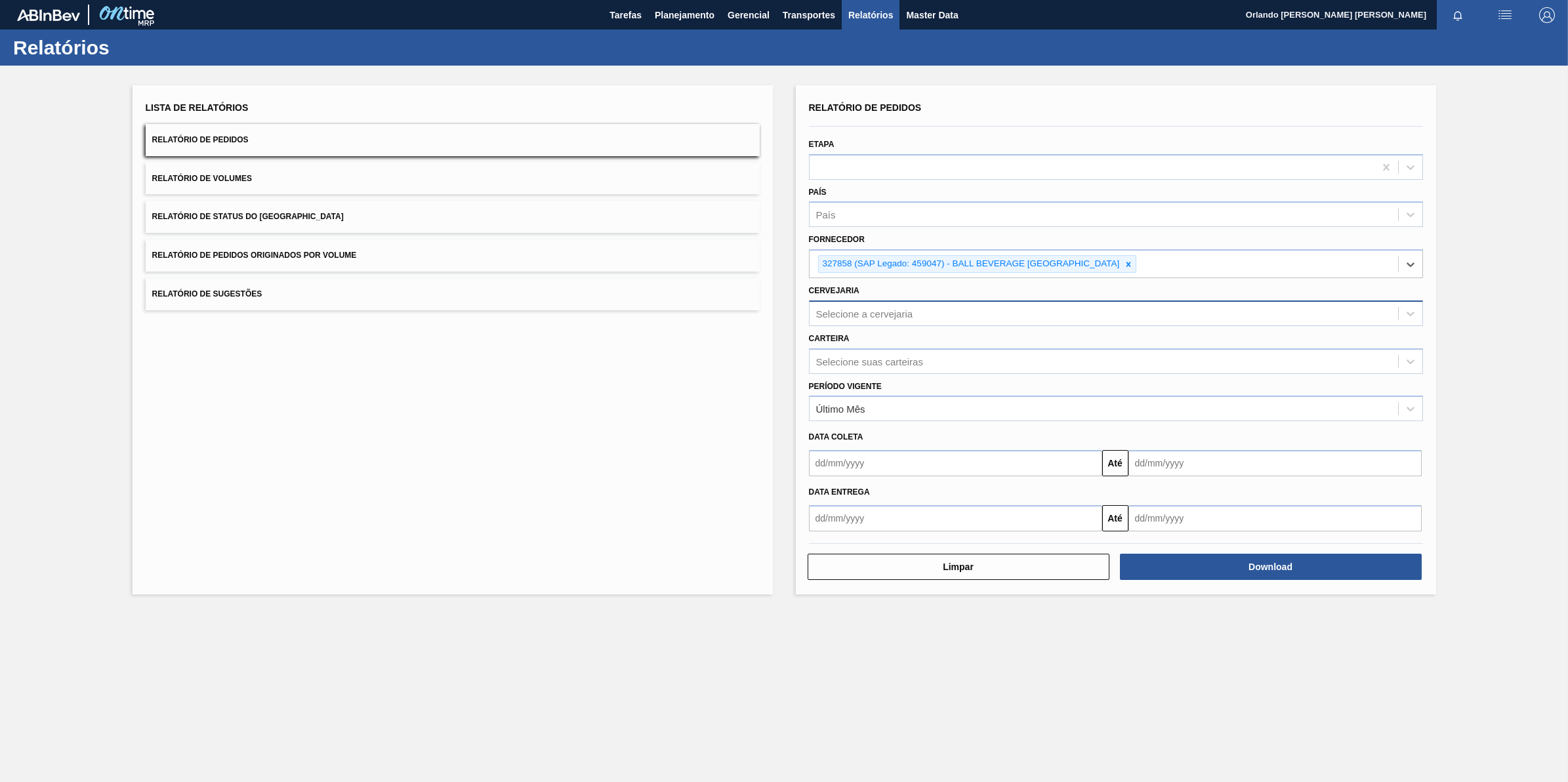
click at [920, 304] on div "Selecione a cervejaria" at bounding box center [1103, 313] width 589 height 19
type input "04"
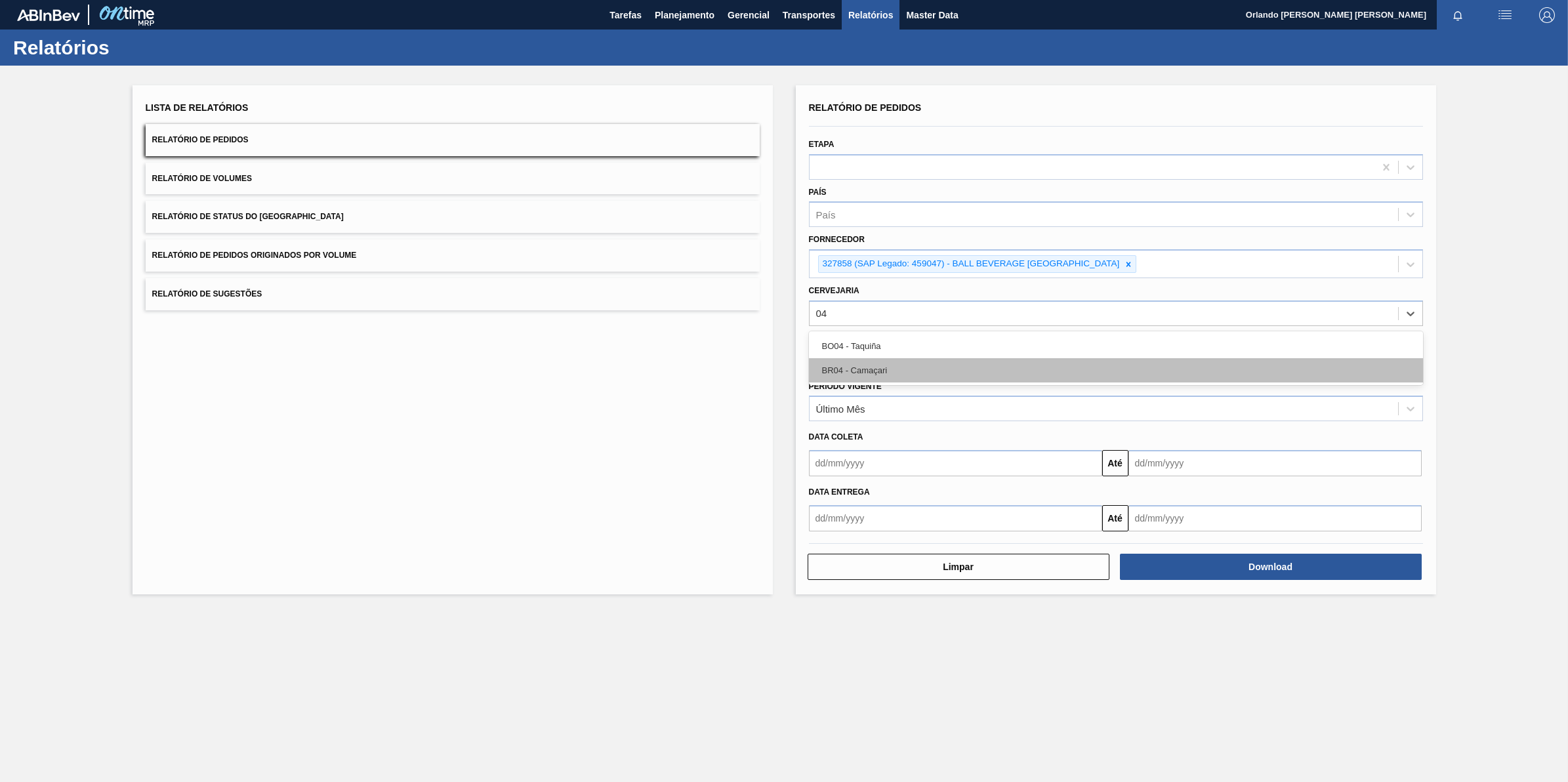
click at [900, 374] on div "BR04 - Camaçari" at bounding box center [1116, 370] width 614 height 24
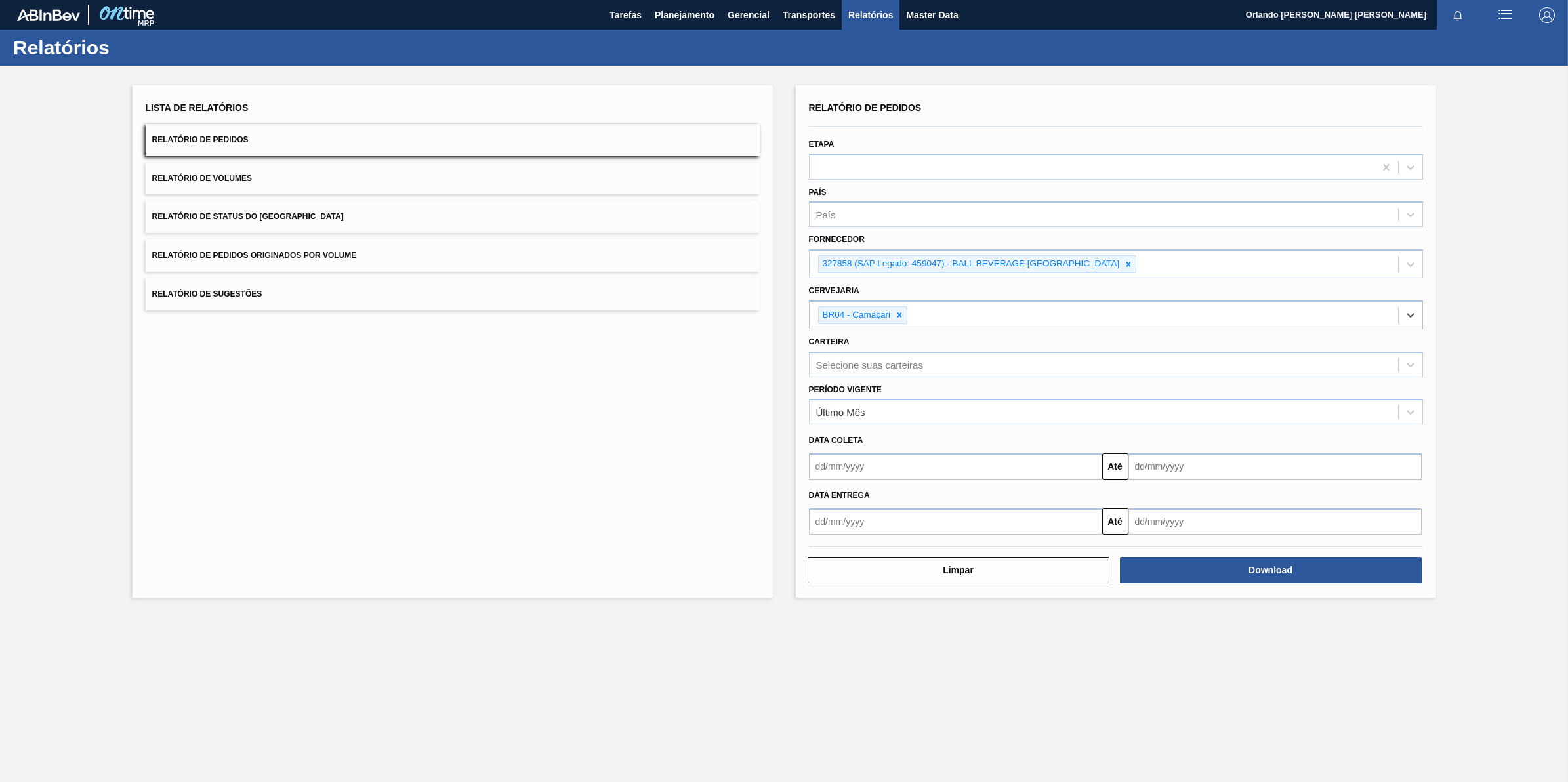
click at [700, 460] on div "Lista de Relatórios Relatório de Pedidos Relatório de Volumes Relatório de Stat…" at bounding box center [452, 341] width 640 height 512
click at [1220, 566] on button "Download" at bounding box center [1270, 570] width 302 height 27
click at [1128, 260] on icon at bounding box center [1128, 264] width 9 height 9
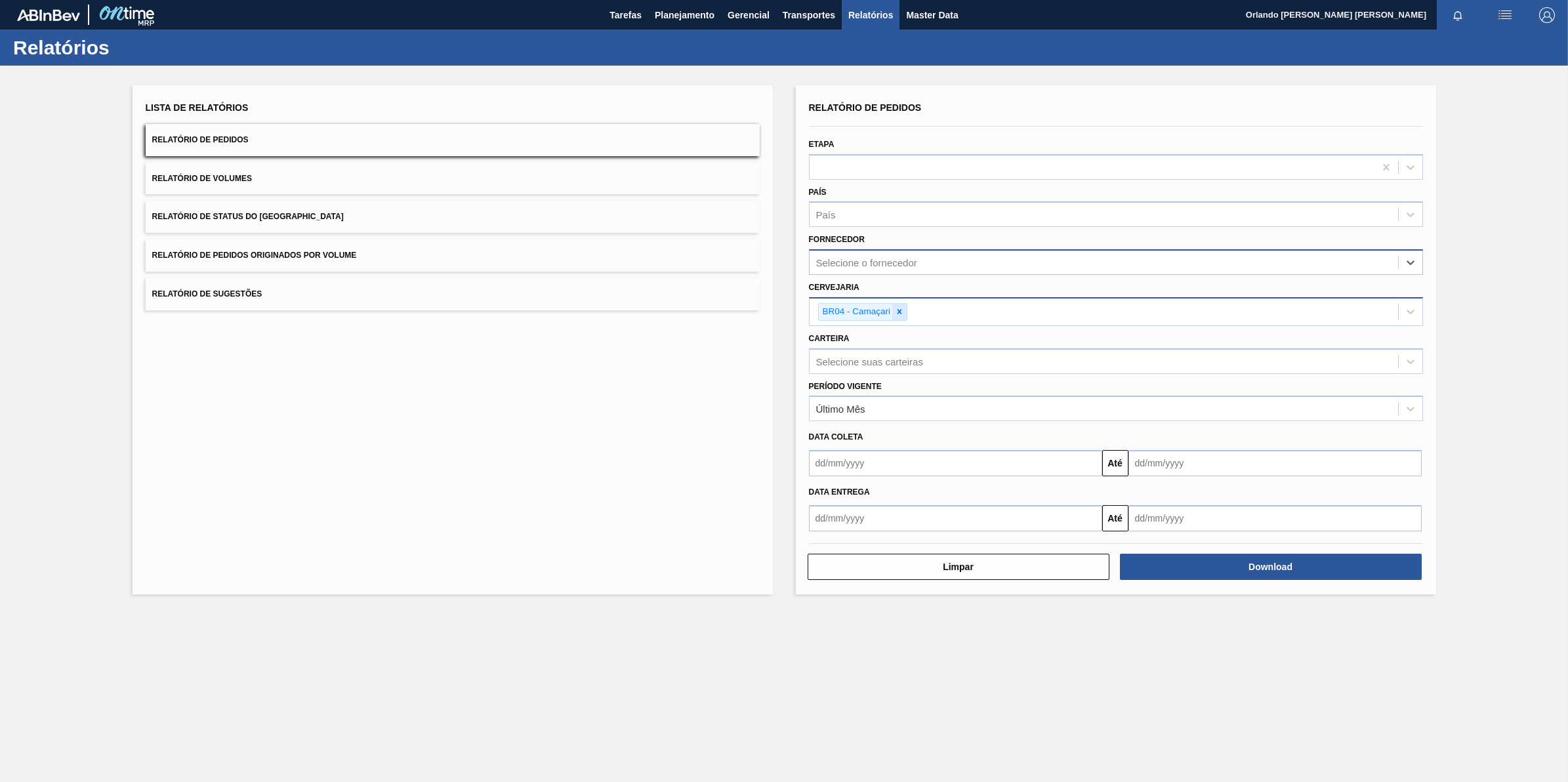
click at [901, 305] on div at bounding box center [899, 312] width 15 height 16
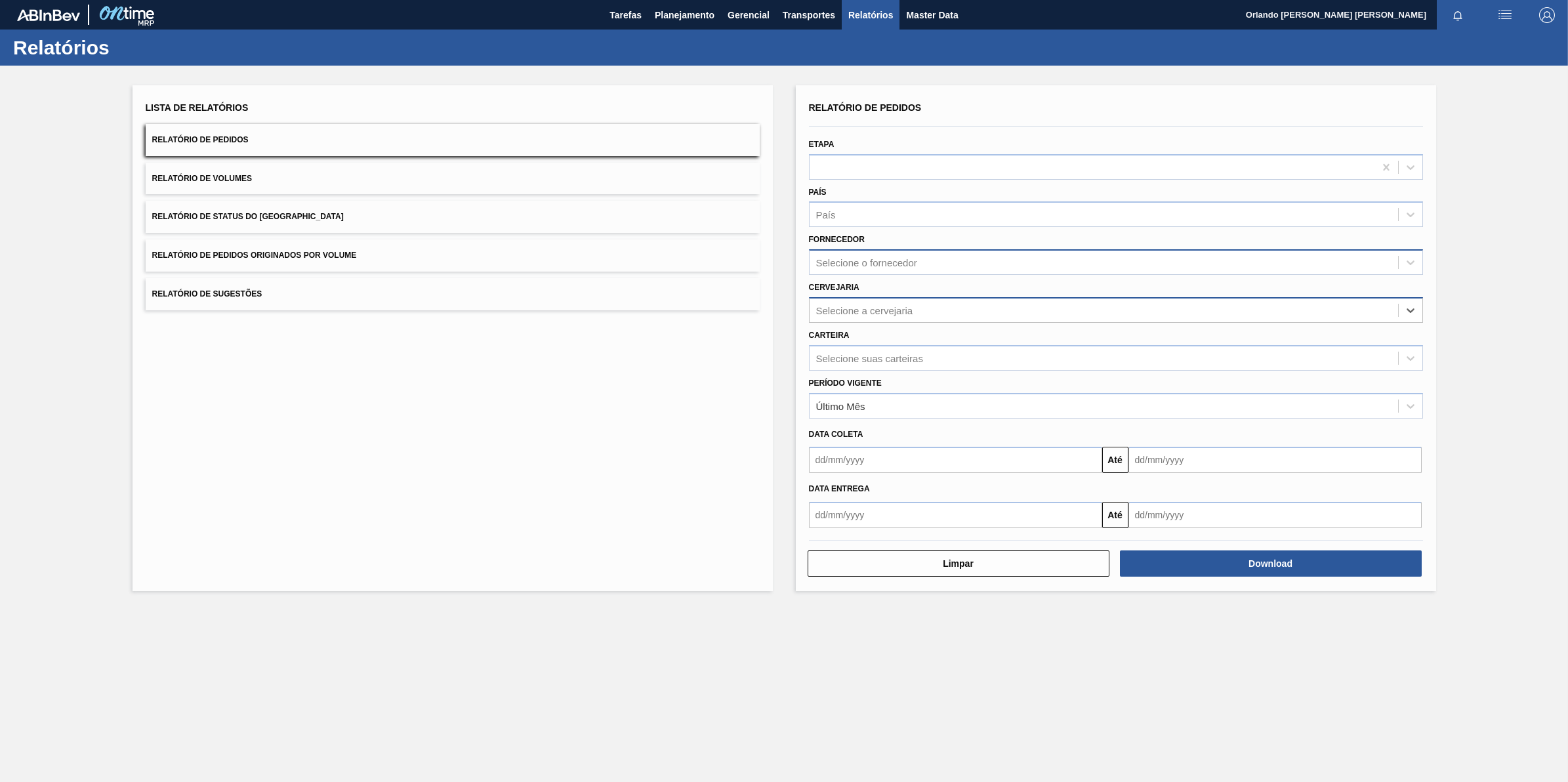
click at [863, 260] on div "Selecione o fornecedor" at bounding box center [867, 263] width 101 height 11
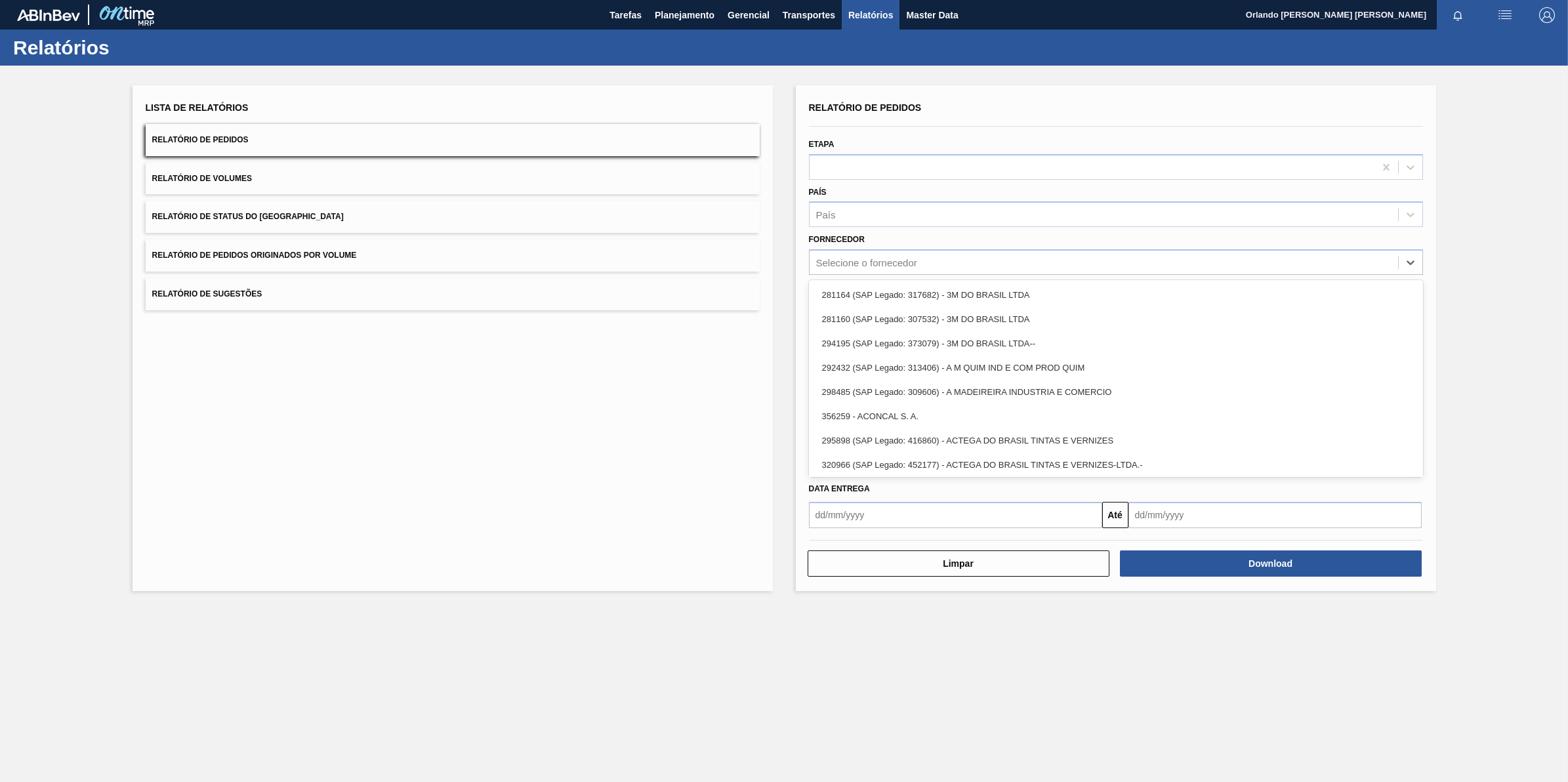
paste input "327858"
type input "327858"
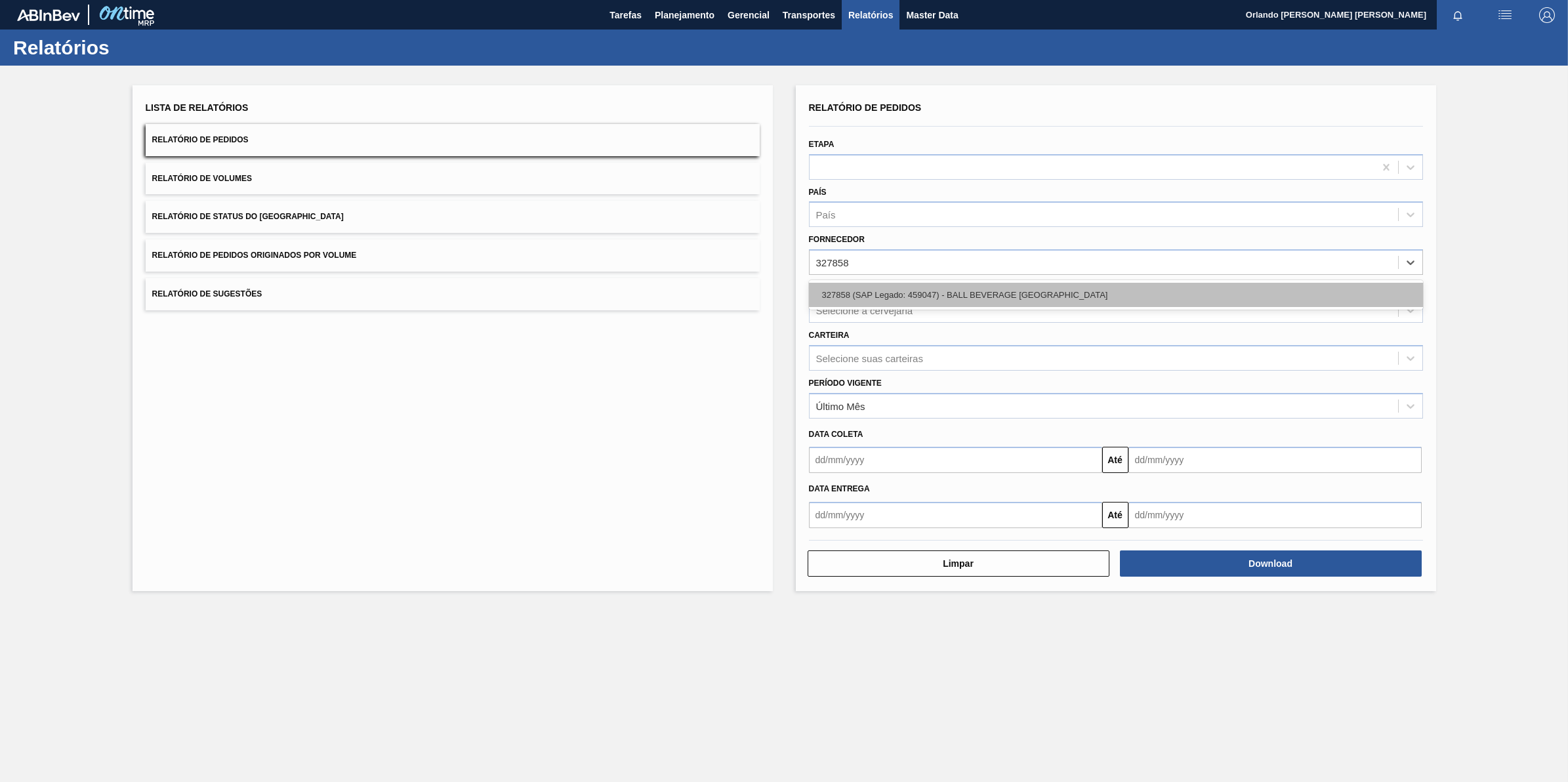
click at [887, 283] on div "327858 (SAP Legado: 459047) - BALL BEVERAGE [GEOGRAPHIC_DATA]" at bounding box center [1116, 295] width 614 height 24
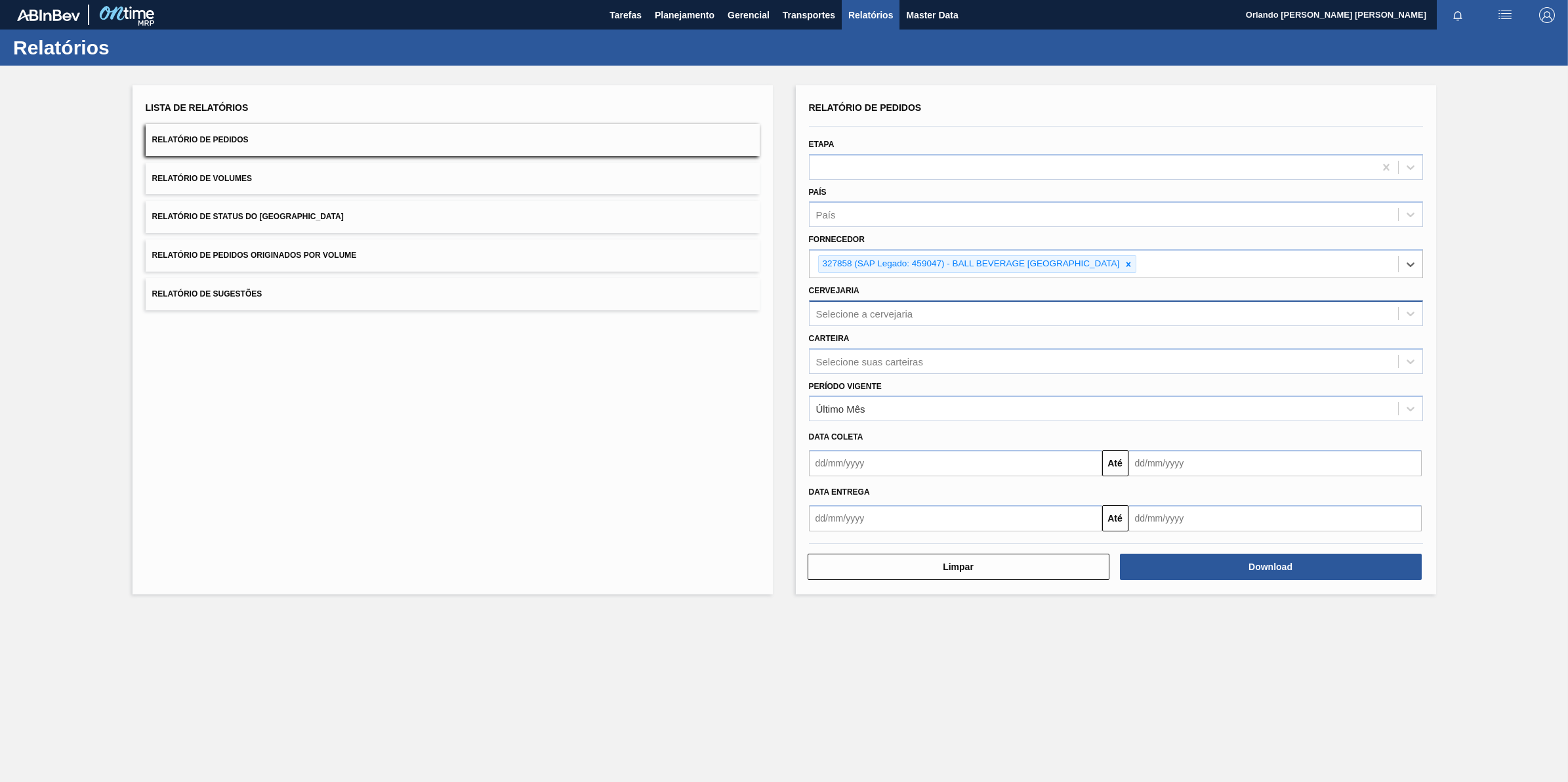
click at [880, 304] on div "Selecione a cervejaria" at bounding box center [1103, 313] width 589 height 19
type input "br18"
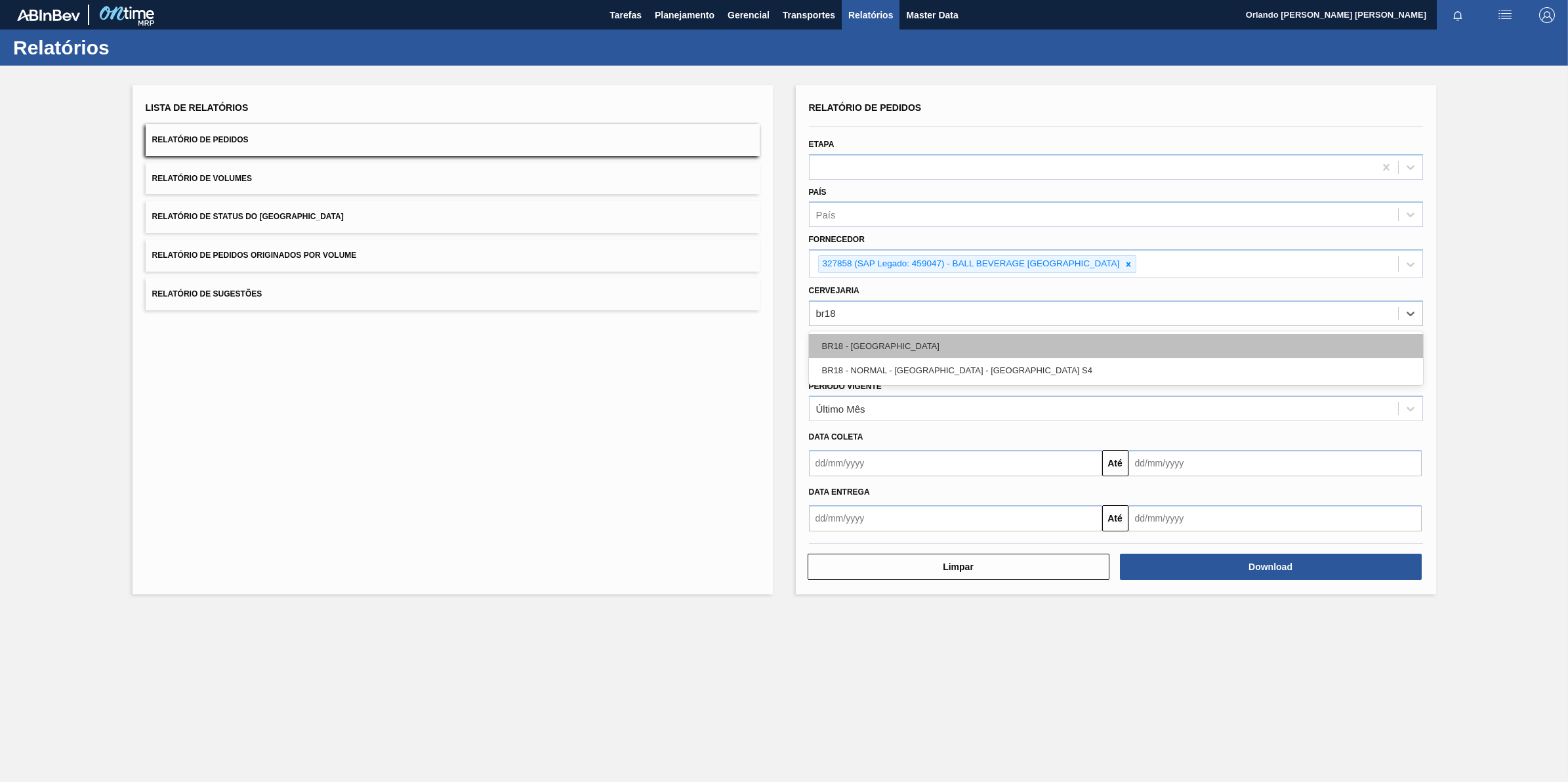
click at [925, 352] on div "BR18 - [GEOGRAPHIC_DATA]" at bounding box center [1116, 345] width 614 height 24
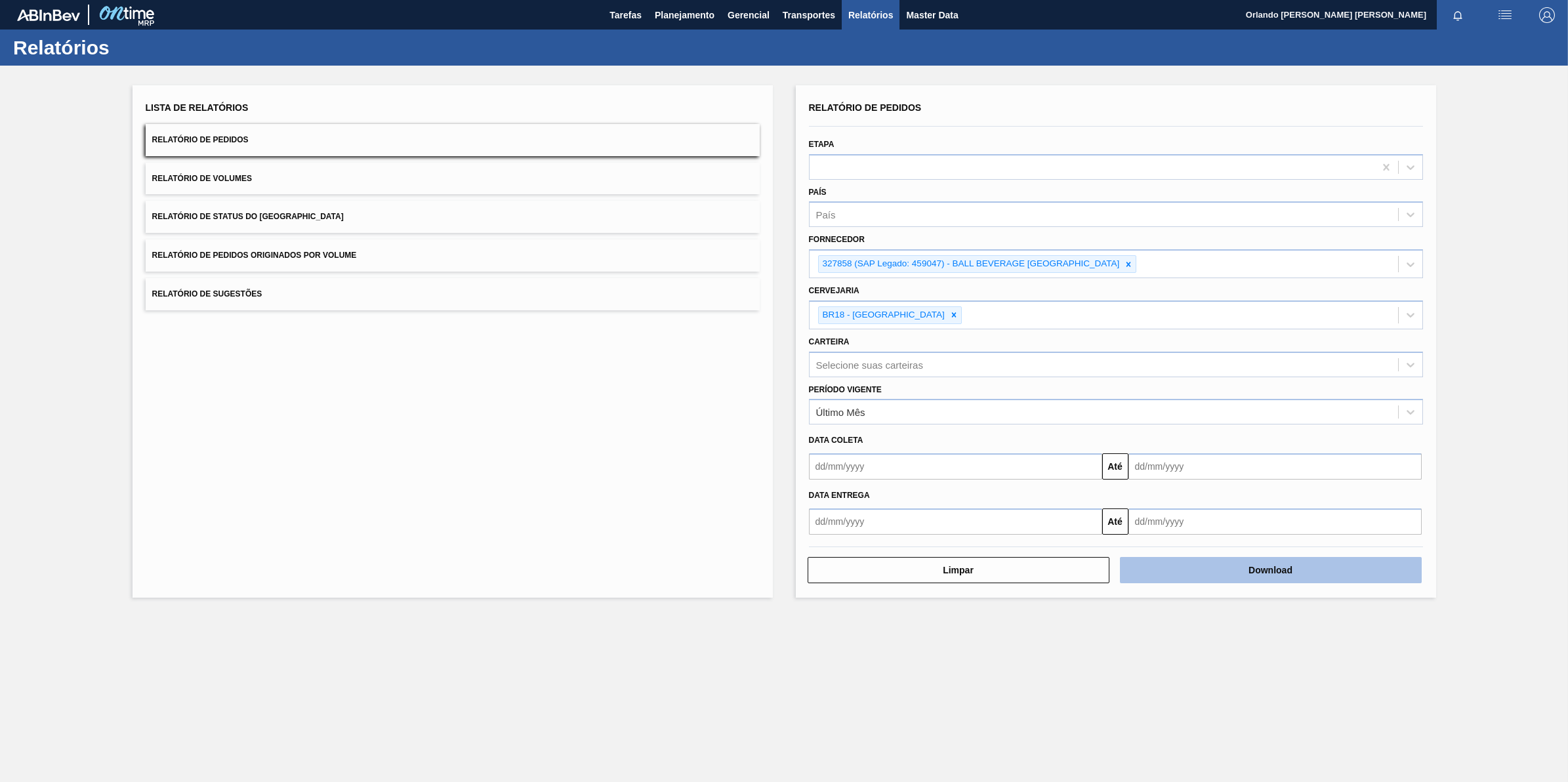
click at [1210, 582] on button "Download" at bounding box center [1270, 570] width 302 height 27
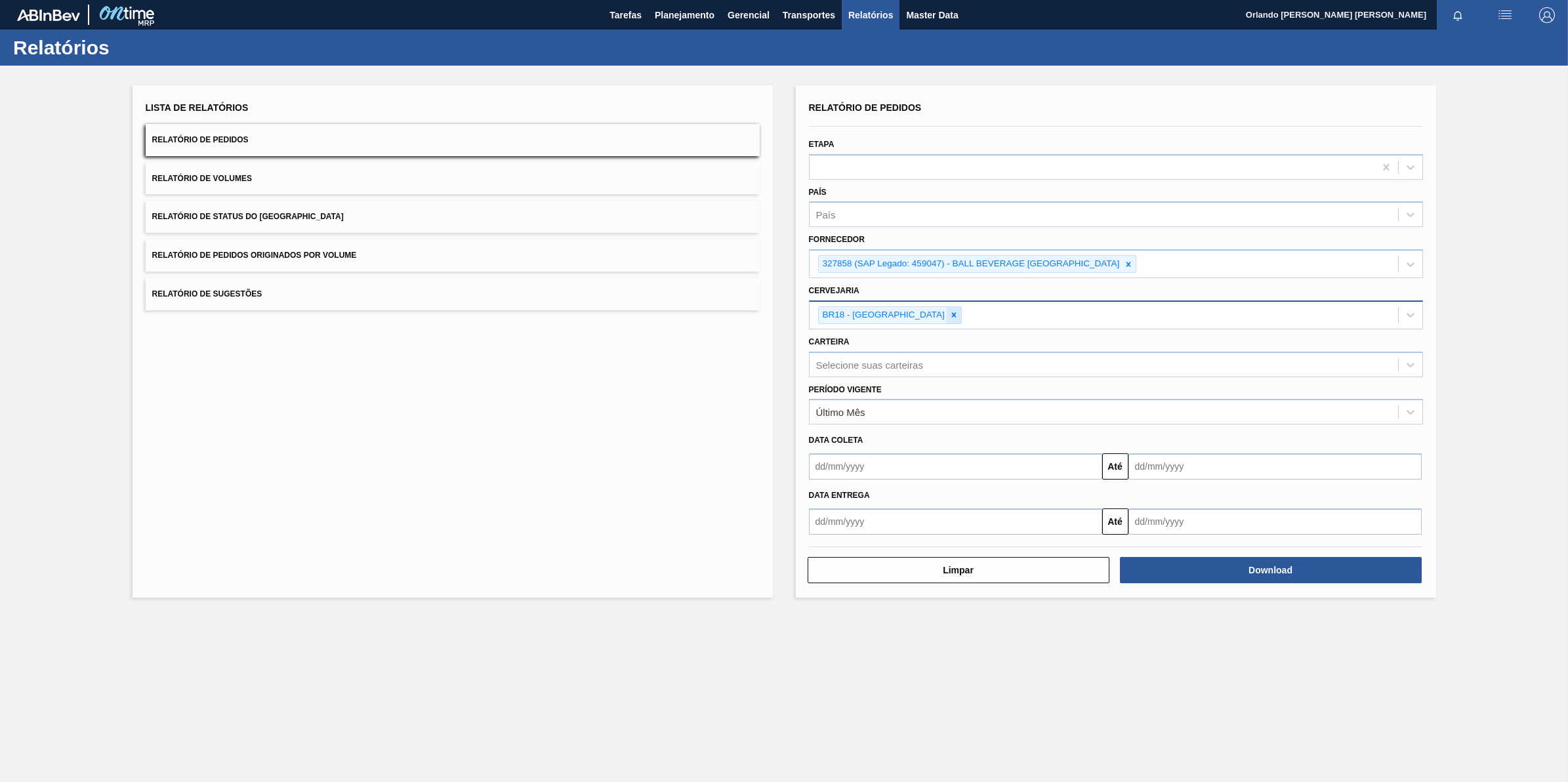
click at [950, 313] on icon at bounding box center [954, 315] width 9 height 9
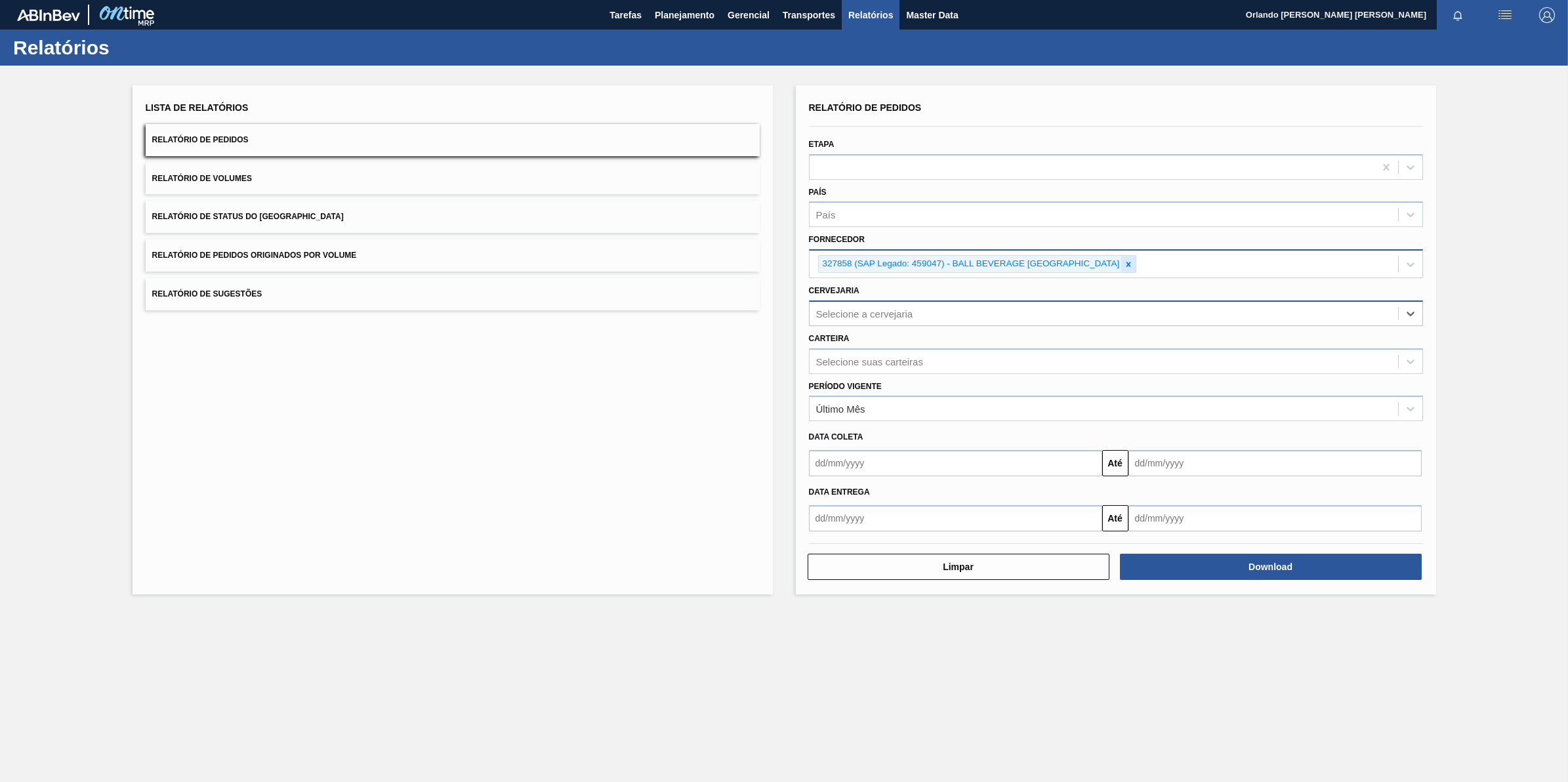
click at [1132, 260] on icon at bounding box center [1128, 264] width 9 height 9
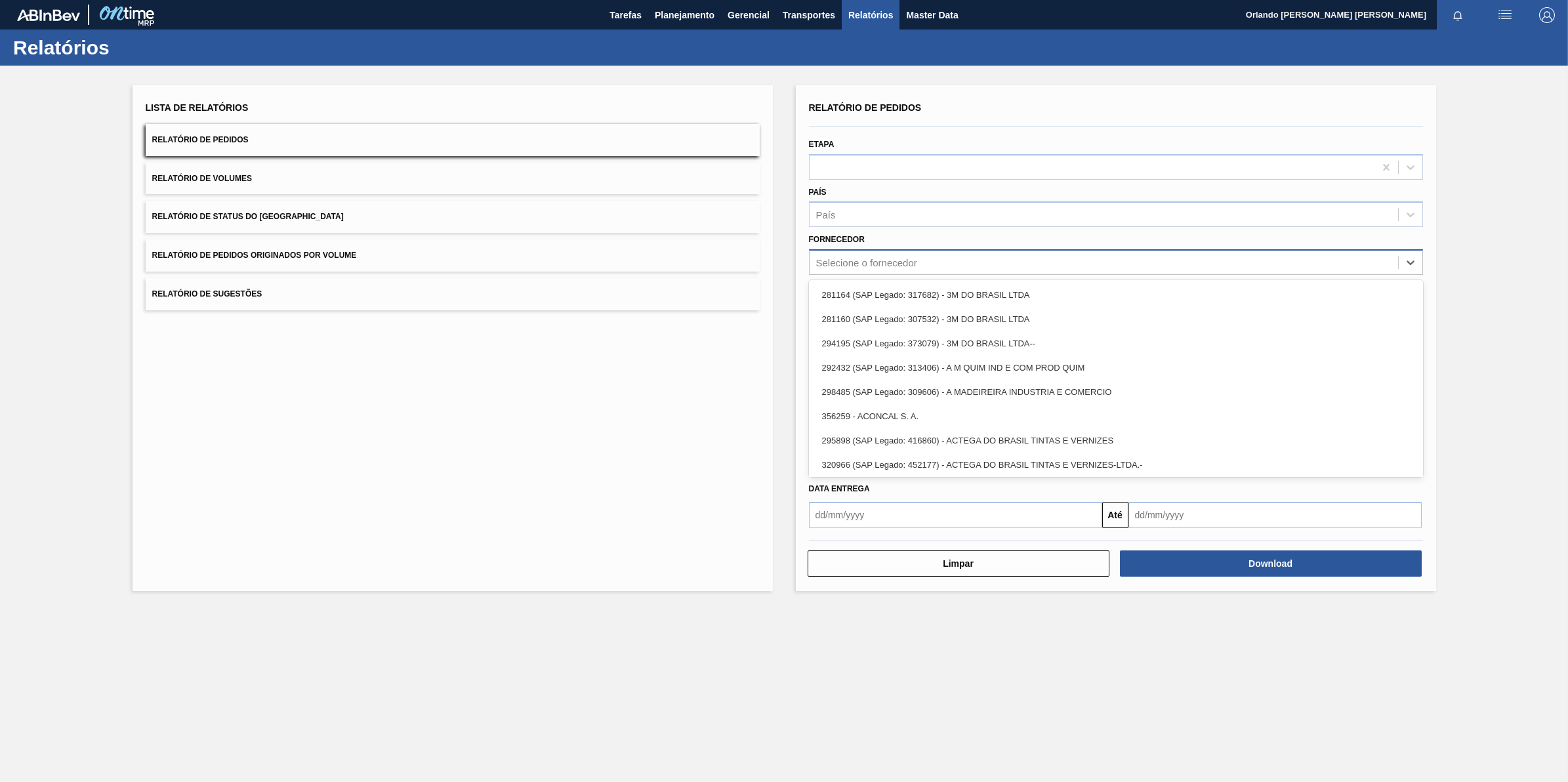
click at [940, 264] on div "Selecione o fornecedor" at bounding box center [1103, 263] width 589 height 19
paste input "327858"
type input "327858"
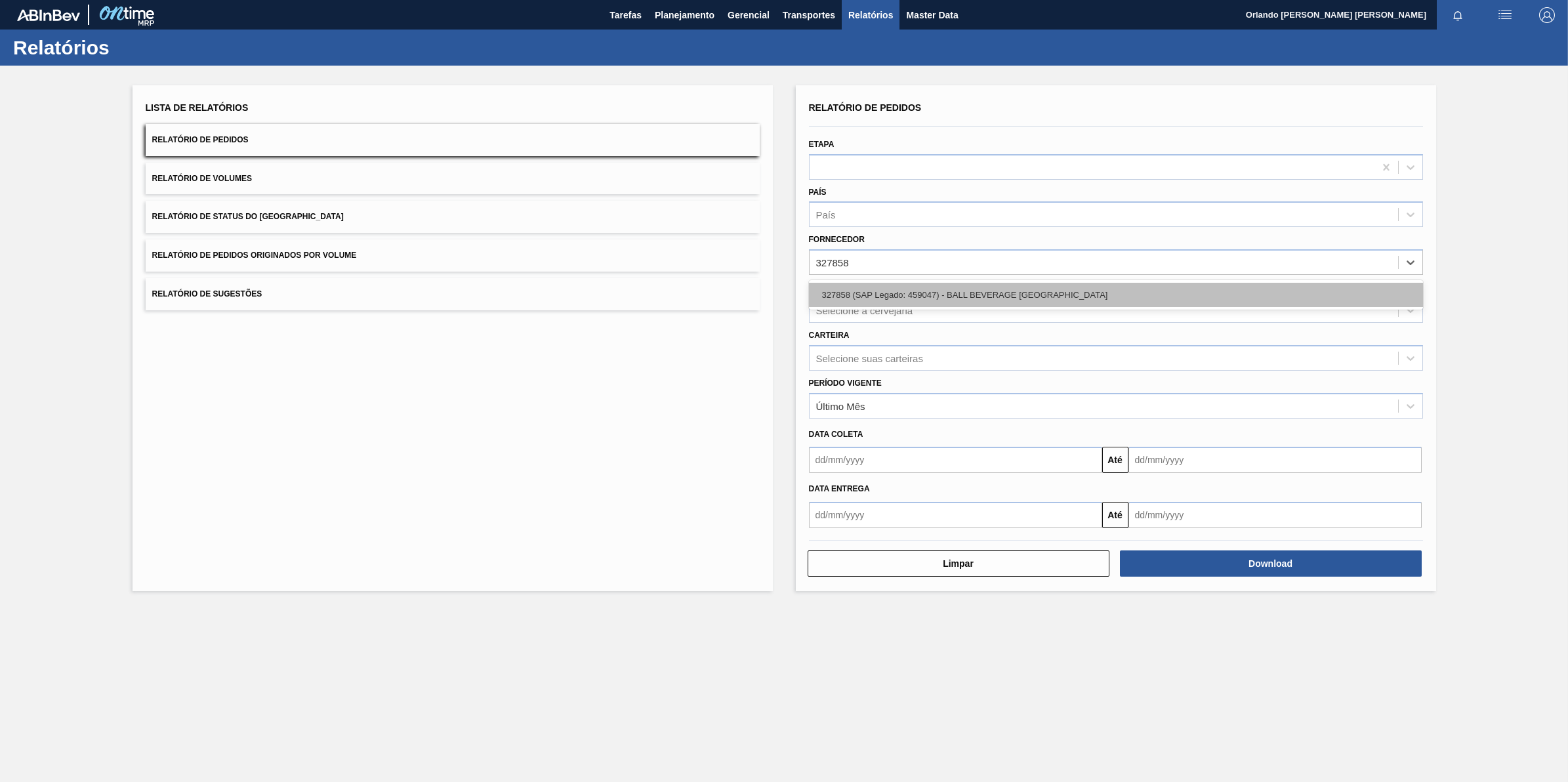
click at [917, 283] on div "327858 (SAP Legado: 459047) - BALL BEVERAGE [GEOGRAPHIC_DATA]" at bounding box center [1116, 295] width 614 height 24
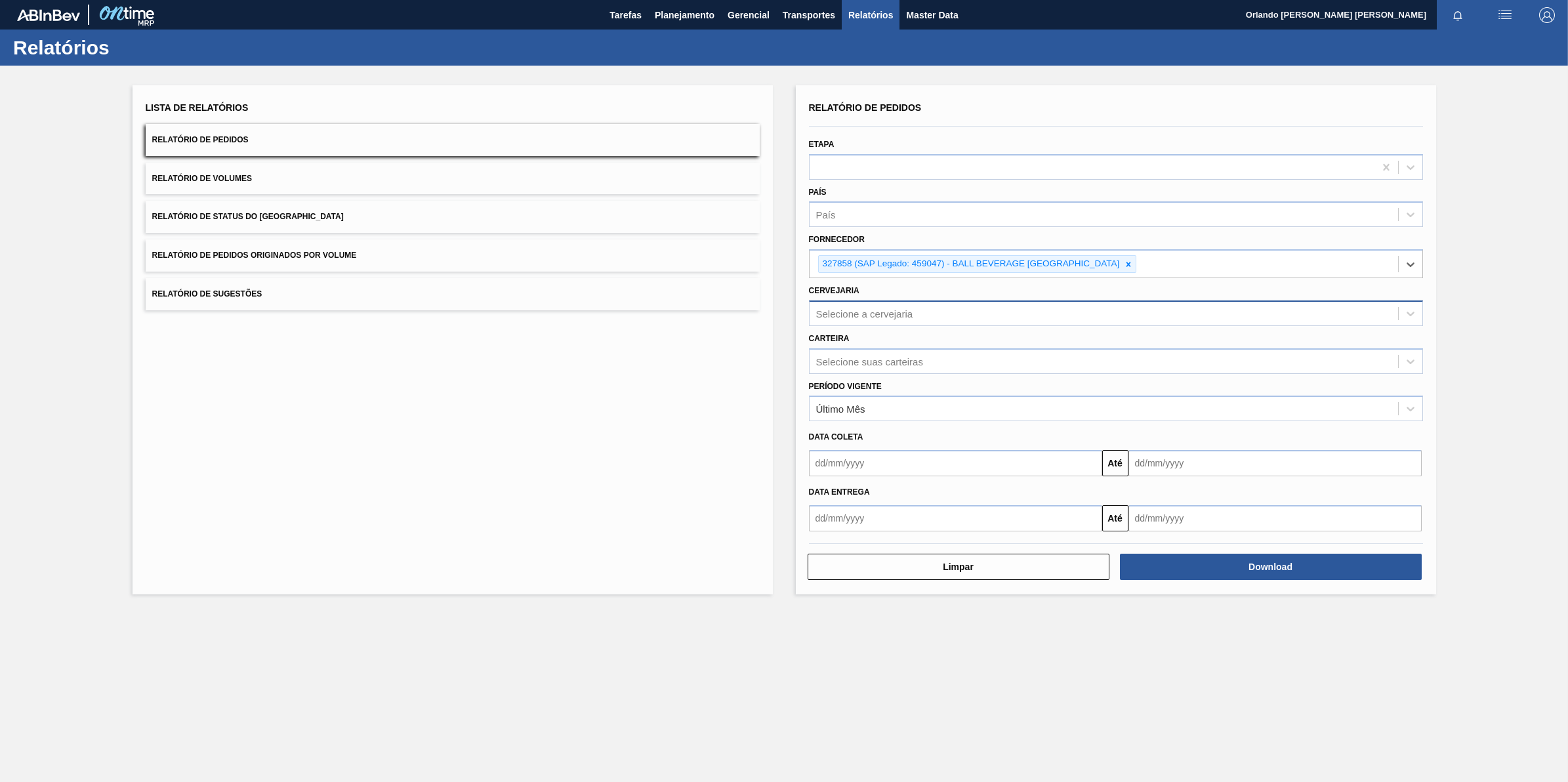
click at [924, 316] on div "Selecione a cervejaria" at bounding box center [1103, 313] width 589 height 19
type input "br18"
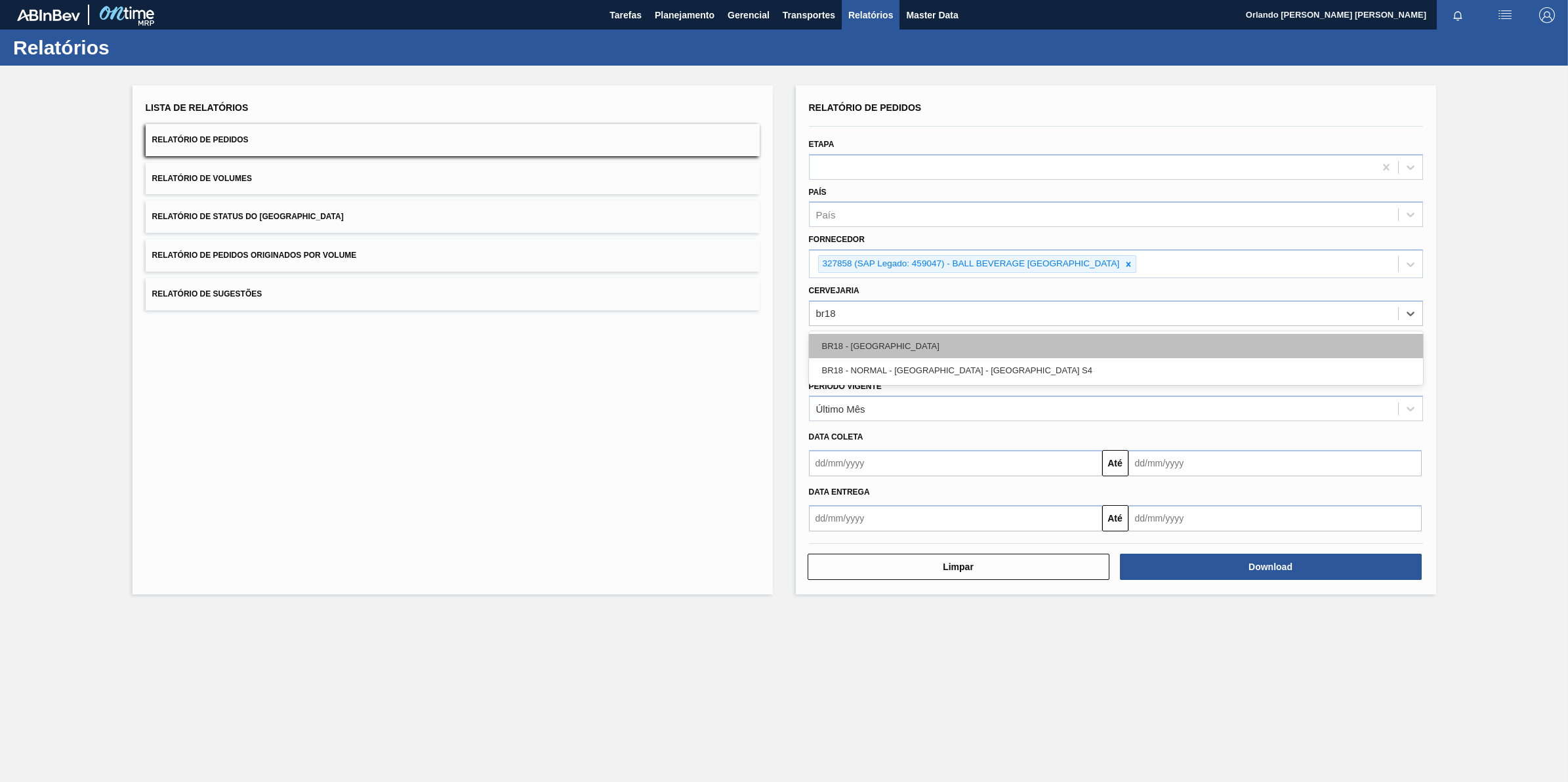
click at [929, 345] on div "BR18 - [GEOGRAPHIC_DATA]" at bounding box center [1116, 345] width 614 height 24
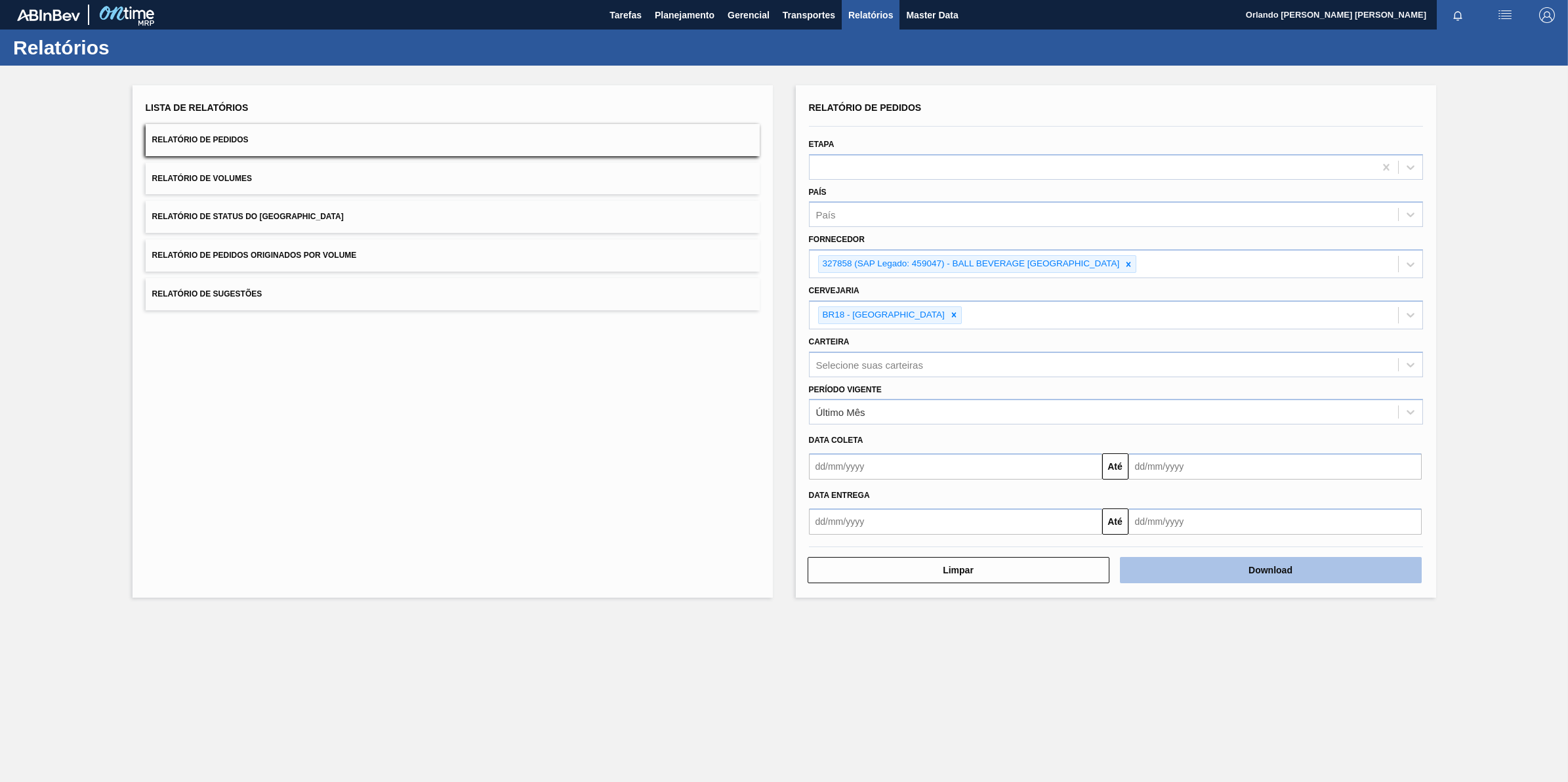
click at [1332, 571] on button "Download" at bounding box center [1270, 570] width 302 height 27
click at [1476, 282] on div "Lista de Relatórios Relatório de Pedidos Relatório de Volumes Relatório de Stat…" at bounding box center [784, 339] width 1568 height 548
click at [1131, 261] on icon at bounding box center [1128, 264] width 9 height 9
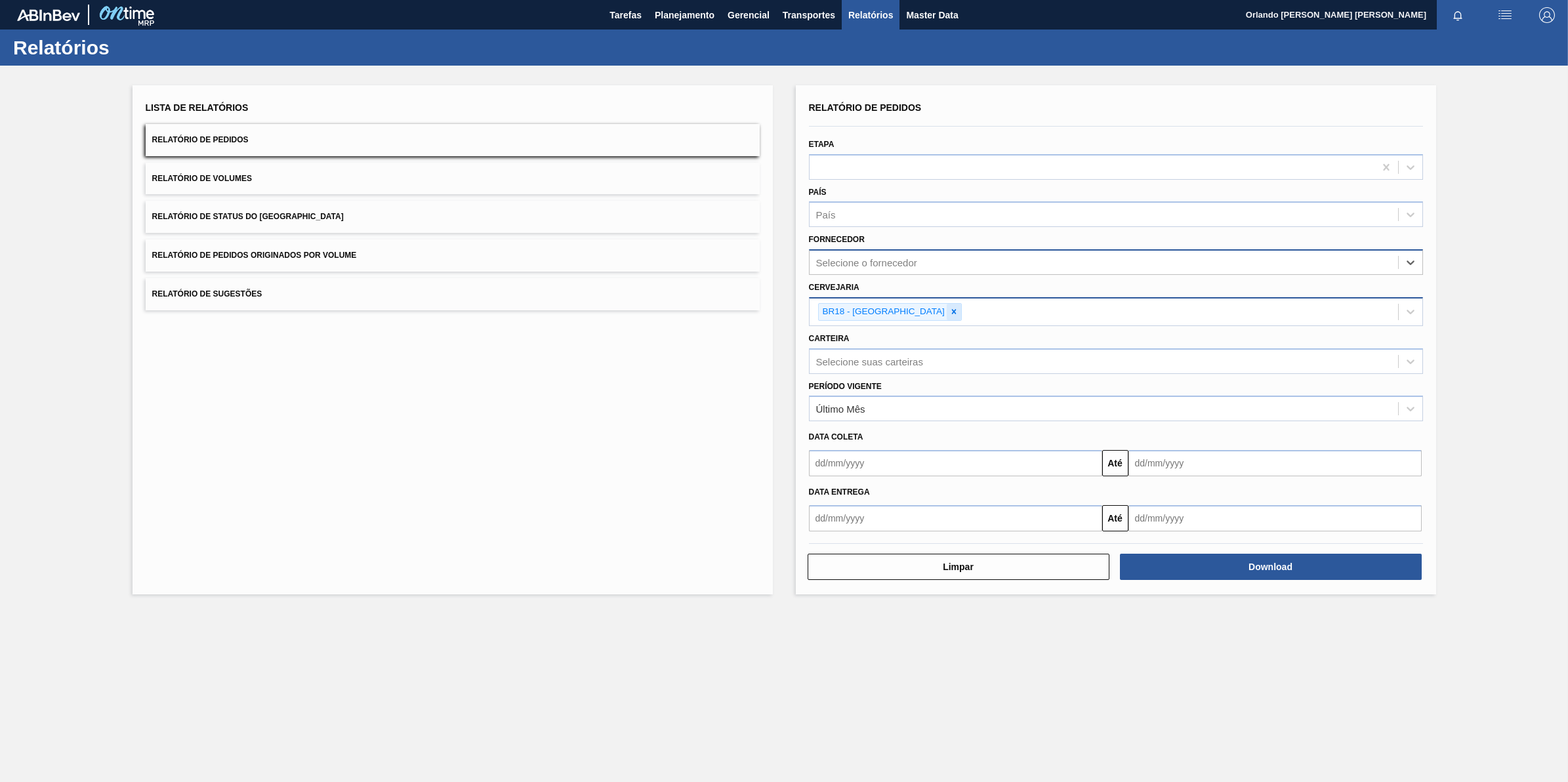
click at [947, 313] on div at bounding box center [954, 312] width 15 height 16
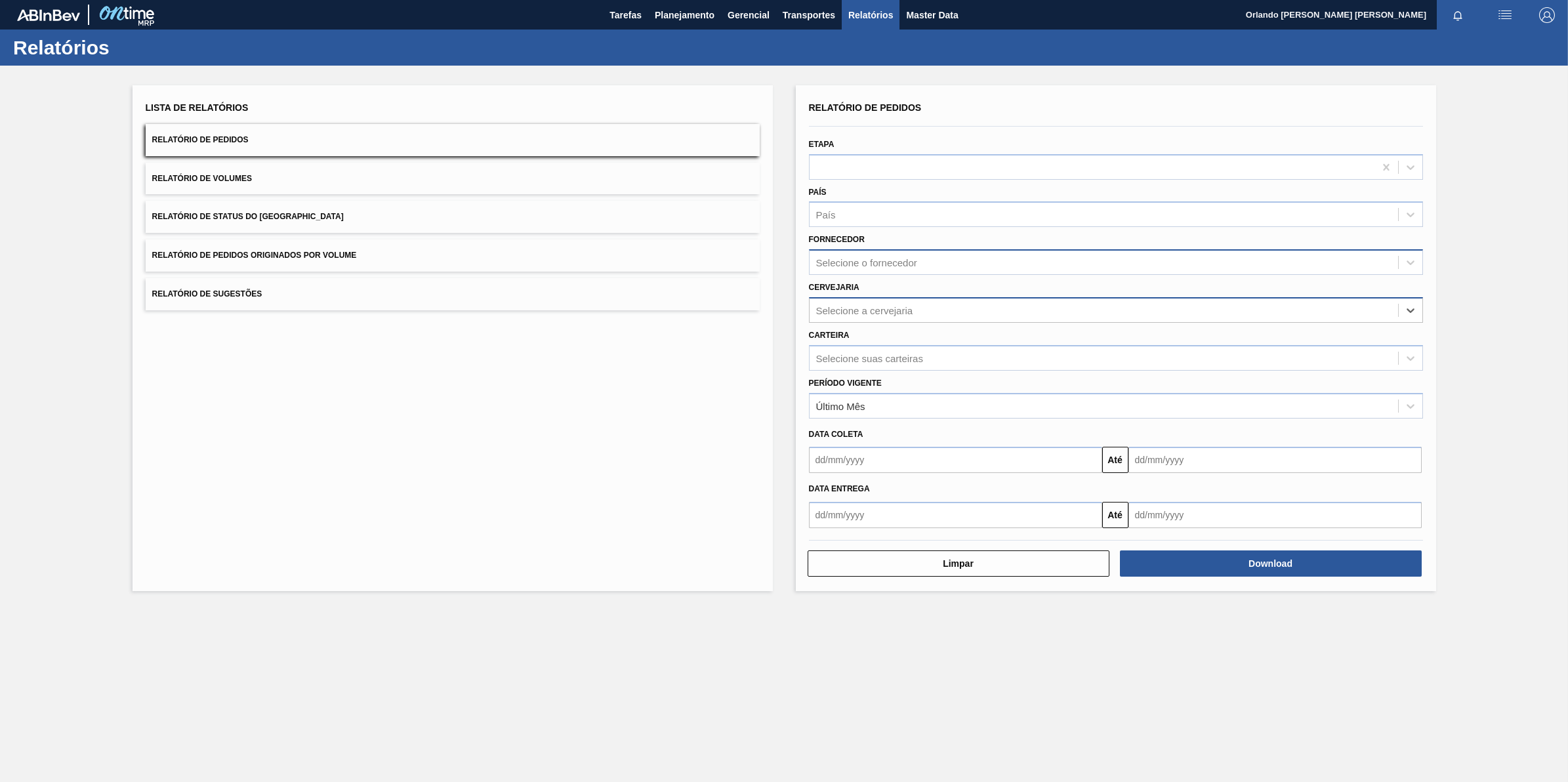
click at [940, 257] on div "Selecione o fornecedor" at bounding box center [1103, 263] width 589 height 19
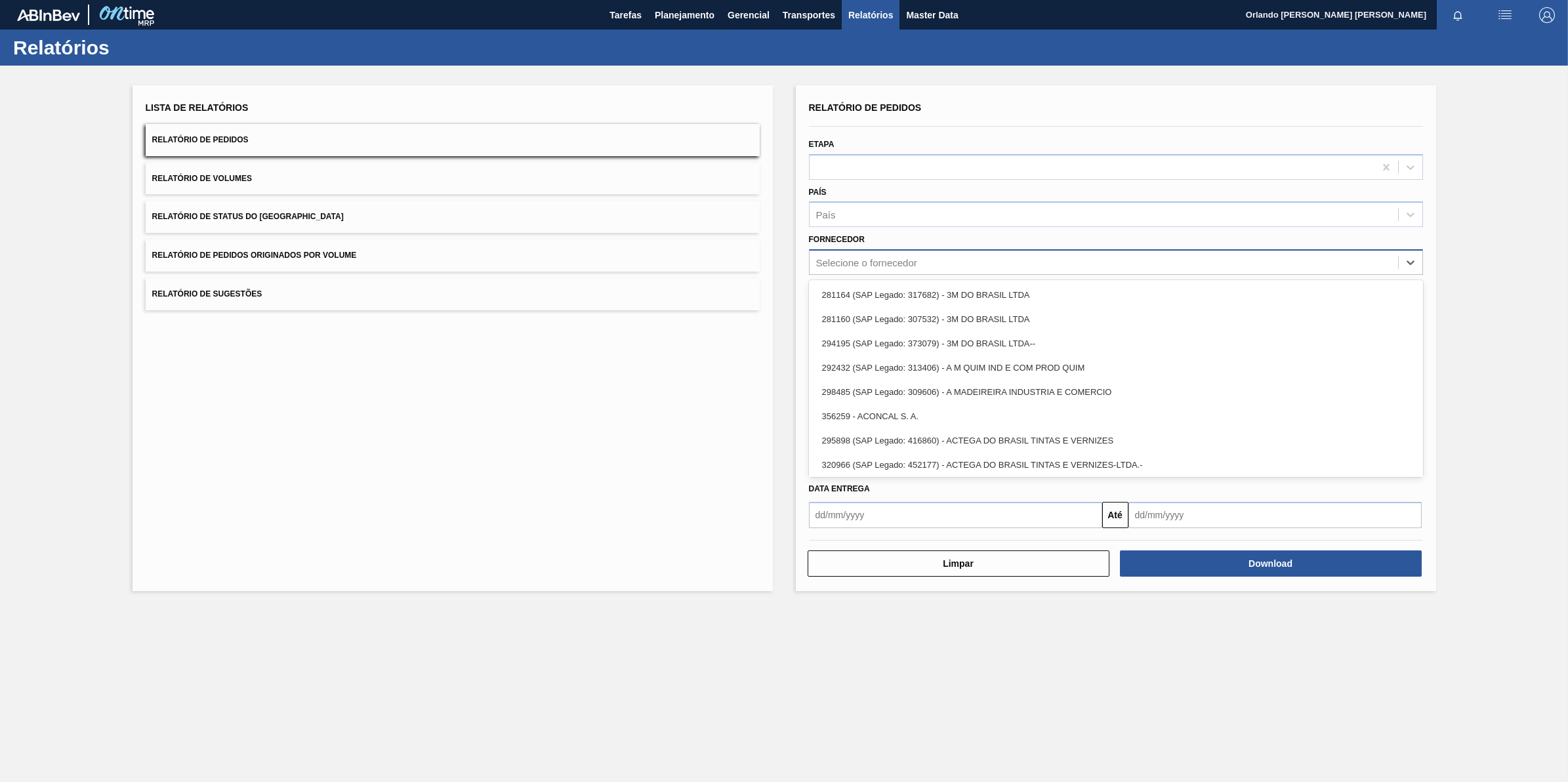
paste input "327858"
type input "327858"
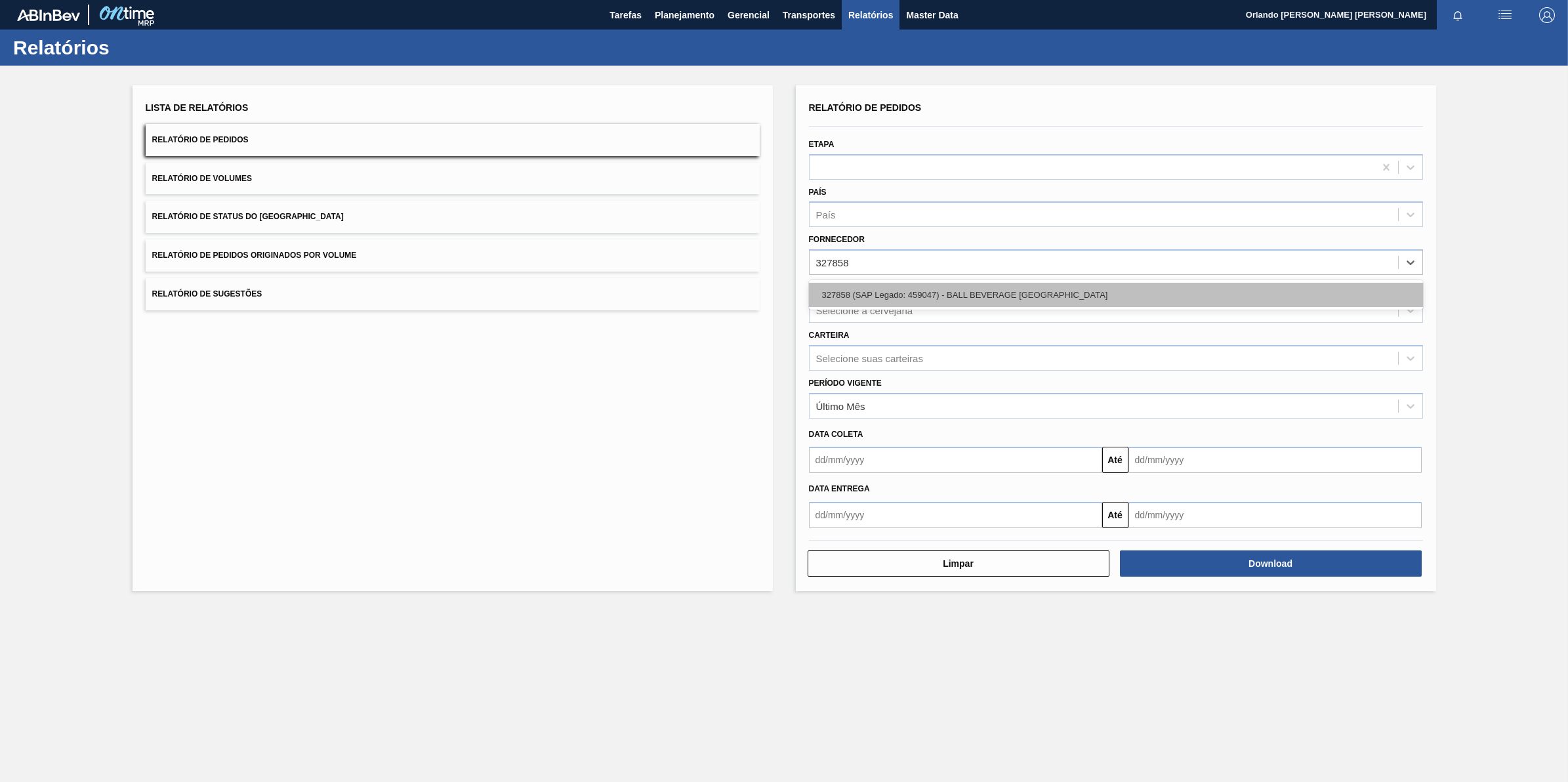
click at [920, 295] on div "327858 (SAP Legado: 459047) - BALL BEVERAGE [GEOGRAPHIC_DATA]" at bounding box center [1116, 295] width 614 height 24
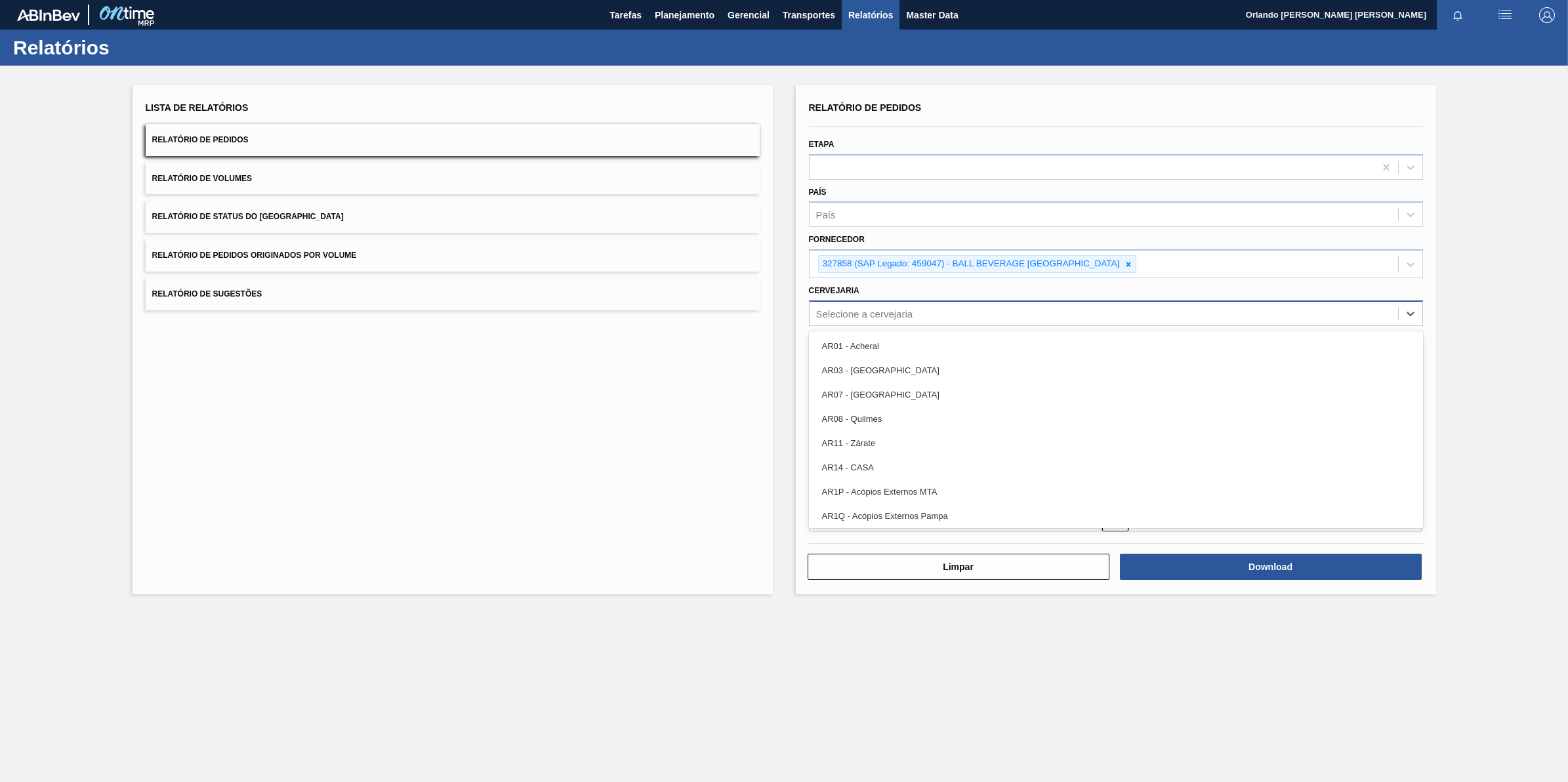
click at [933, 313] on div "Selecione a cervejaria" at bounding box center [1103, 313] width 589 height 19
type input "br18"
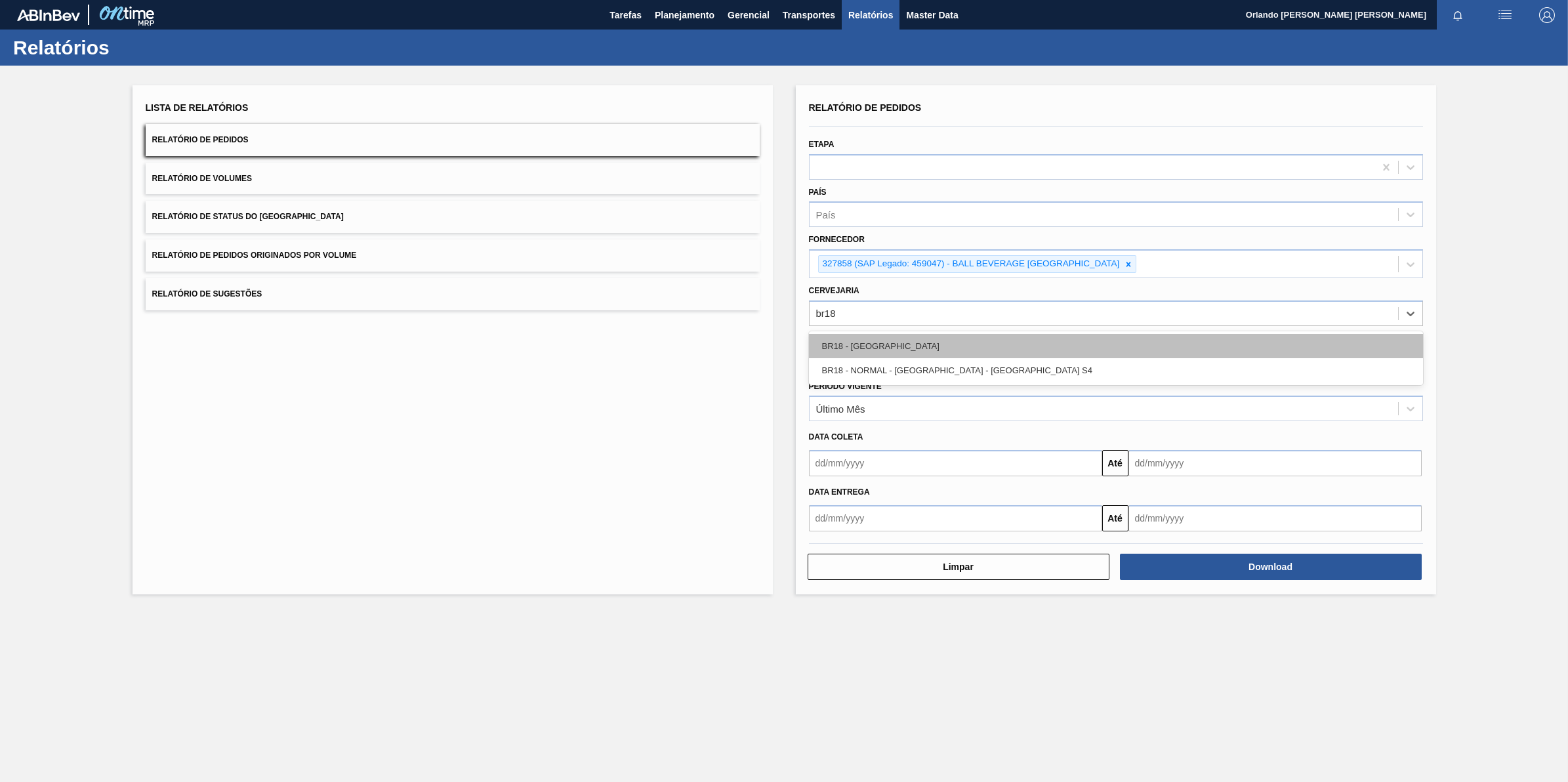
click at [965, 343] on div "BR18 - [GEOGRAPHIC_DATA]" at bounding box center [1116, 345] width 614 height 24
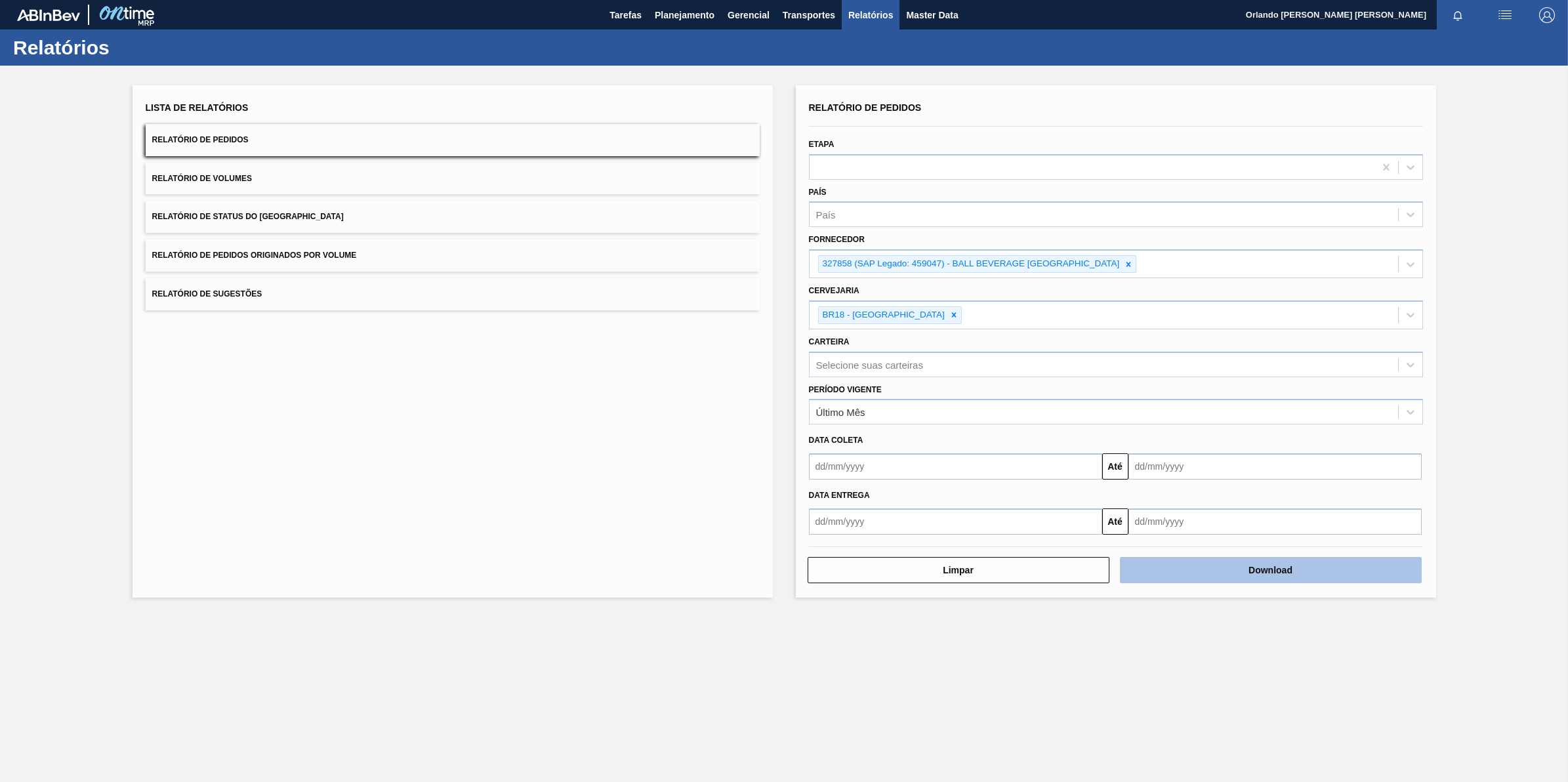
click at [1305, 575] on button "Download" at bounding box center [1270, 570] width 302 height 27
click at [1133, 260] on icon at bounding box center [1128, 264] width 9 height 9
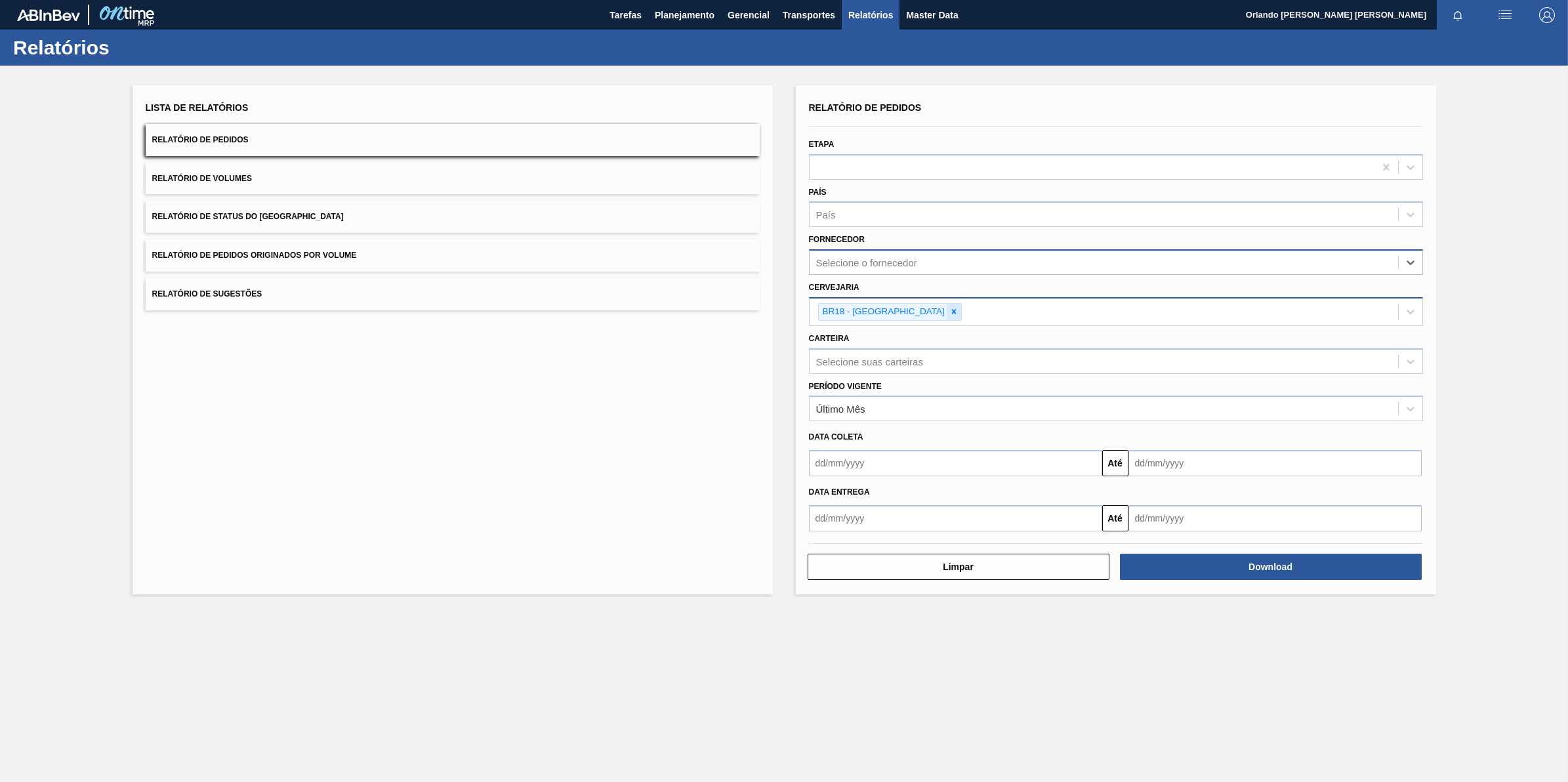
click at [947, 310] on div at bounding box center [954, 312] width 15 height 16
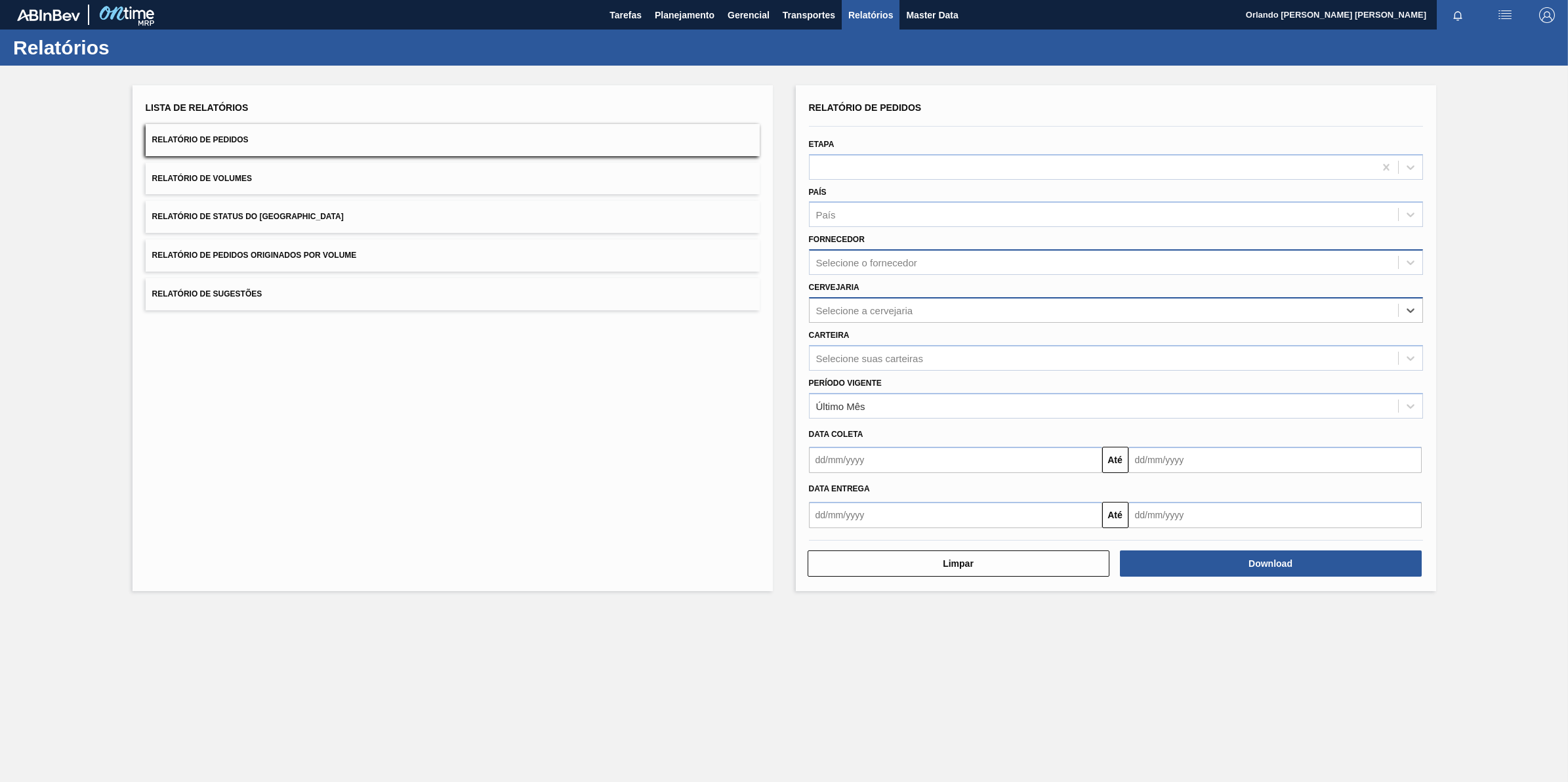
click at [922, 258] on div "Selecione o fornecedor" at bounding box center [1103, 263] width 589 height 19
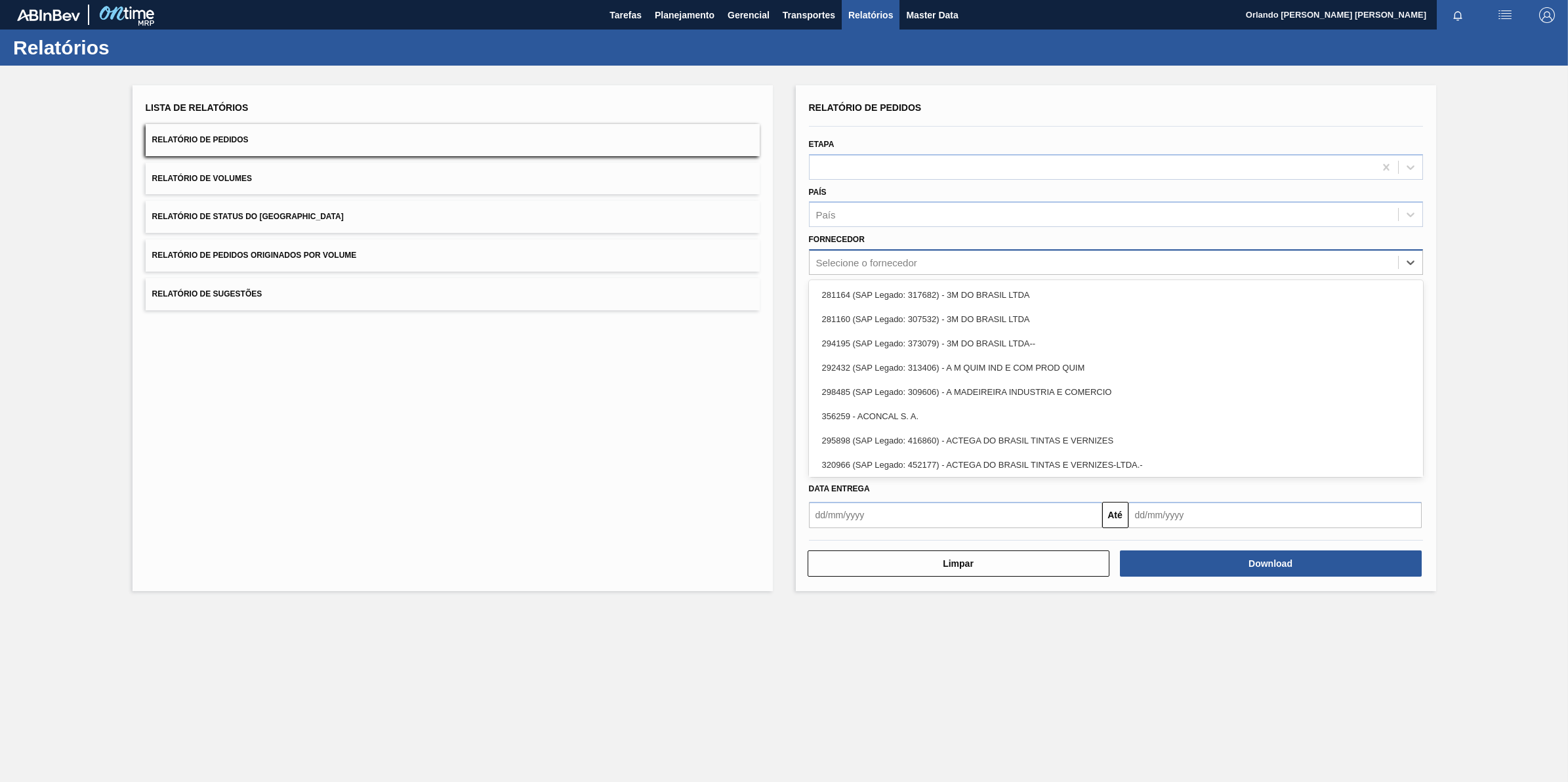
paste input "289720"
type input "289720"
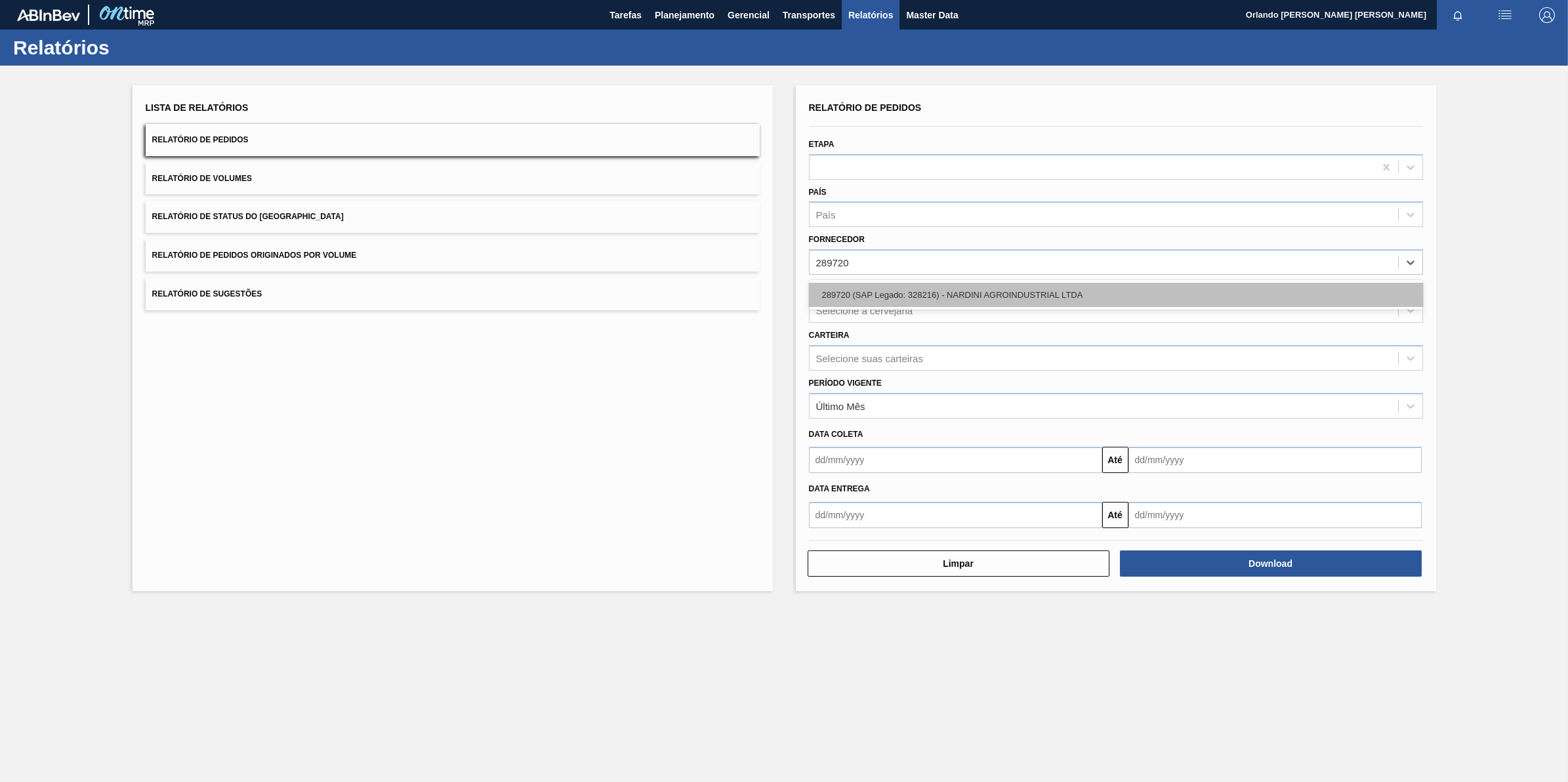
click at [919, 290] on div "289720 (SAP Legado: 328216) - NARDINI AGROINDUSTRIAL LTDA" at bounding box center [1116, 295] width 614 height 24
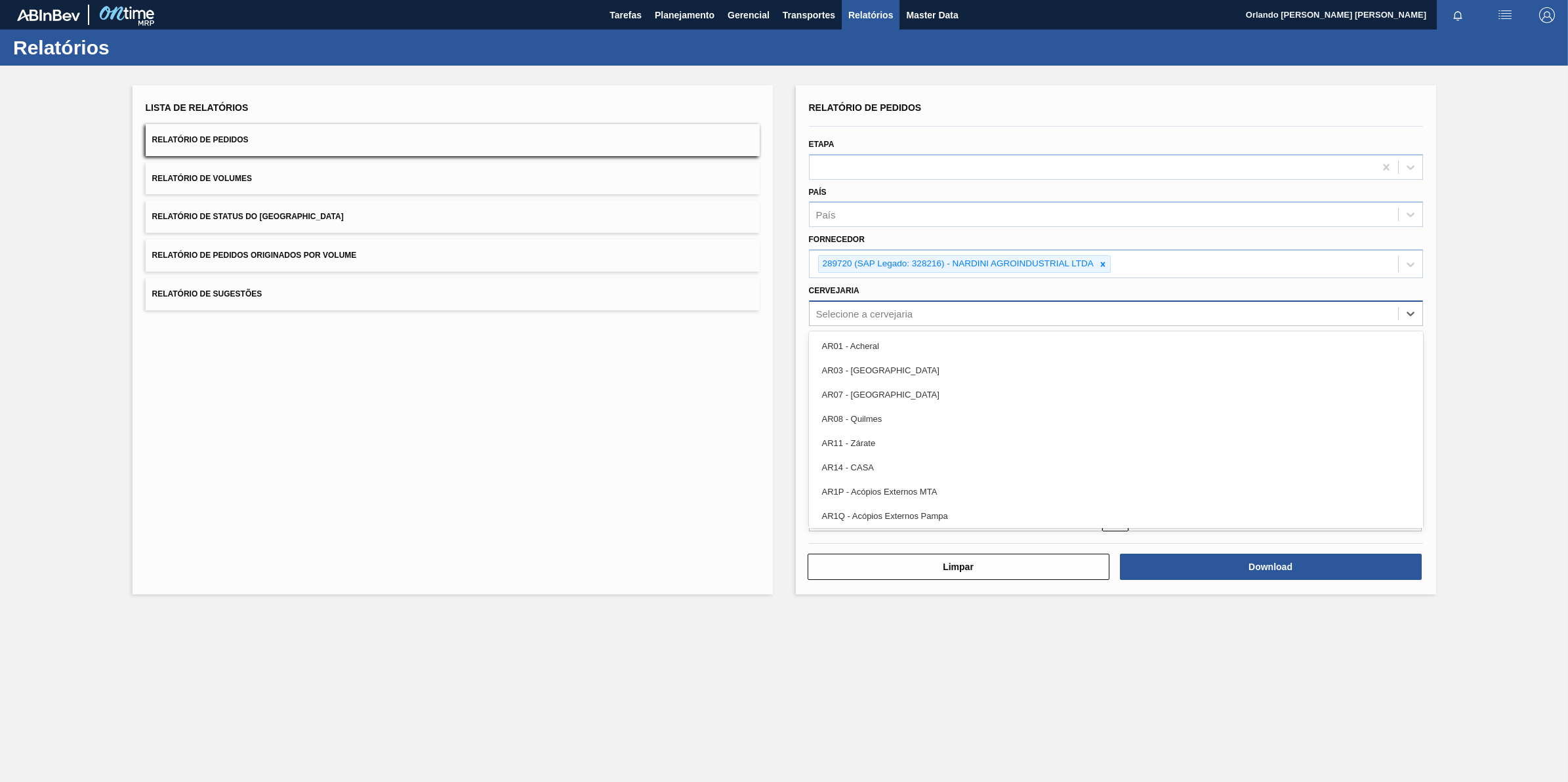
click at [986, 302] on div "Selecione a cervejaria" at bounding box center [1116, 313] width 614 height 26
type input "br07"
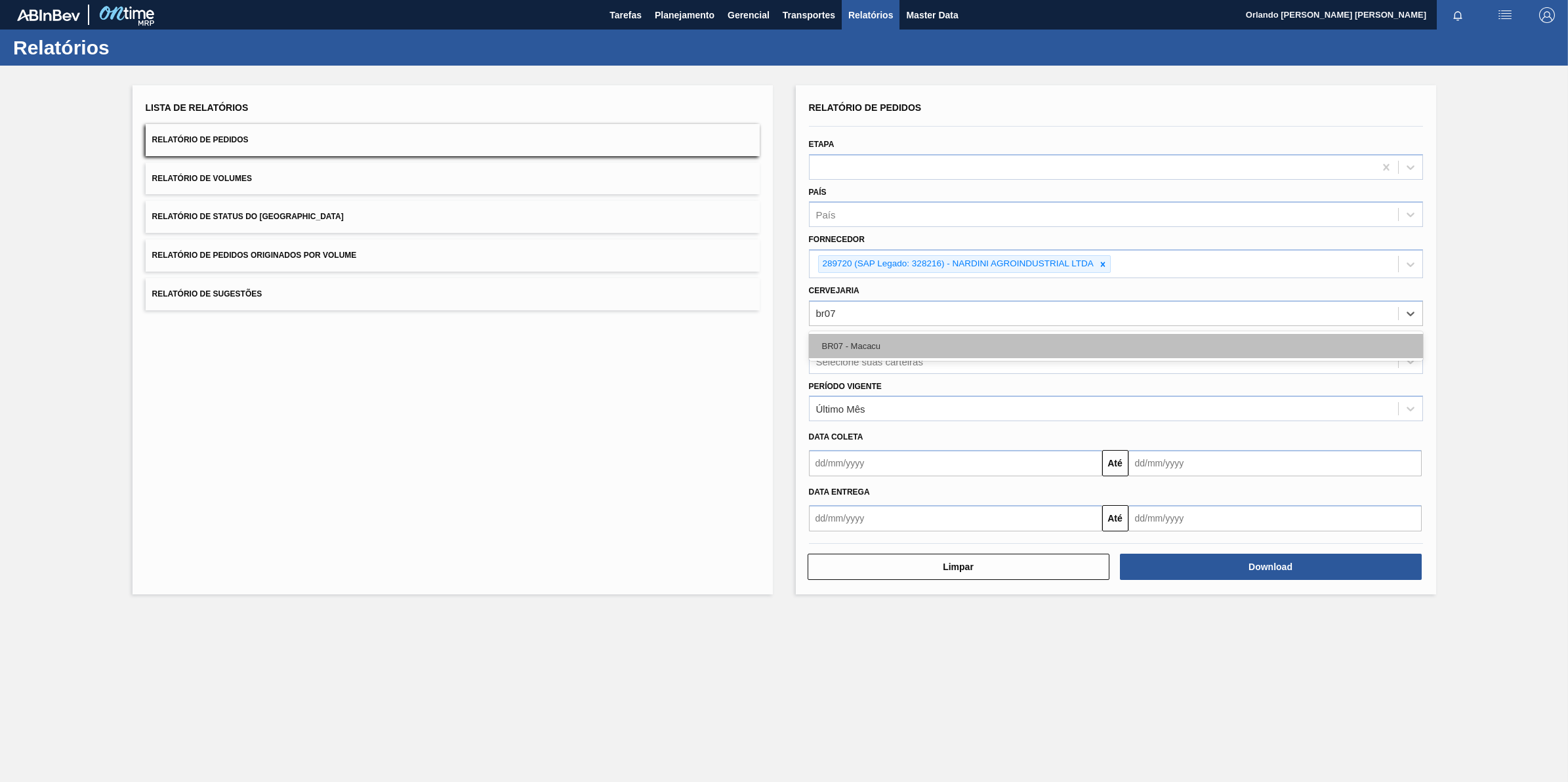
click at [1058, 334] on div "BR07 - Macacu" at bounding box center [1116, 345] width 614 height 24
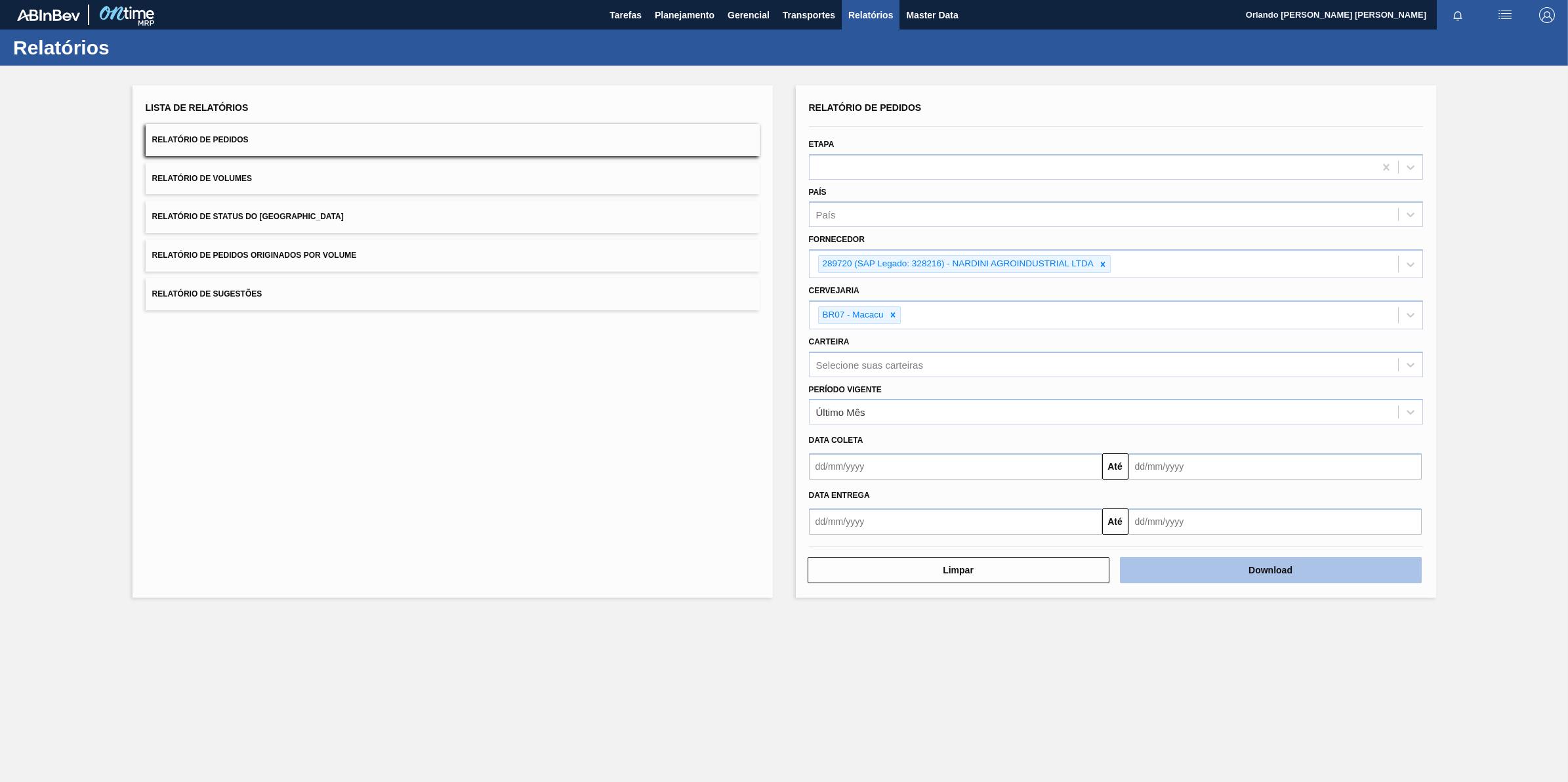
click at [1264, 579] on button "Download" at bounding box center [1270, 570] width 302 height 27
click at [899, 313] on div at bounding box center [893, 315] width 15 height 16
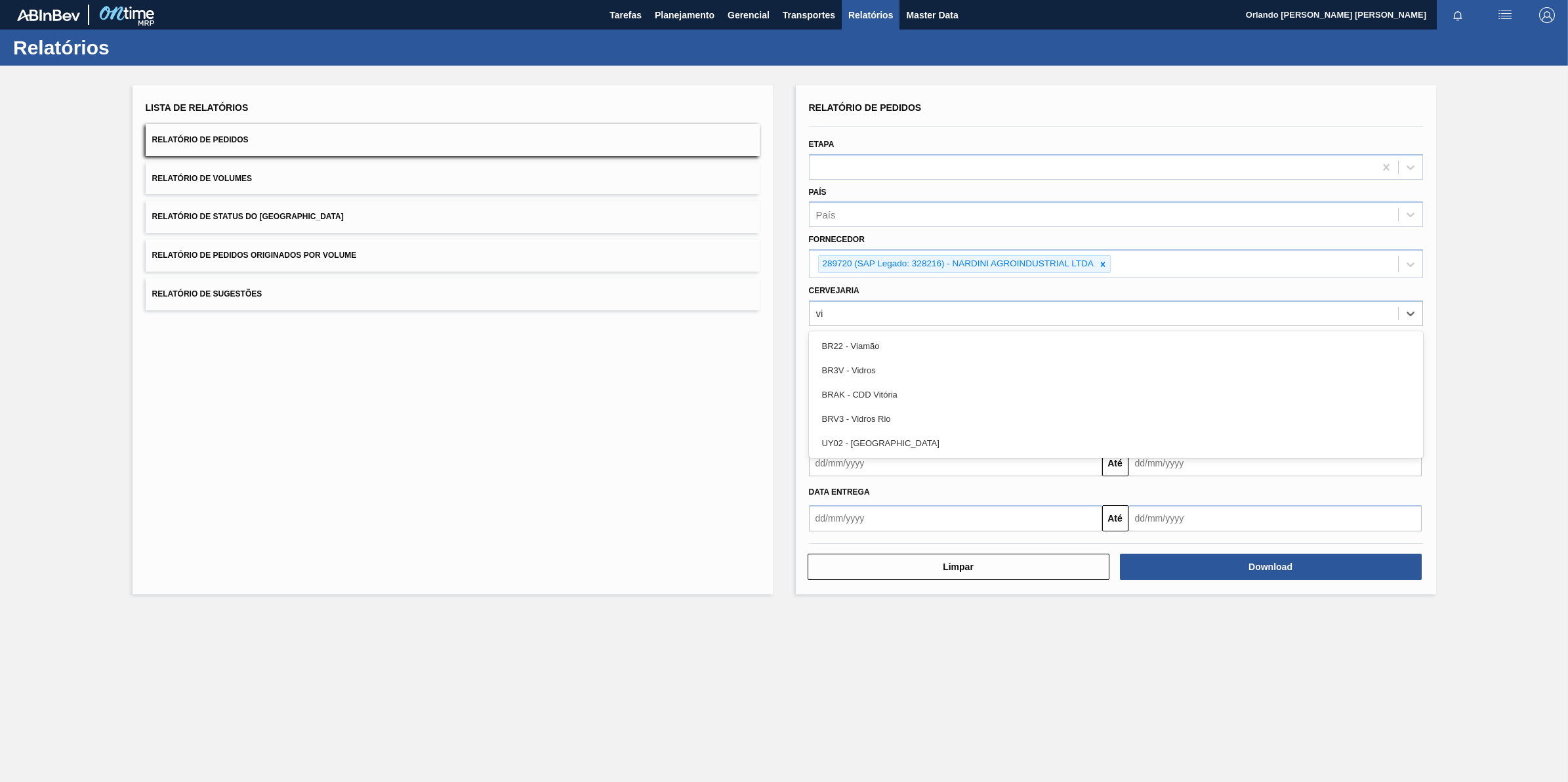
type input "v"
type input "br07"
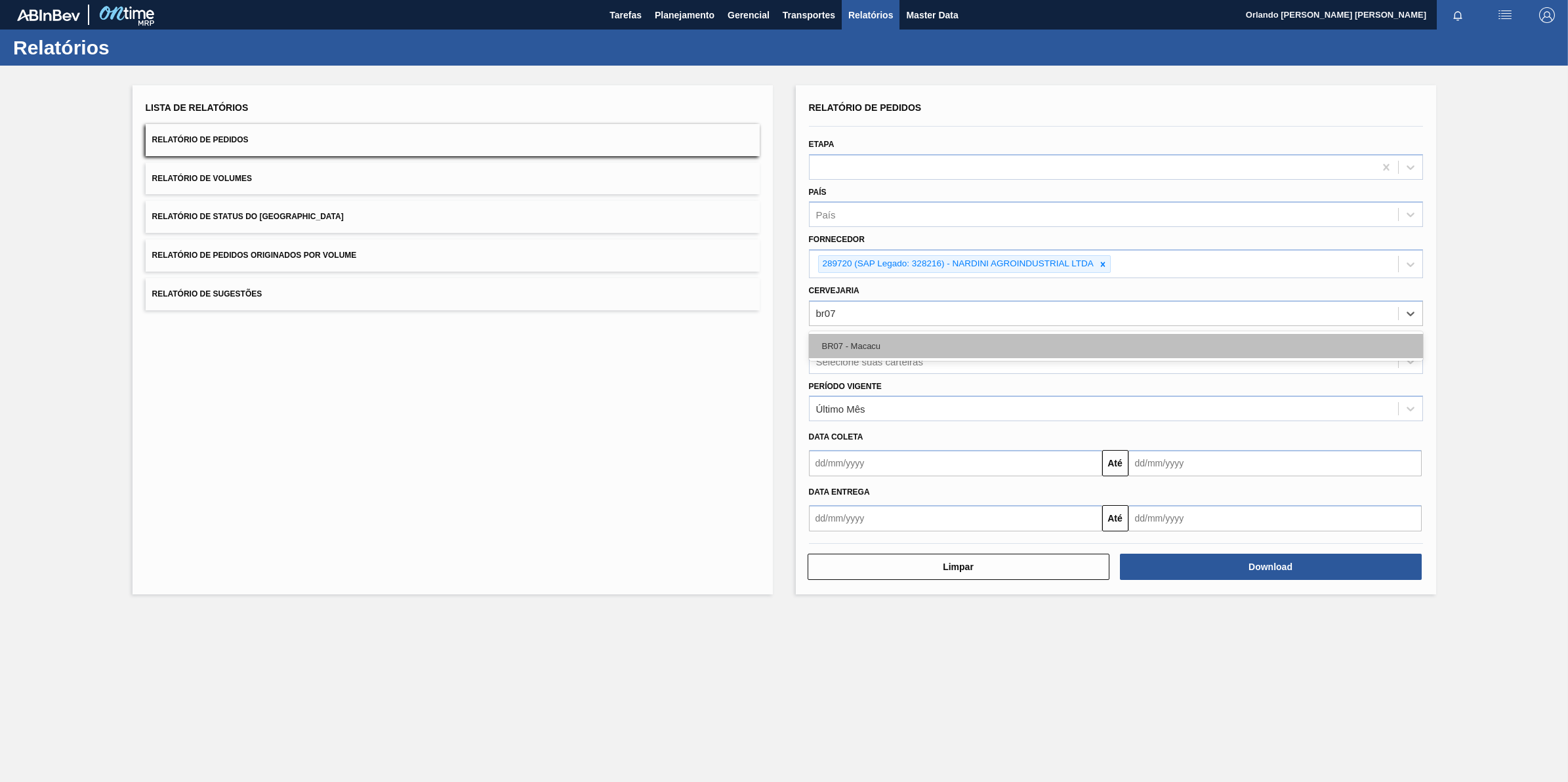
click at [1021, 341] on div "BR07 - Macacu" at bounding box center [1116, 345] width 614 height 24
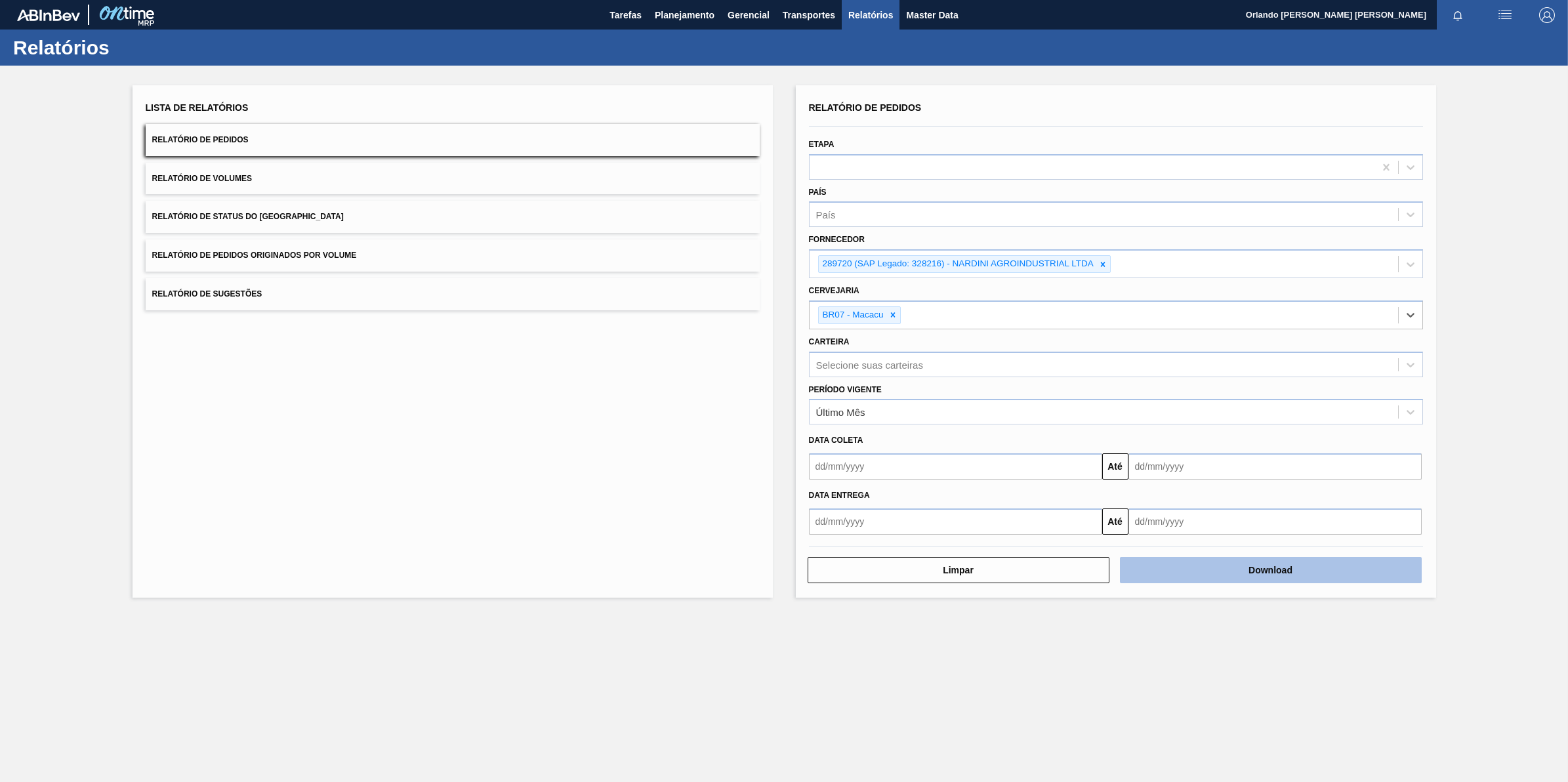
click at [1245, 569] on button "Download" at bounding box center [1270, 570] width 302 height 27
click at [896, 315] on icon at bounding box center [893, 315] width 9 height 9
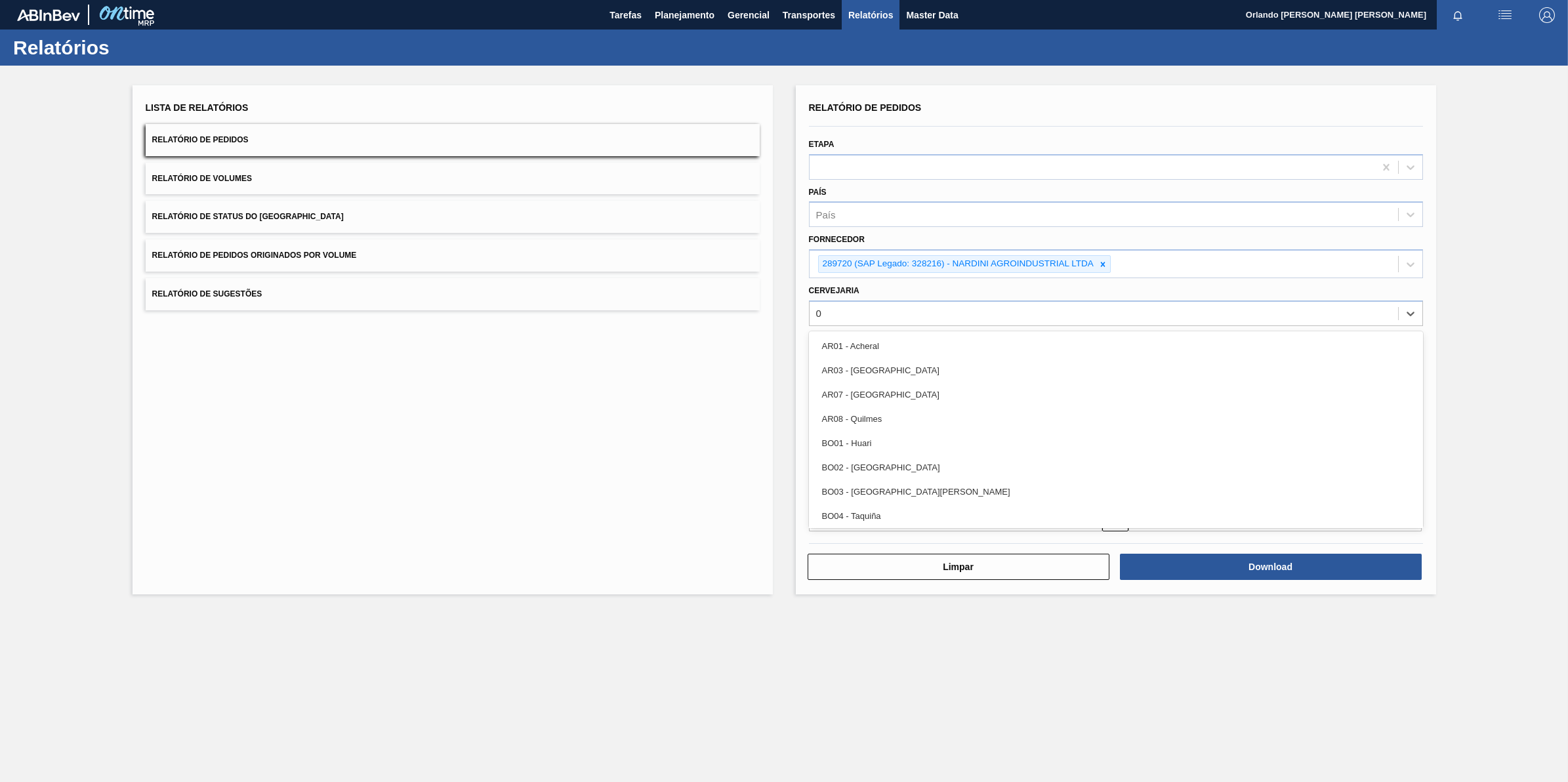
type input "07"
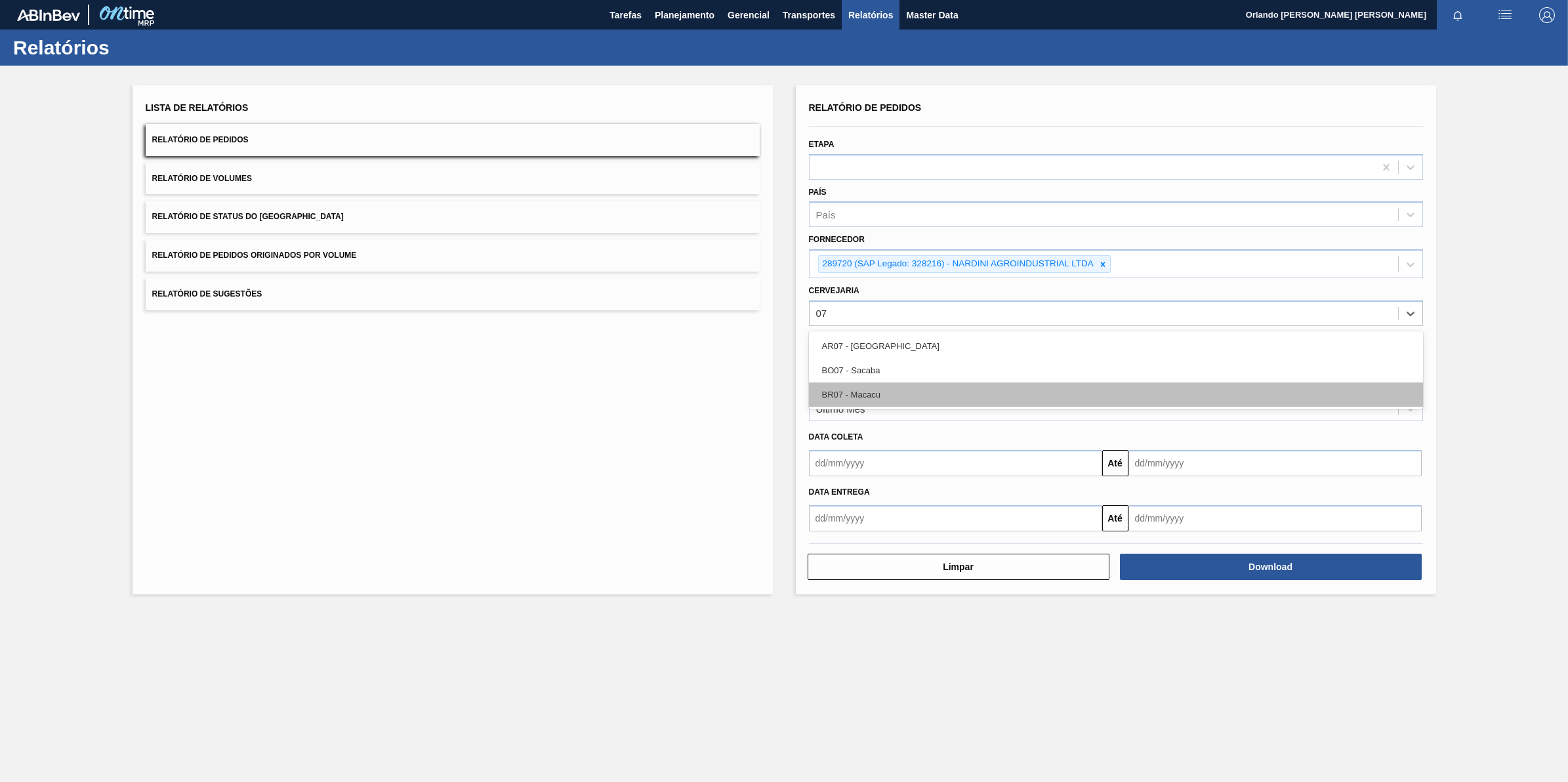
click at [891, 389] on div "BR07 - Macacu" at bounding box center [1116, 395] width 614 height 24
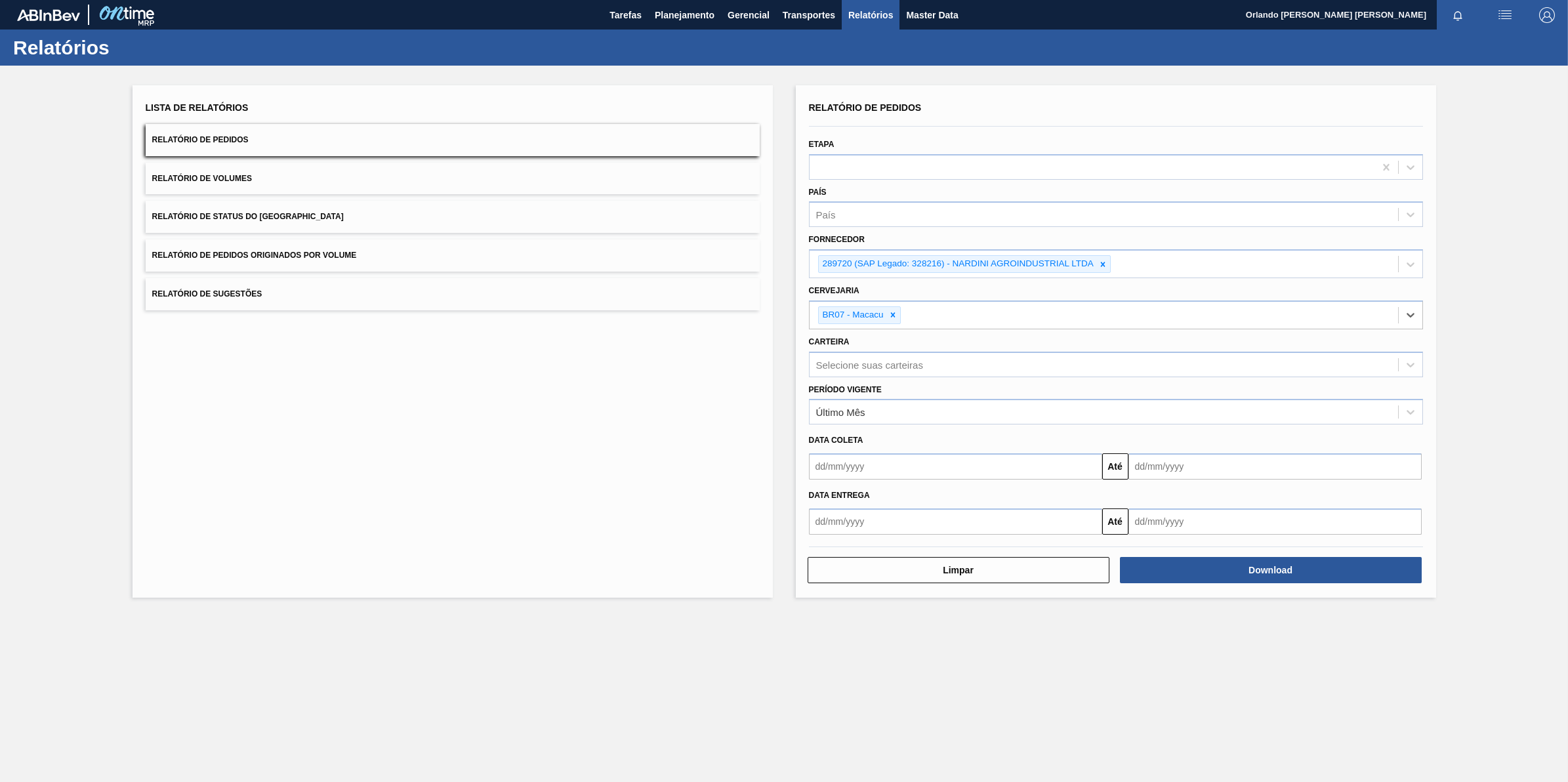
click at [1078, 715] on main "Tarefas Planejamento Gerencial Transportes Relatórios Master Data Orlando César…" at bounding box center [784, 391] width 1568 height 782
click at [1107, 260] on icon at bounding box center [1103, 264] width 9 height 9
paste input "327858"
type input "327858"
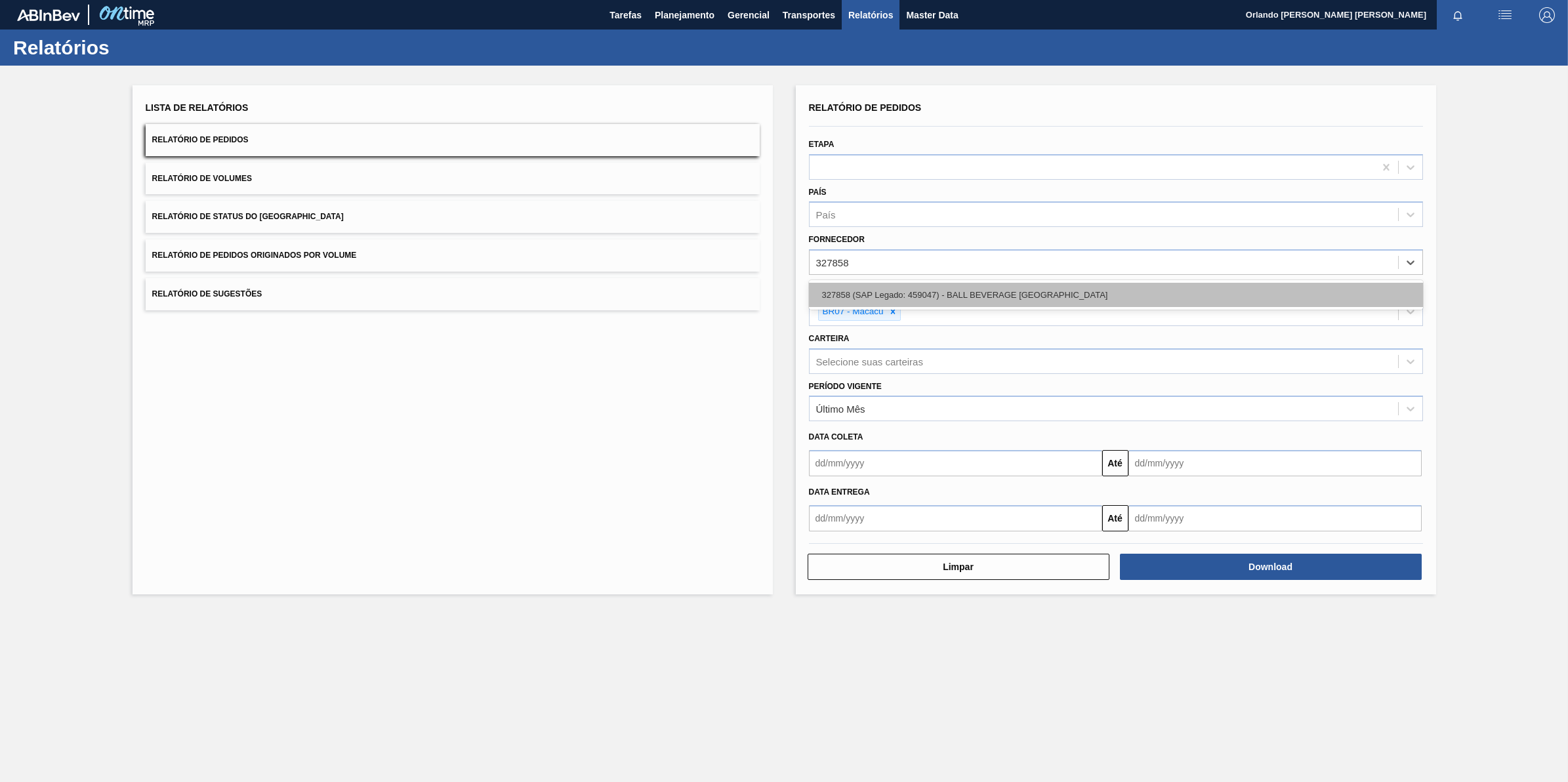
click at [941, 299] on div "327858 (SAP Legado: 459047) - BALL BEVERAGE [GEOGRAPHIC_DATA]" at bounding box center [1116, 295] width 614 height 24
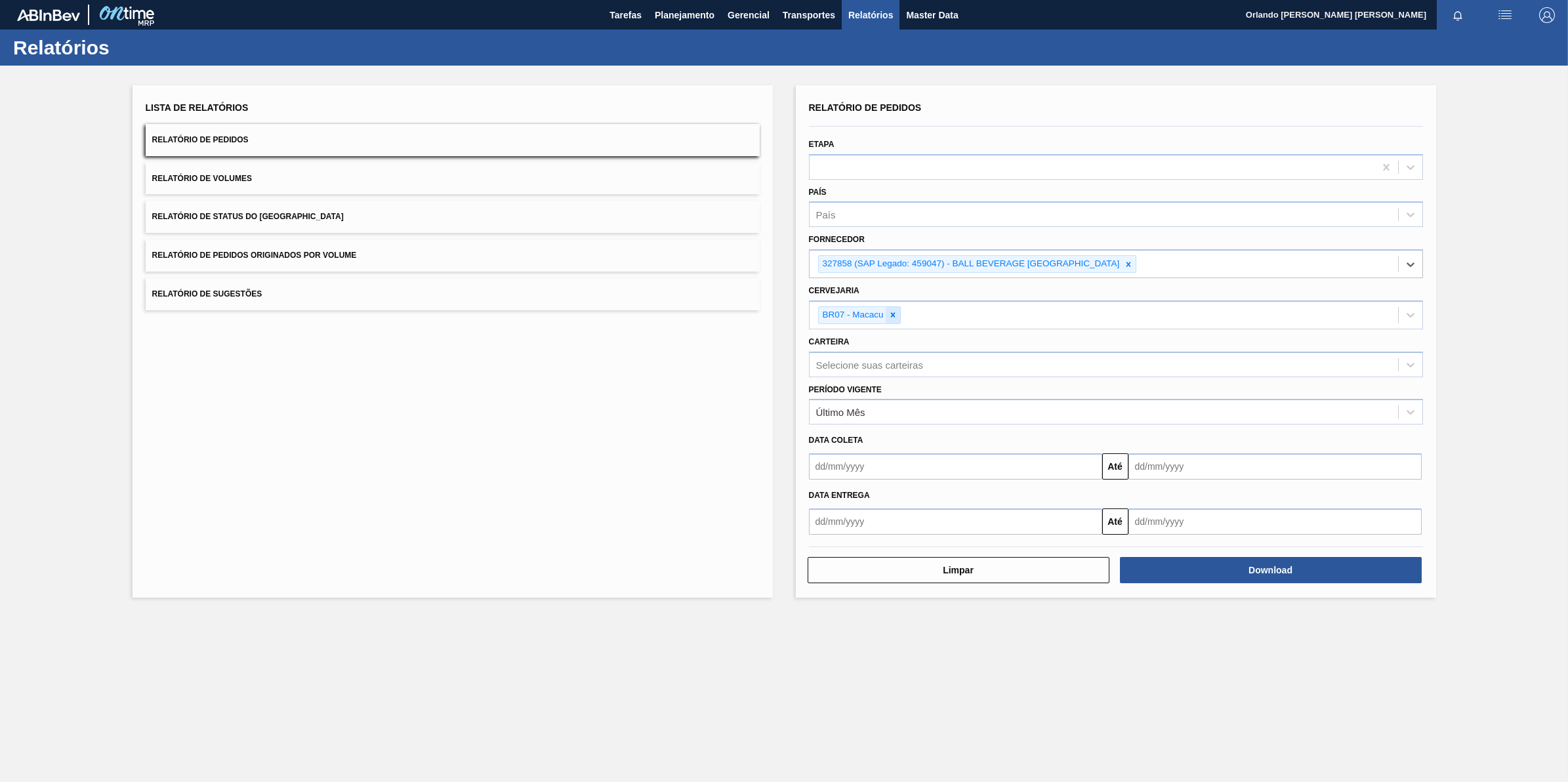
click at [894, 310] on icon at bounding box center [893, 315] width 9 height 9
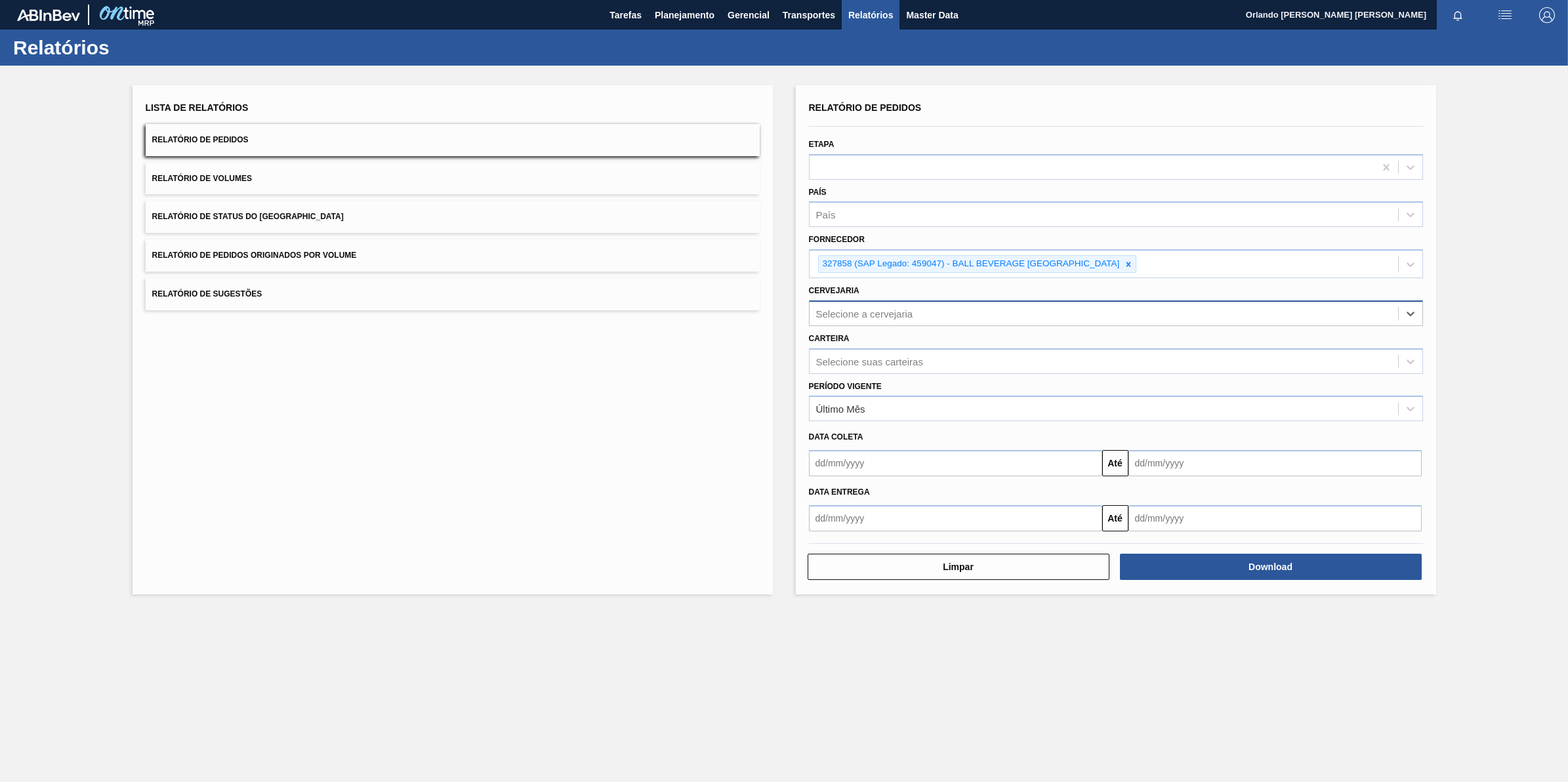
type input "18"
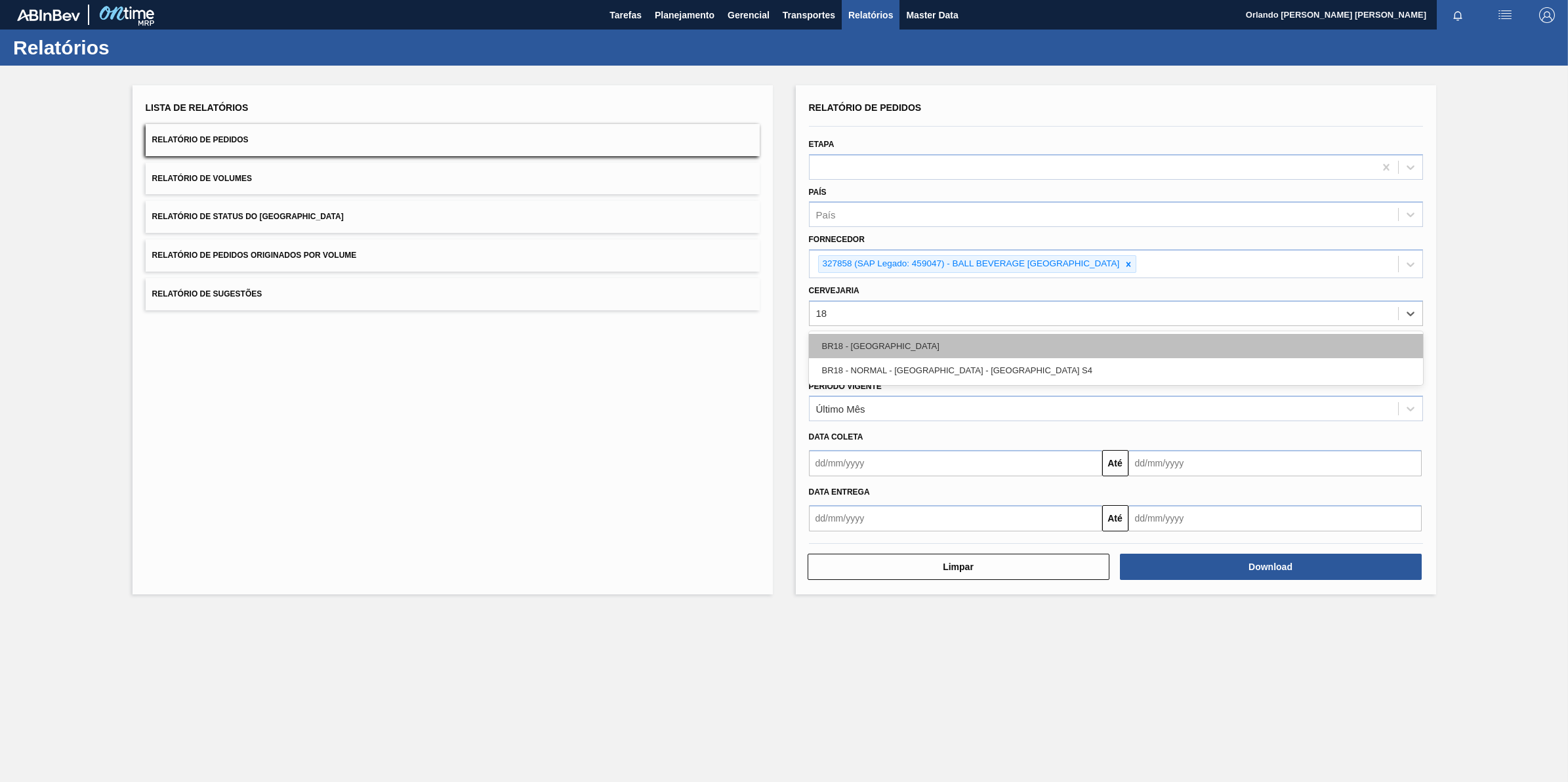
click at [854, 343] on div "BR18 - [GEOGRAPHIC_DATA]" at bounding box center [1116, 345] width 614 height 24
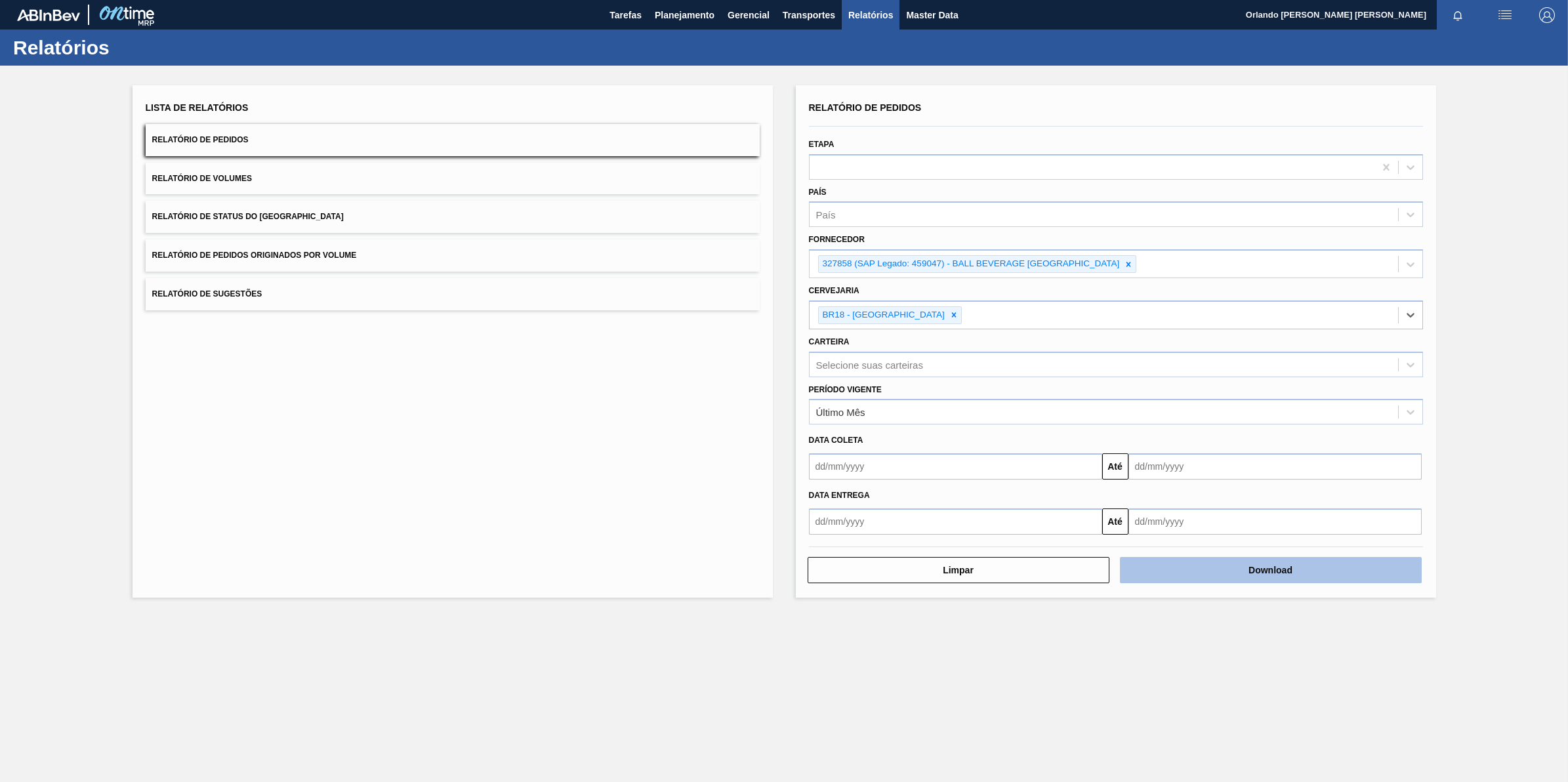
click at [1260, 579] on button "Download" at bounding box center [1270, 570] width 302 height 27
